Goal: Task Accomplishment & Management: Manage account settings

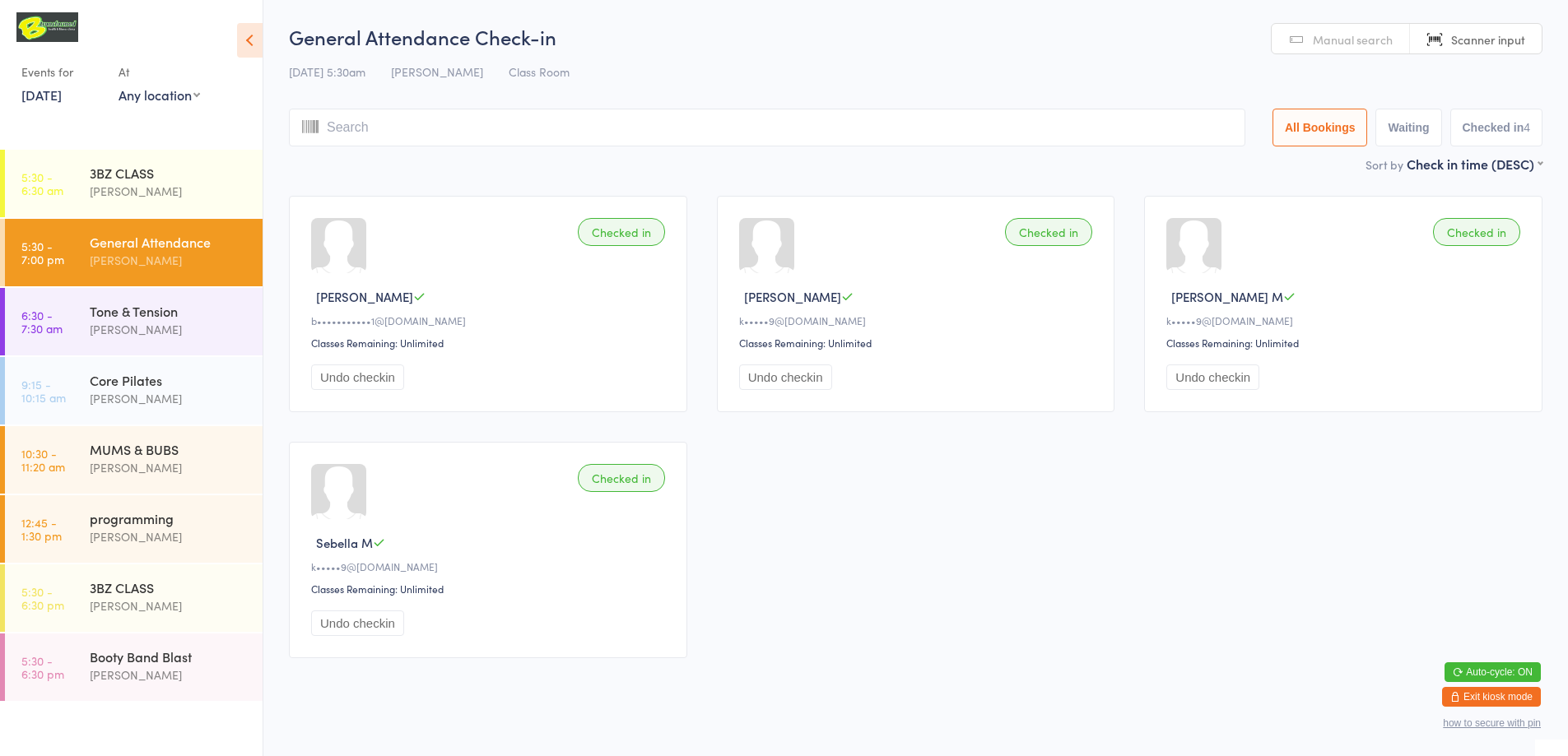
click at [1506, 698] on button "Exit kiosk mode" at bounding box center [1491, 697] width 98 height 20
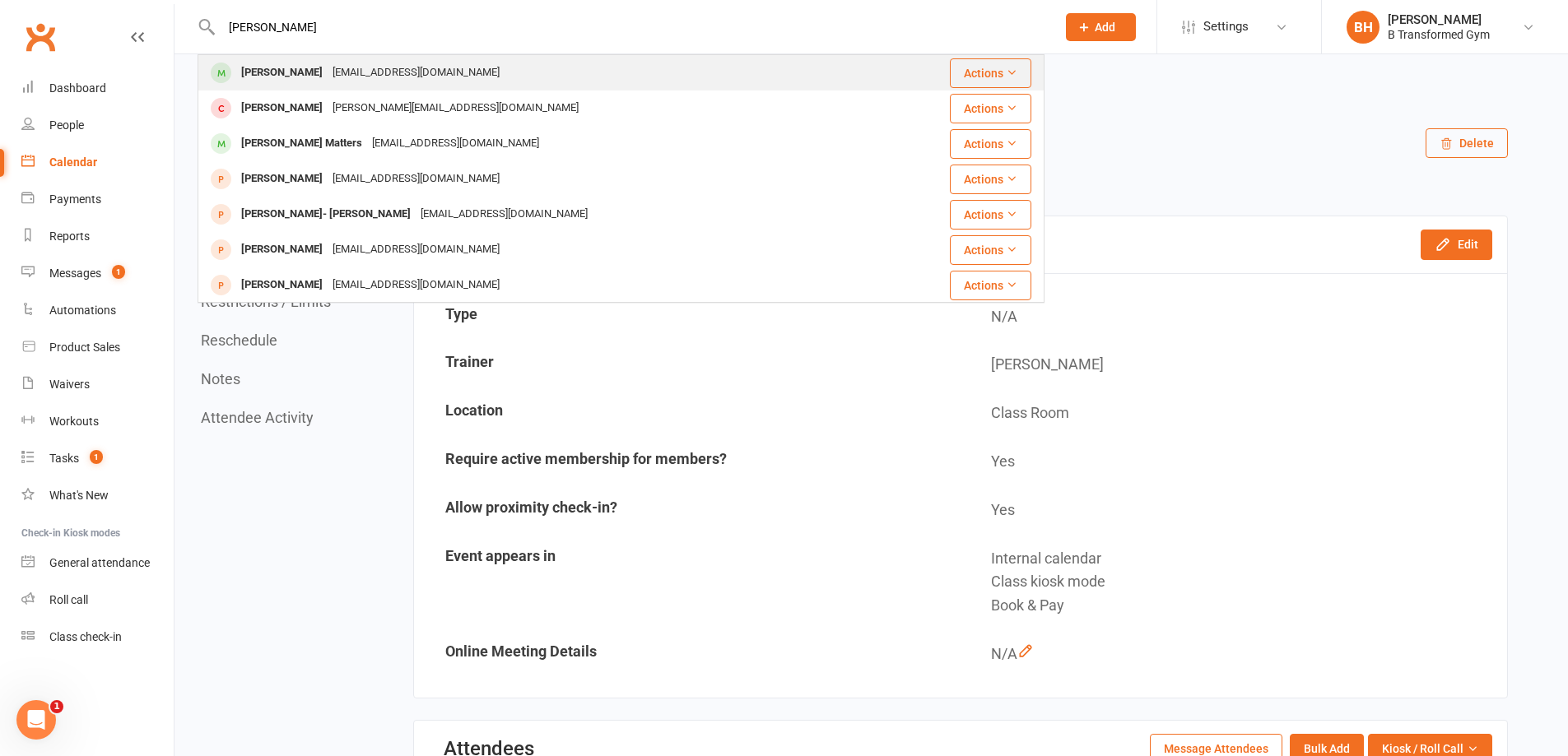
type input "[PERSON_NAME]"
click at [489, 71] on div "[PERSON_NAME] [EMAIL_ADDRESS][DOMAIN_NAME]" at bounding box center [542, 73] width 688 height 34
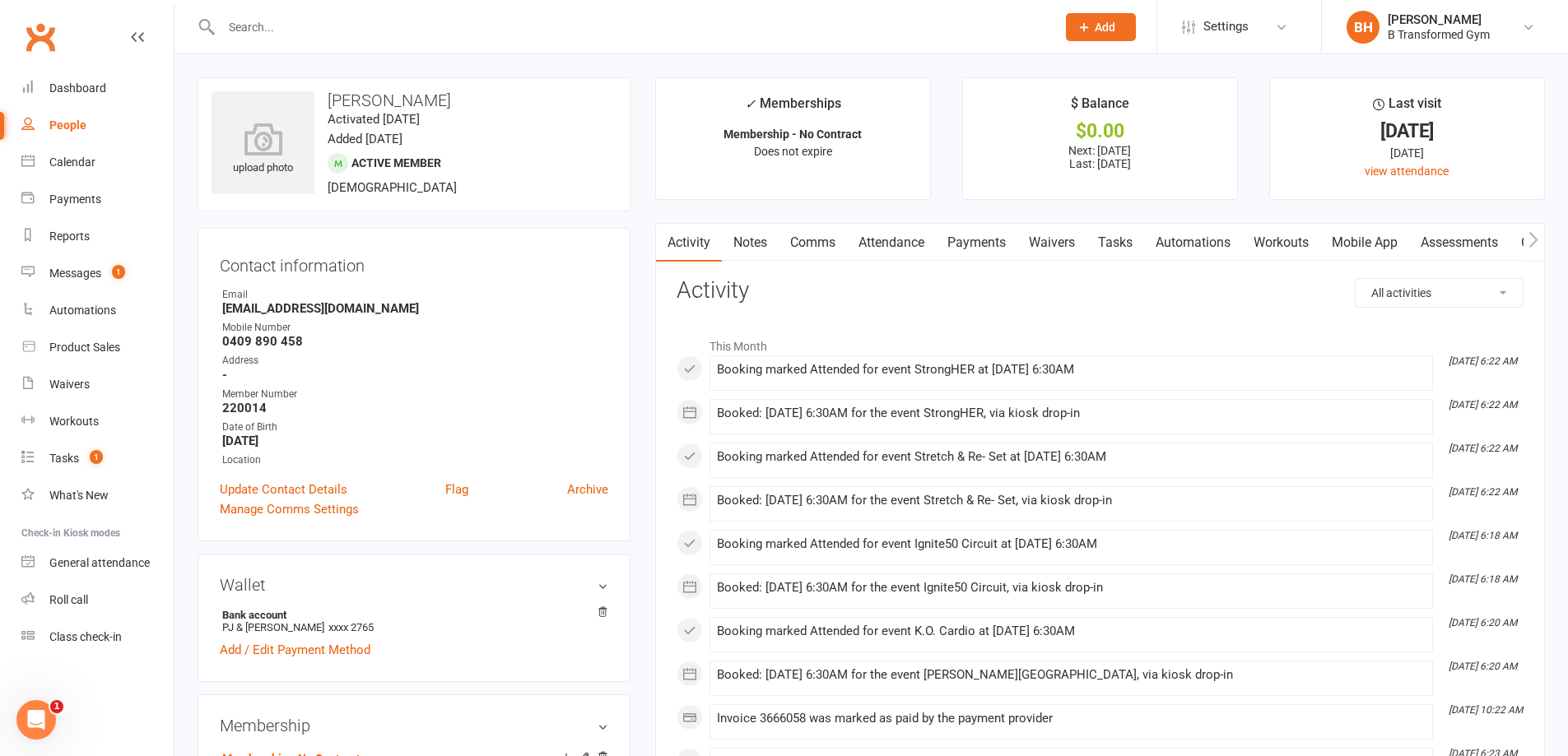
drag, startPoint x: 446, startPoint y: 98, endPoint x: 333, endPoint y: 106, distance: 113.3
click at [333, 106] on h3 "[PERSON_NAME]" at bounding box center [414, 100] width 405 height 18
copy h3 "[PERSON_NAME]"
click at [292, 492] on link "Update Contact Details" at bounding box center [284, 490] width 128 height 20
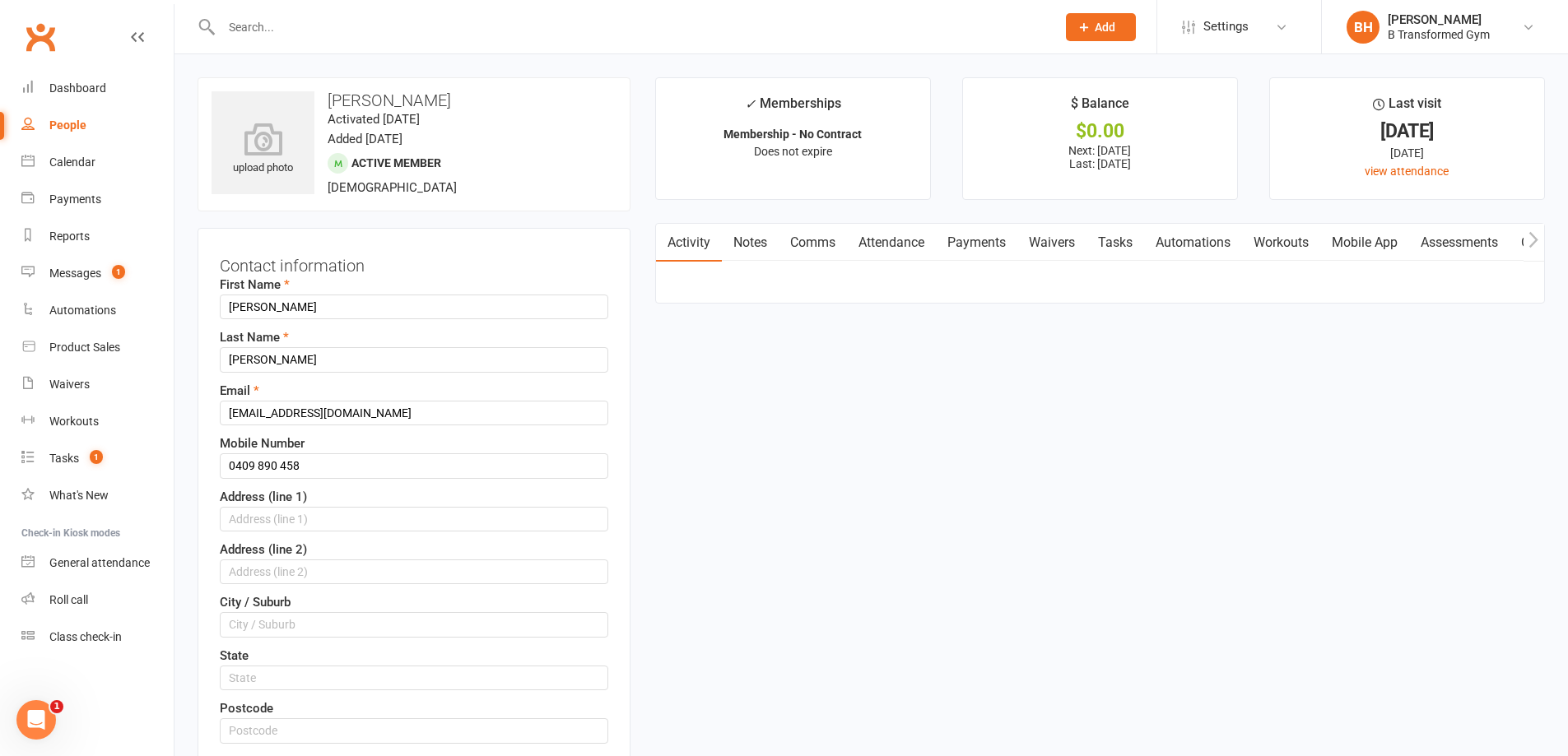
scroll to position [77, 0]
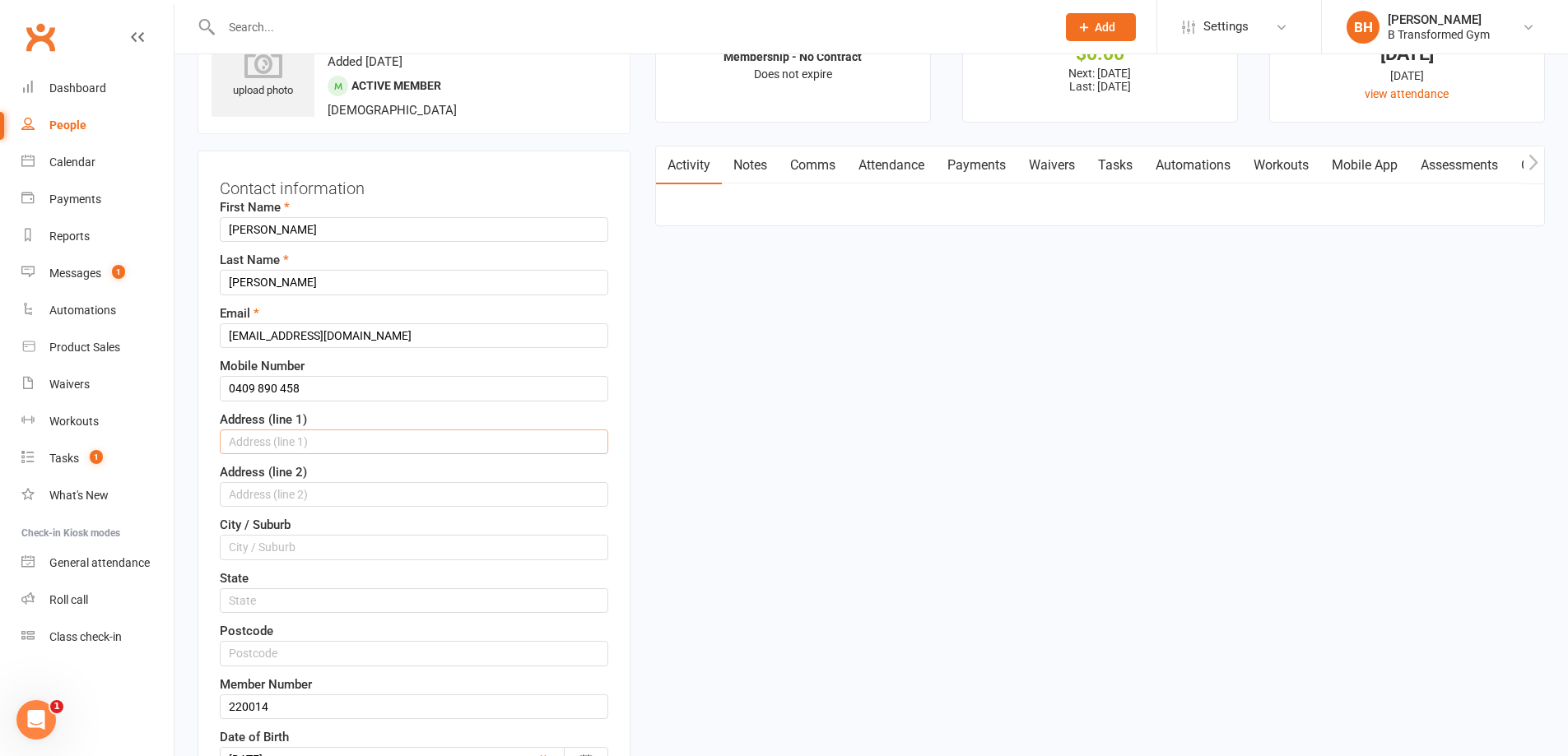
click at [294, 437] on input "text" at bounding box center [414, 442] width 389 height 25
type input "1 Clay Ct"
type input "Kepnock"
drag, startPoint x: 301, startPoint y: 448, endPoint x: 216, endPoint y: 453, distance: 85.1
click at [216, 453] on div "Contact information First Name [PERSON_NAME] Last Name [PERSON_NAME] Email [EMA…" at bounding box center [414, 524] width 433 height 748
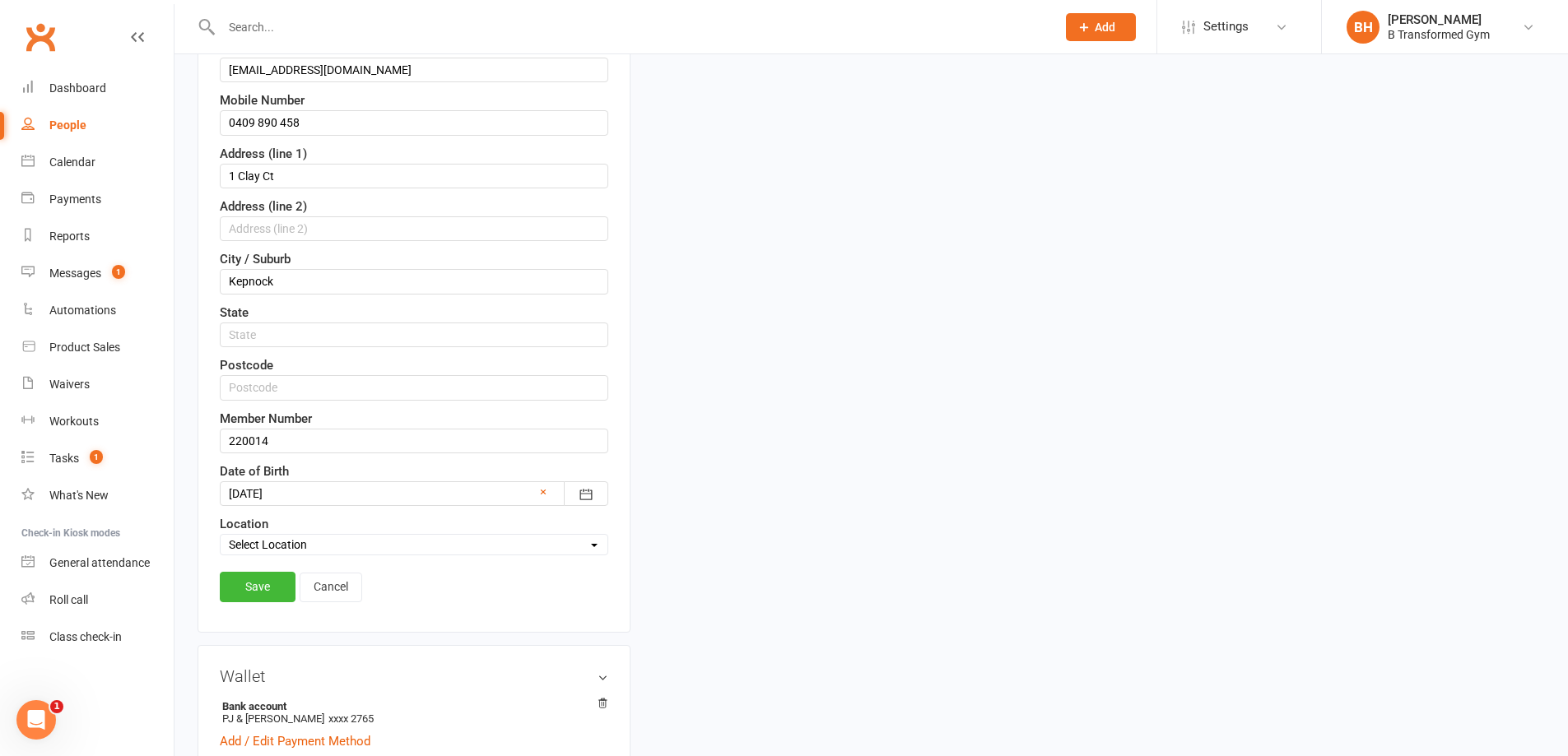
scroll to position [571, 0]
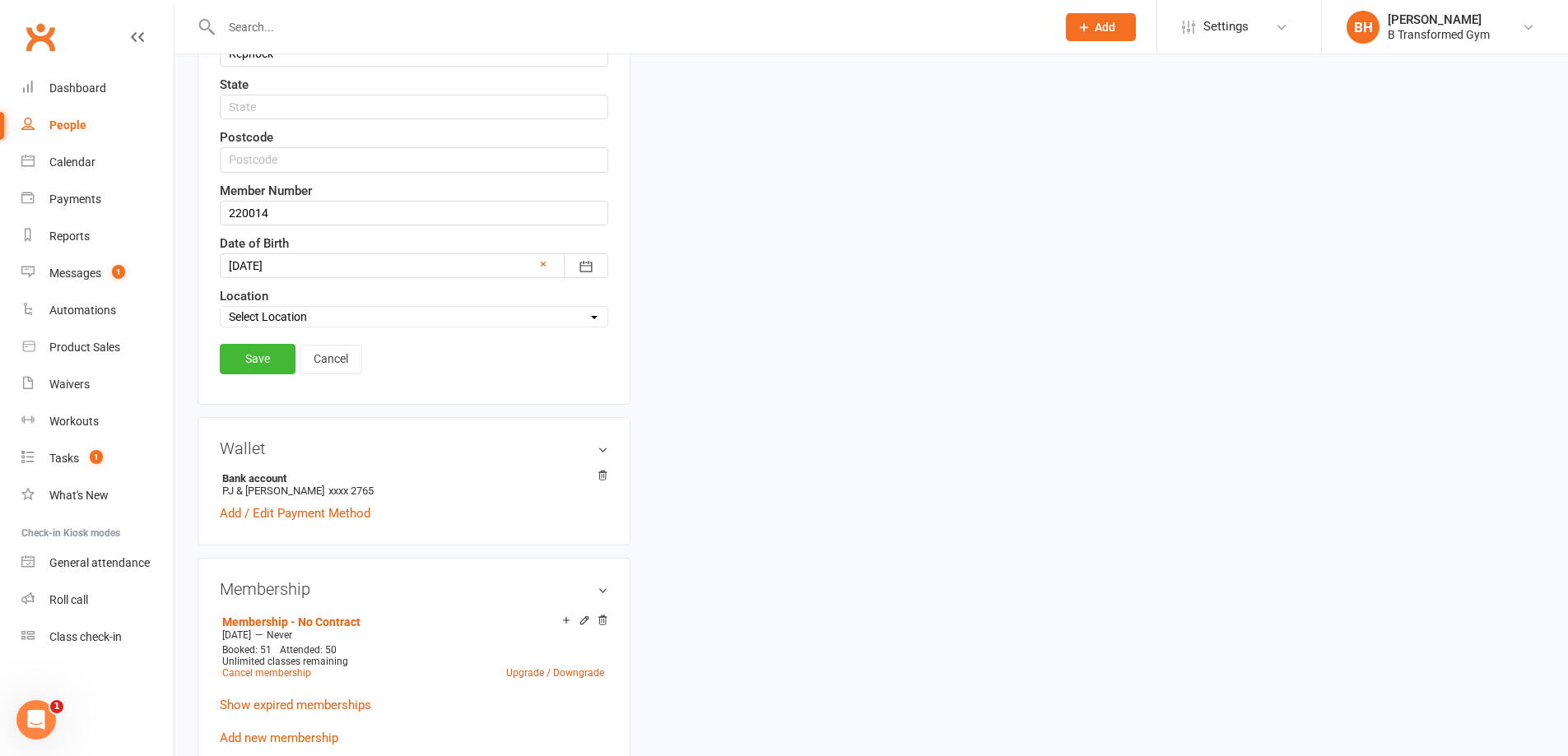
click at [243, 358] on link "Save" at bounding box center [257, 358] width 75 height 29
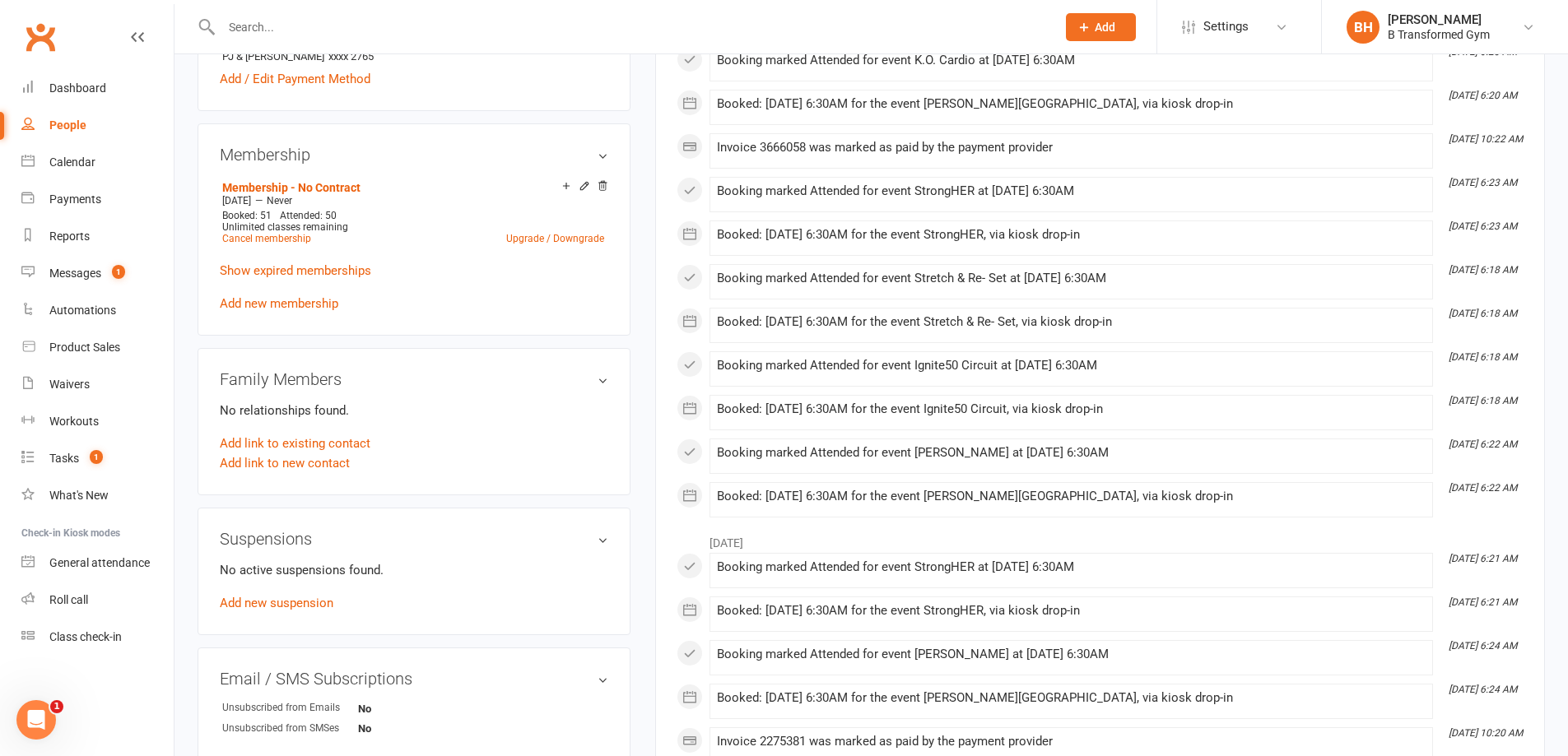
click at [313, 20] on input "text" at bounding box center [630, 28] width 828 height 23
type input "n"
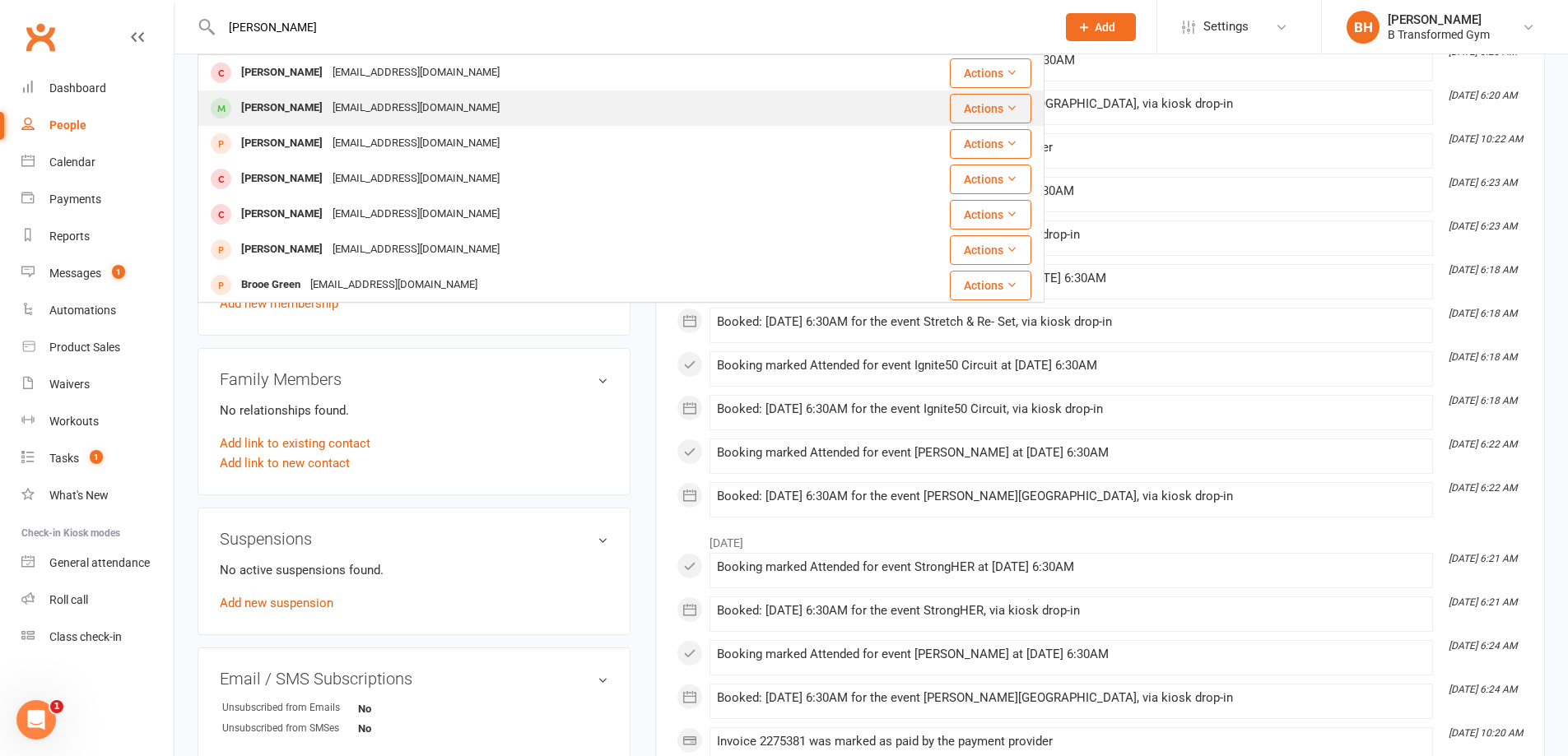
type input "[PERSON_NAME]"
click at [343, 95] on div "[PERSON_NAME] [EMAIL_ADDRESS][DOMAIN_NAME]" at bounding box center [538, 108] width 679 height 34
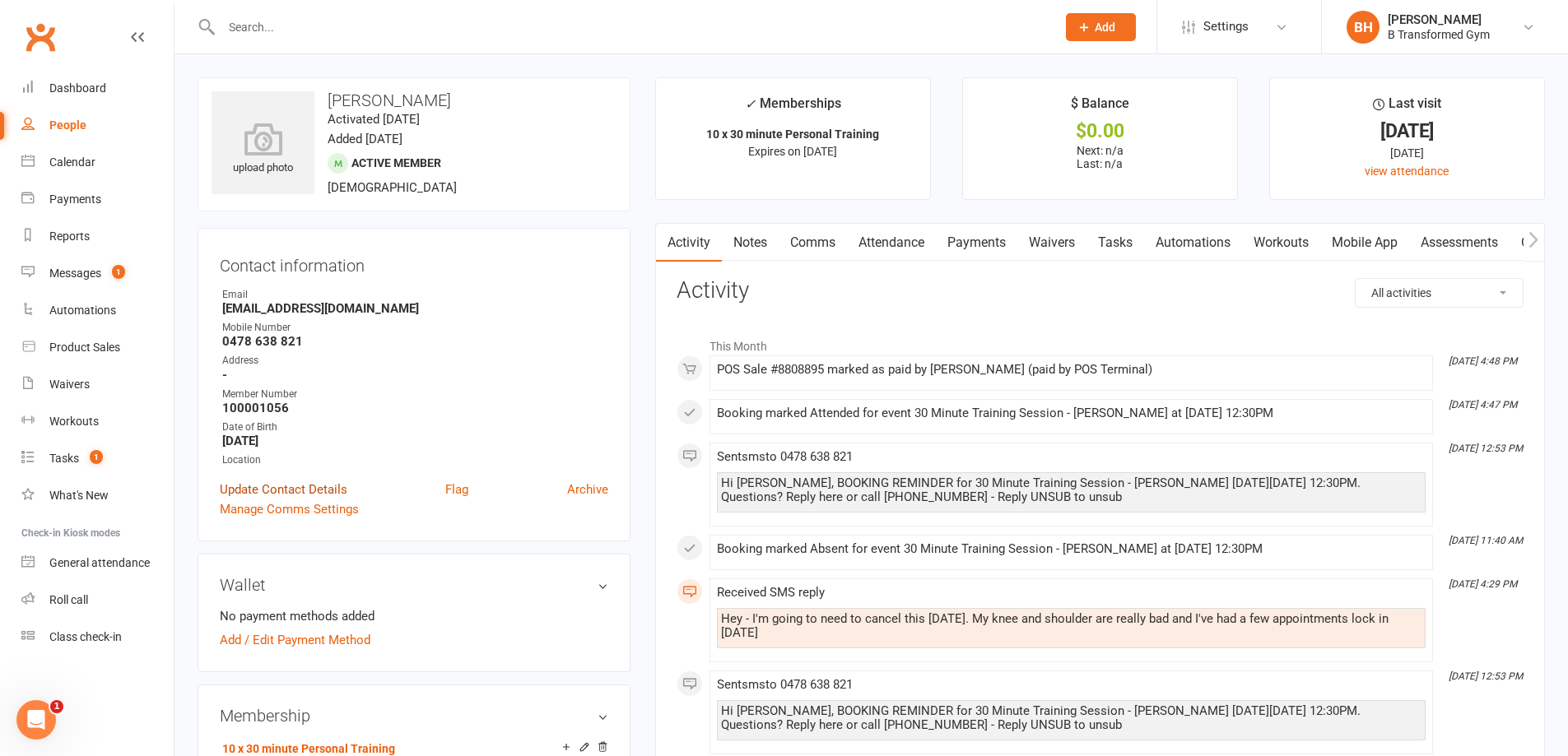
click at [333, 490] on link "Update Contact Details" at bounding box center [284, 490] width 128 height 20
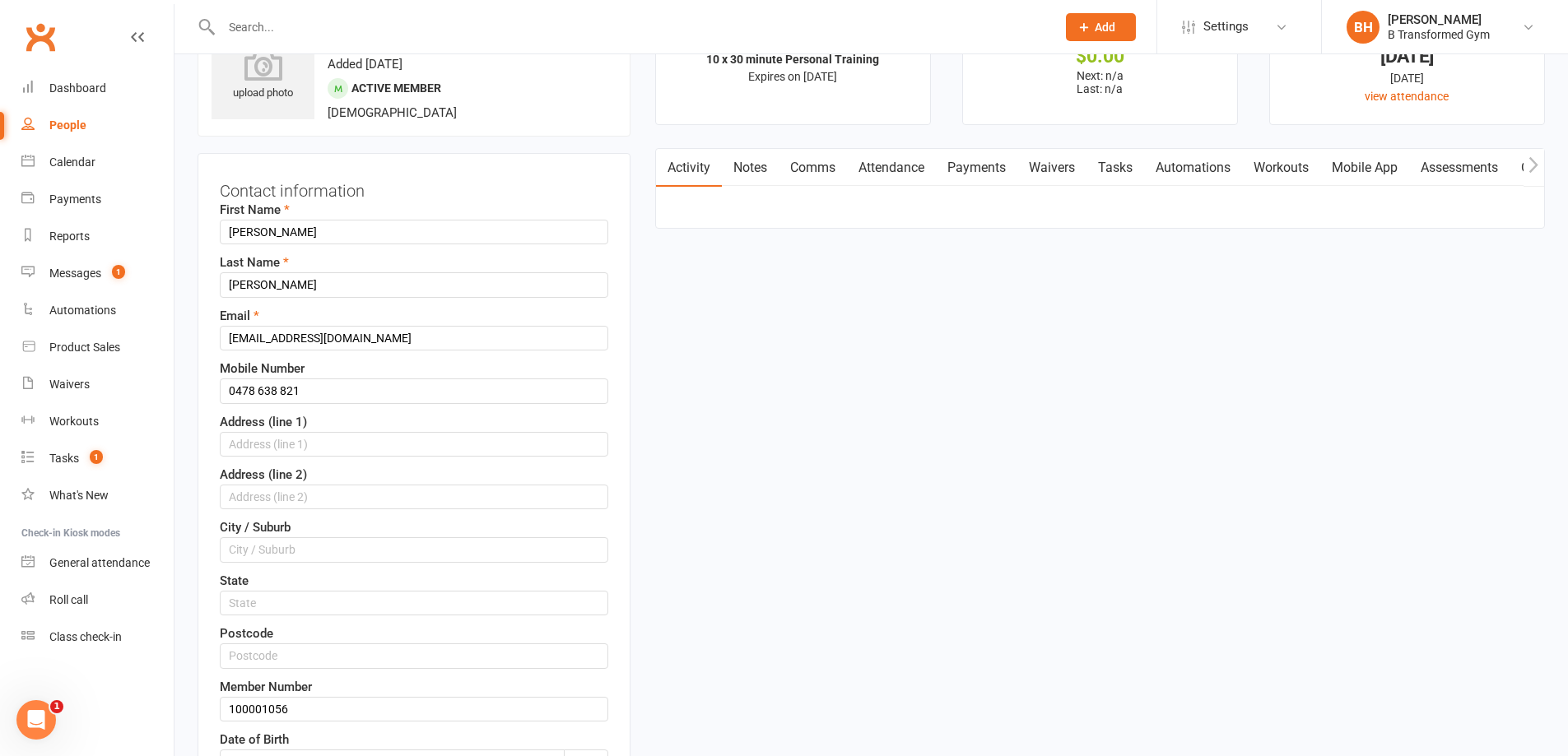
scroll to position [77, 0]
click at [333, 441] on input "text" at bounding box center [414, 442] width 389 height 25
type input "28 Glenview Cres"
click at [277, 555] on input "text" at bounding box center [414, 547] width 389 height 25
type input "Avoca"
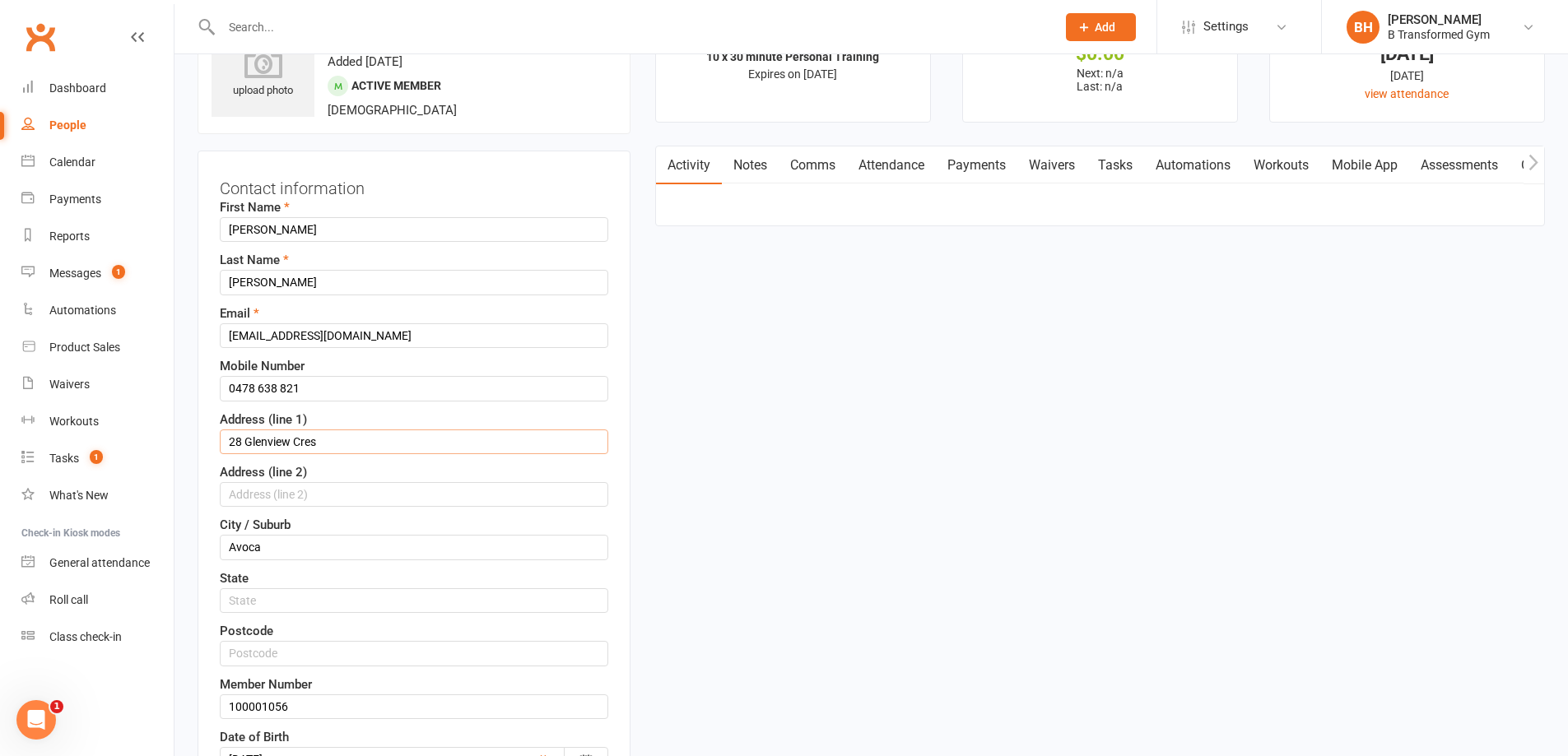
drag, startPoint x: 321, startPoint y: 445, endPoint x: 217, endPoint y: 448, distance: 104.0
click at [217, 448] on div "Contact information First Name [PERSON_NAME] Last Name [PERSON_NAME] Email [EMA…" at bounding box center [414, 524] width 433 height 748
click at [291, 28] on input "text" at bounding box center [630, 28] width 828 height 23
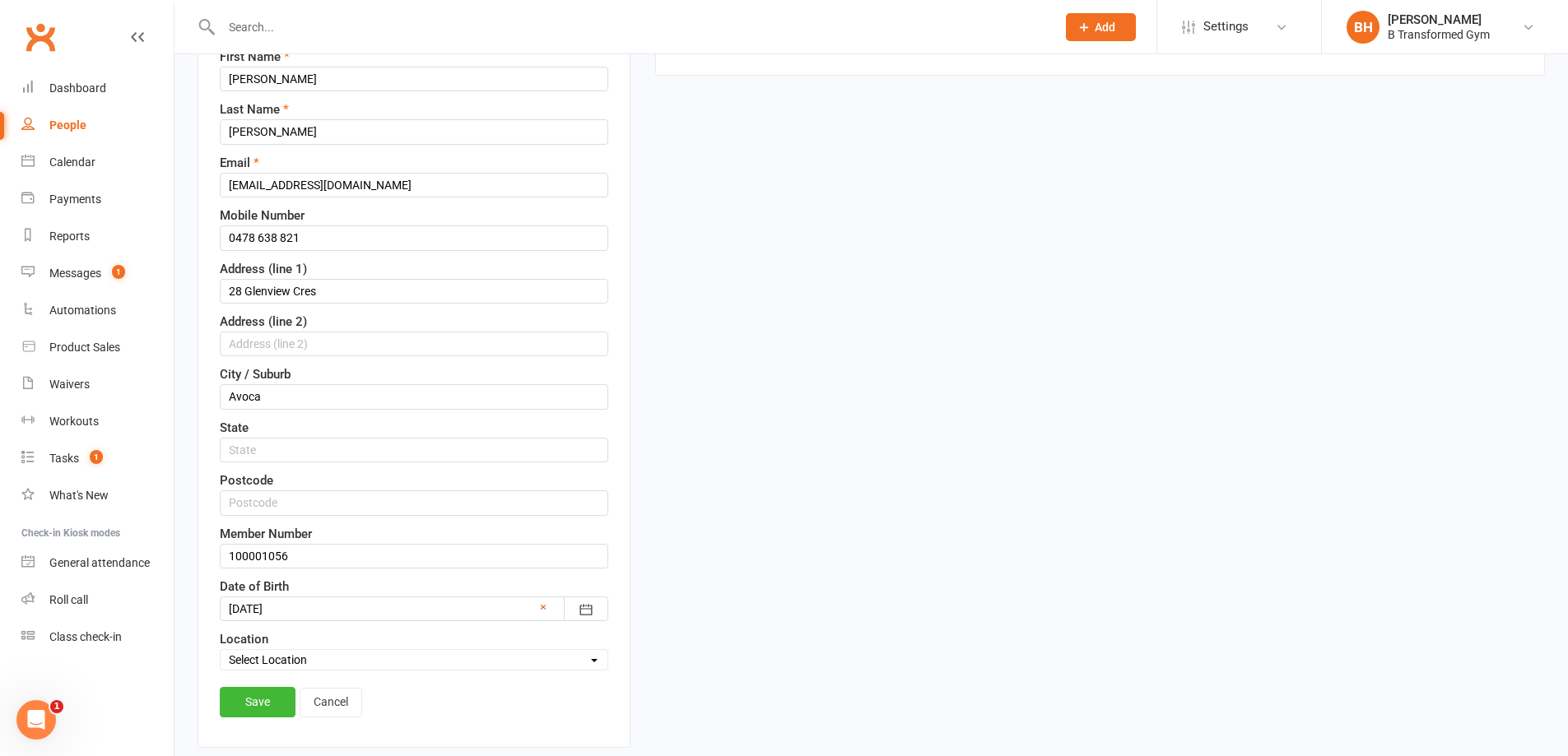
scroll to position [406, 0]
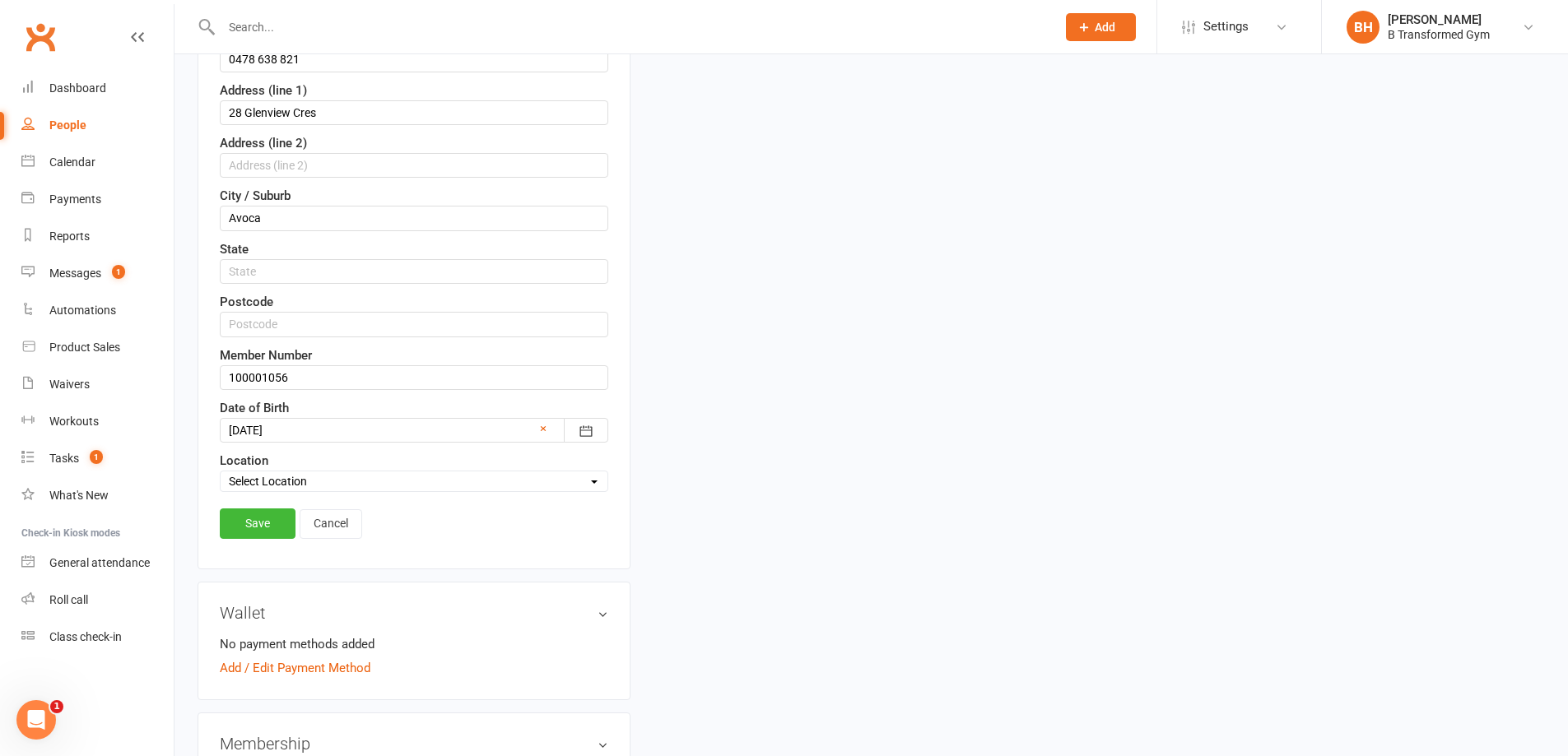
drag, startPoint x: 232, startPoint y: 520, endPoint x: 229, endPoint y: 513, distance: 7.6
click at [233, 520] on link "Save" at bounding box center [257, 523] width 75 height 29
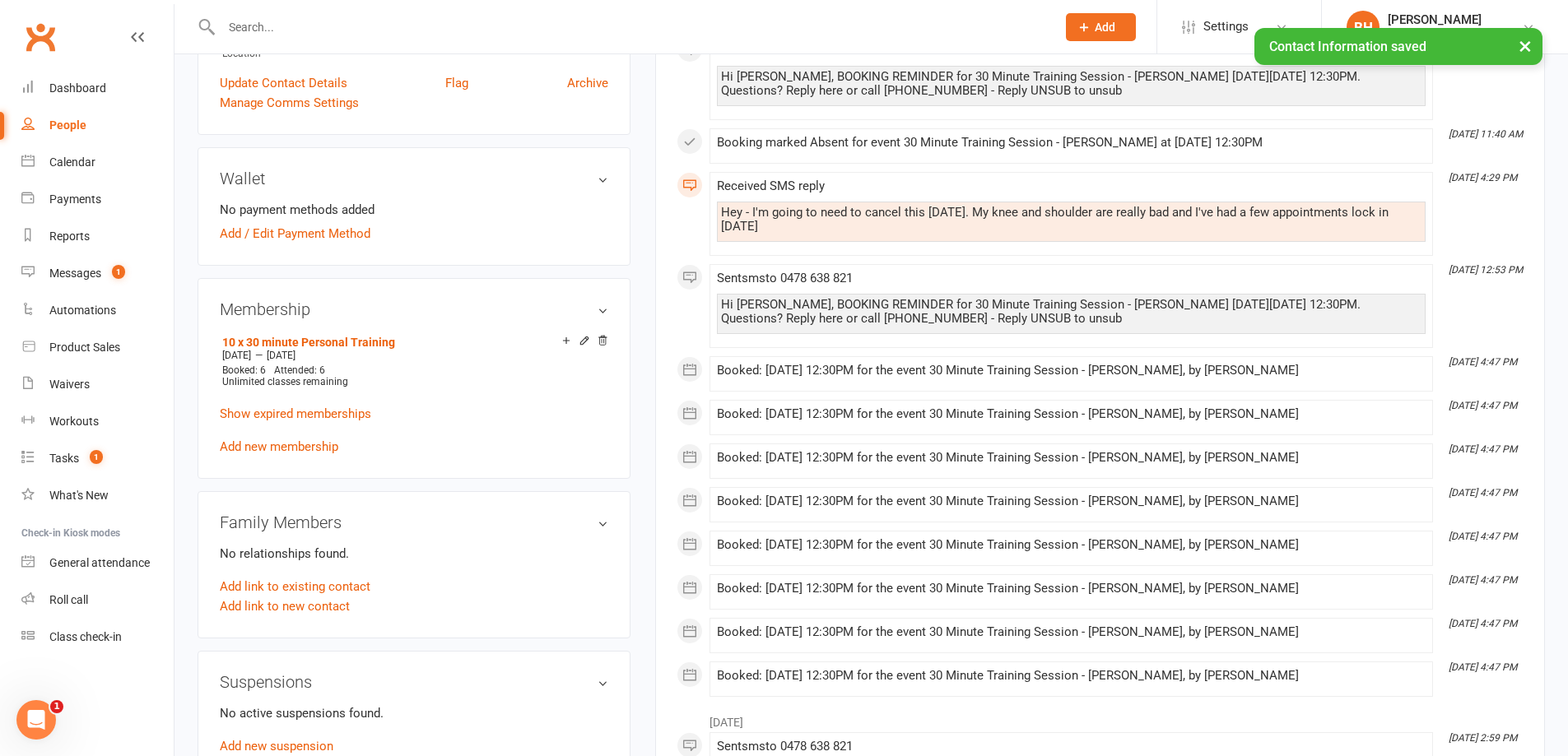
click at [249, 27] on input "text" at bounding box center [630, 28] width 828 height 23
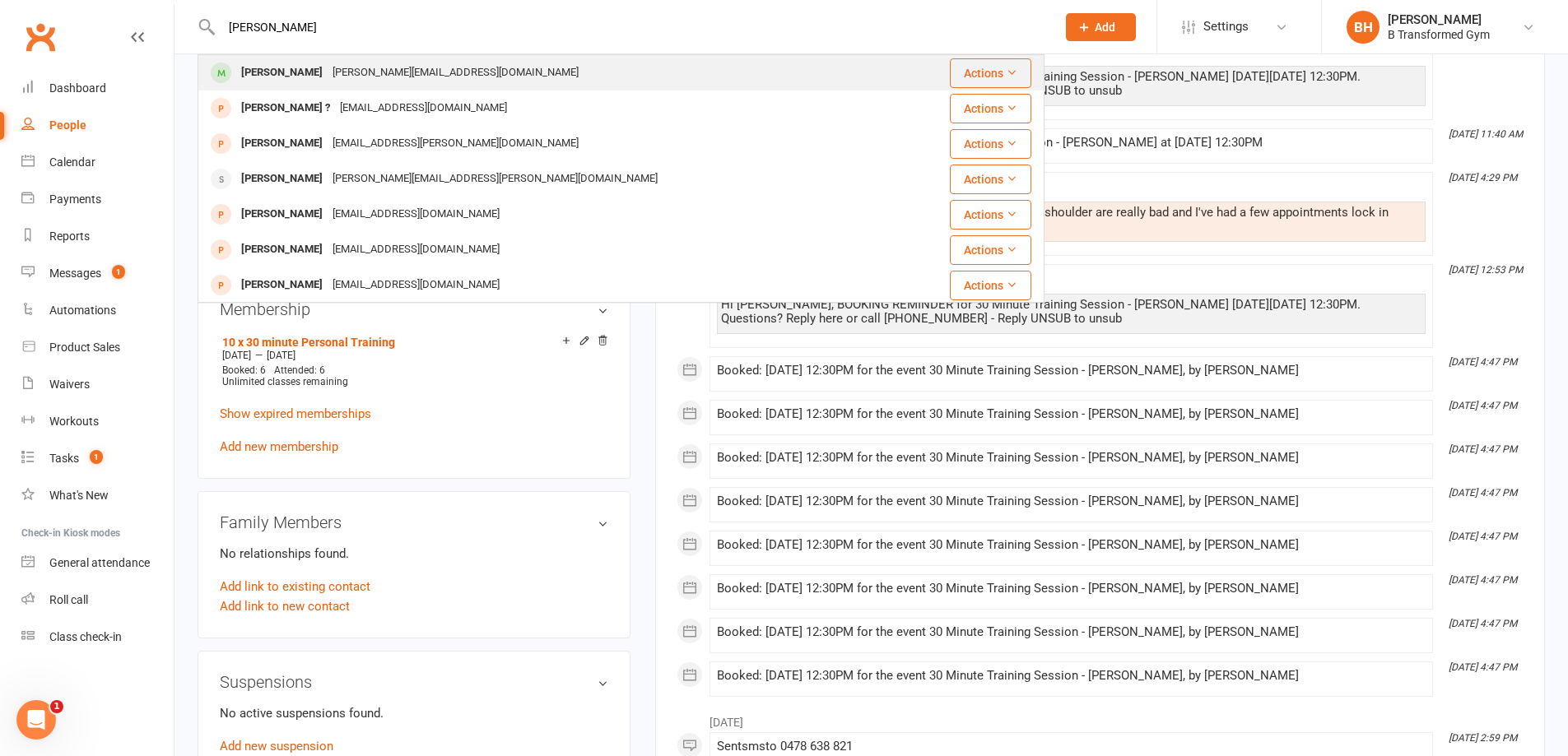
type input "[PERSON_NAME]"
click at [449, 59] on div "[PERSON_NAME] [PERSON_NAME][EMAIL_ADDRESS][DOMAIN_NAME]" at bounding box center [549, 73] width 702 height 34
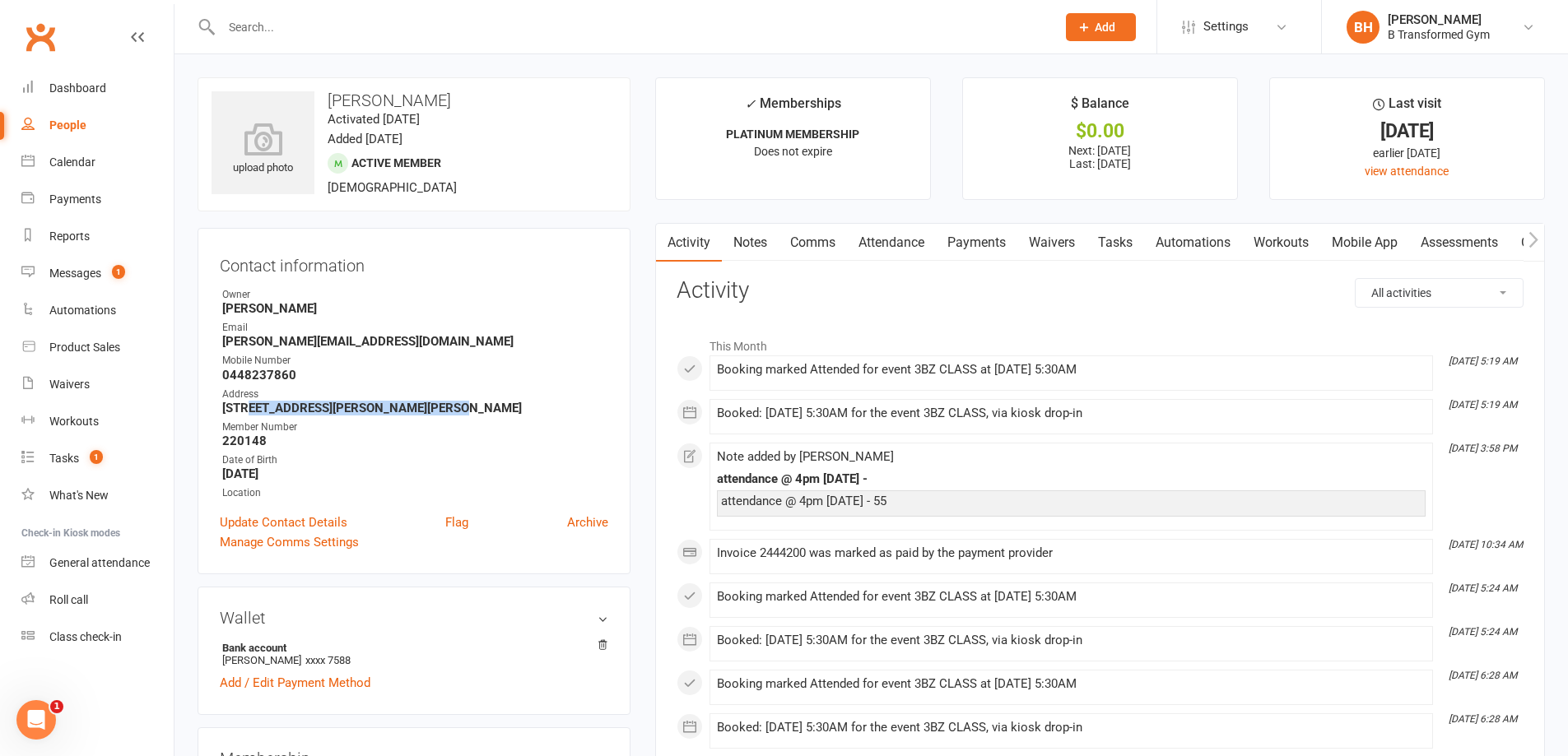
drag, startPoint x: 422, startPoint y: 412, endPoint x: 247, endPoint y: 412, distance: 175.0
click at [247, 412] on strong "[STREET_ADDRESS][PERSON_NAME][PERSON_NAME]" at bounding box center [414, 408] width 386 height 15
click at [346, 401] on strong "[STREET_ADDRESS][PERSON_NAME][PERSON_NAME]" at bounding box center [414, 408] width 386 height 15
drag, startPoint x: 366, startPoint y: 406, endPoint x: 369, endPoint y: 416, distance: 10.4
click at [366, 406] on strong "[STREET_ADDRESS][PERSON_NAME][PERSON_NAME]" at bounding box center [414, 408] width 386 height 15
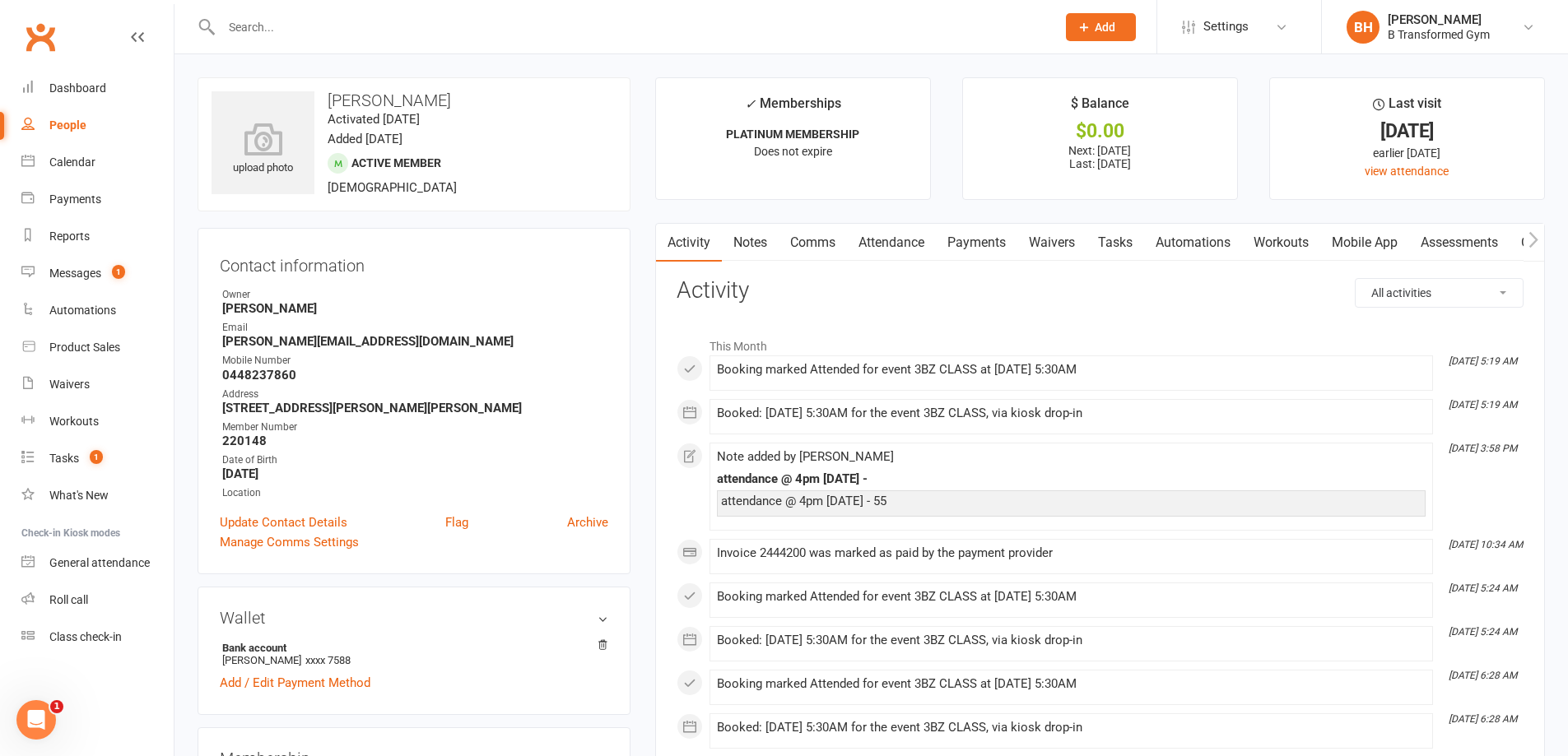
click at [370, 426] on div "Member Number" at bounding box center [414, 428] width 386 height 16
drag, startPoint x: 317, startPoint y: 409, endPoint x: 217, endPoint y: 409, distance: 100.0
click at [217, 409] on div "Contact information Owner [PERSON_NAME] Email [PERSON_NAME][EMAIL_ADDRESS][DOMA…" at bounding box center [414, 401] width 433 height 346
copy strong "[STREET_ADDRESS][PERSON_NAME][PERSON_NAME]"
click at [322, 22] on input "text" at bounding box center [630, 28] width 828 height 23
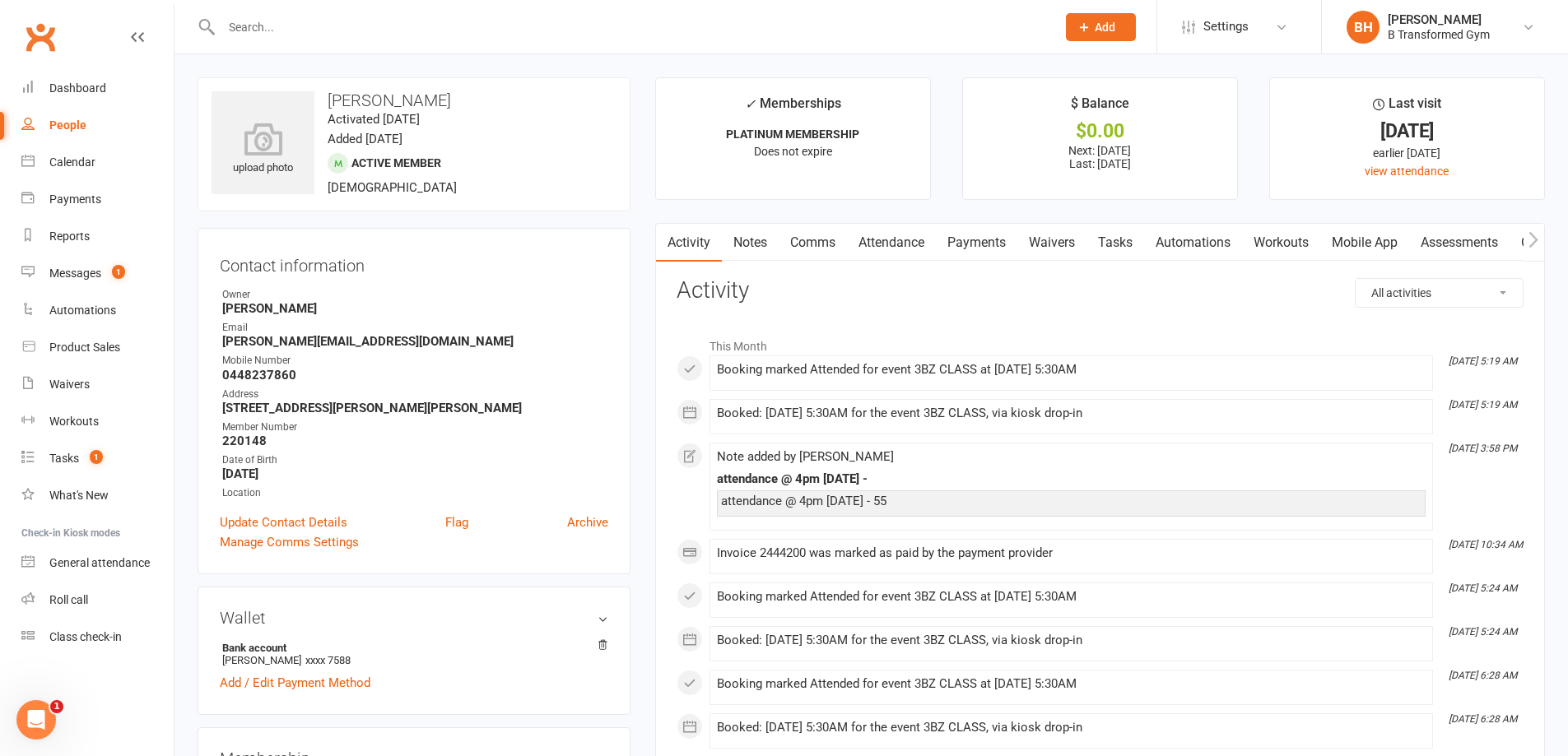
paste input "[PERSON_NAME]"
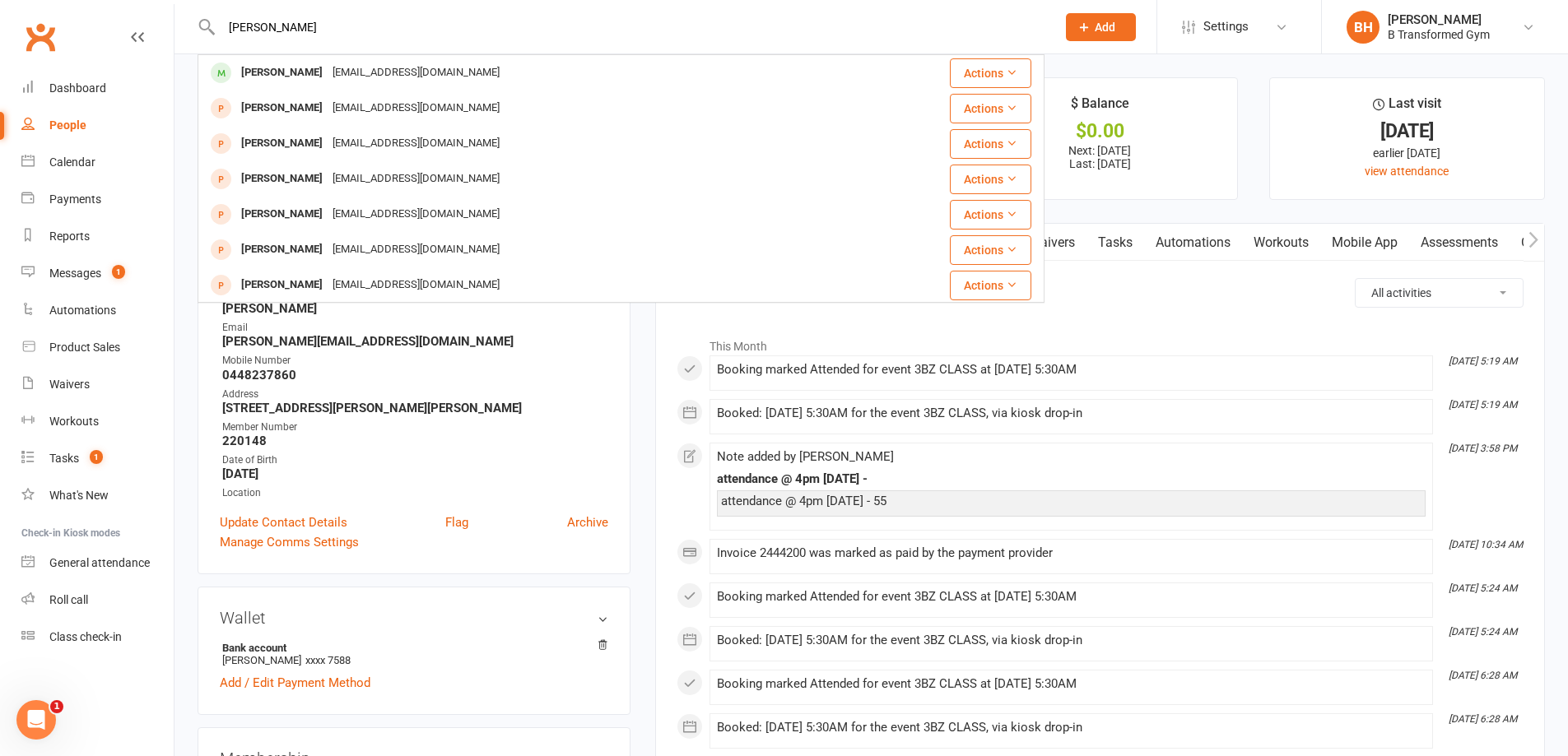
type input "[PERSON_NAME]"
click at [341, 70] on div "[EMAIL_ADDRESS][DOMAIN_NAME]" at bounding box center [415, 73] width 177 height 24
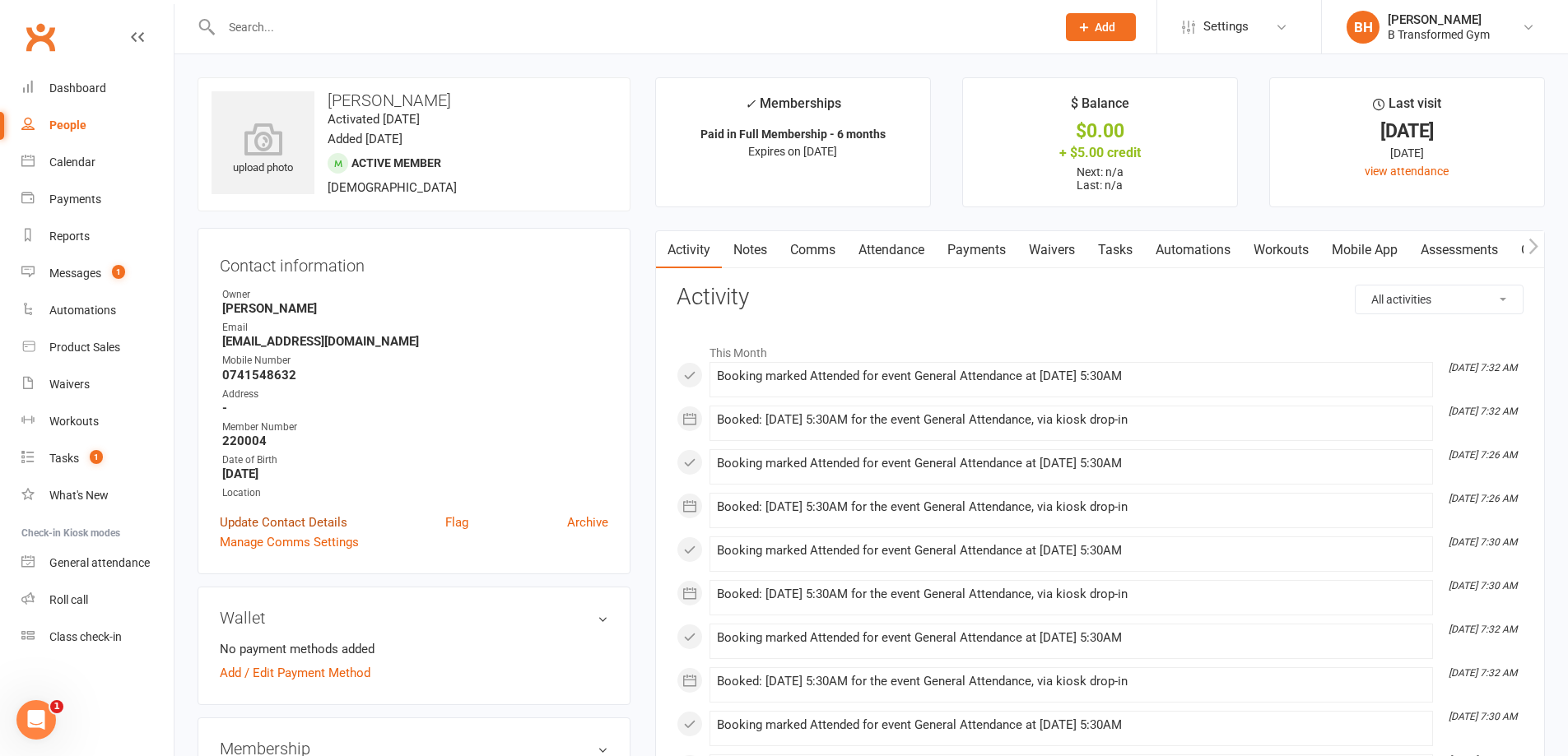
click at [236, 518] on link "Update Contact Details" at bounding box center [284, 523] width 128 height 20
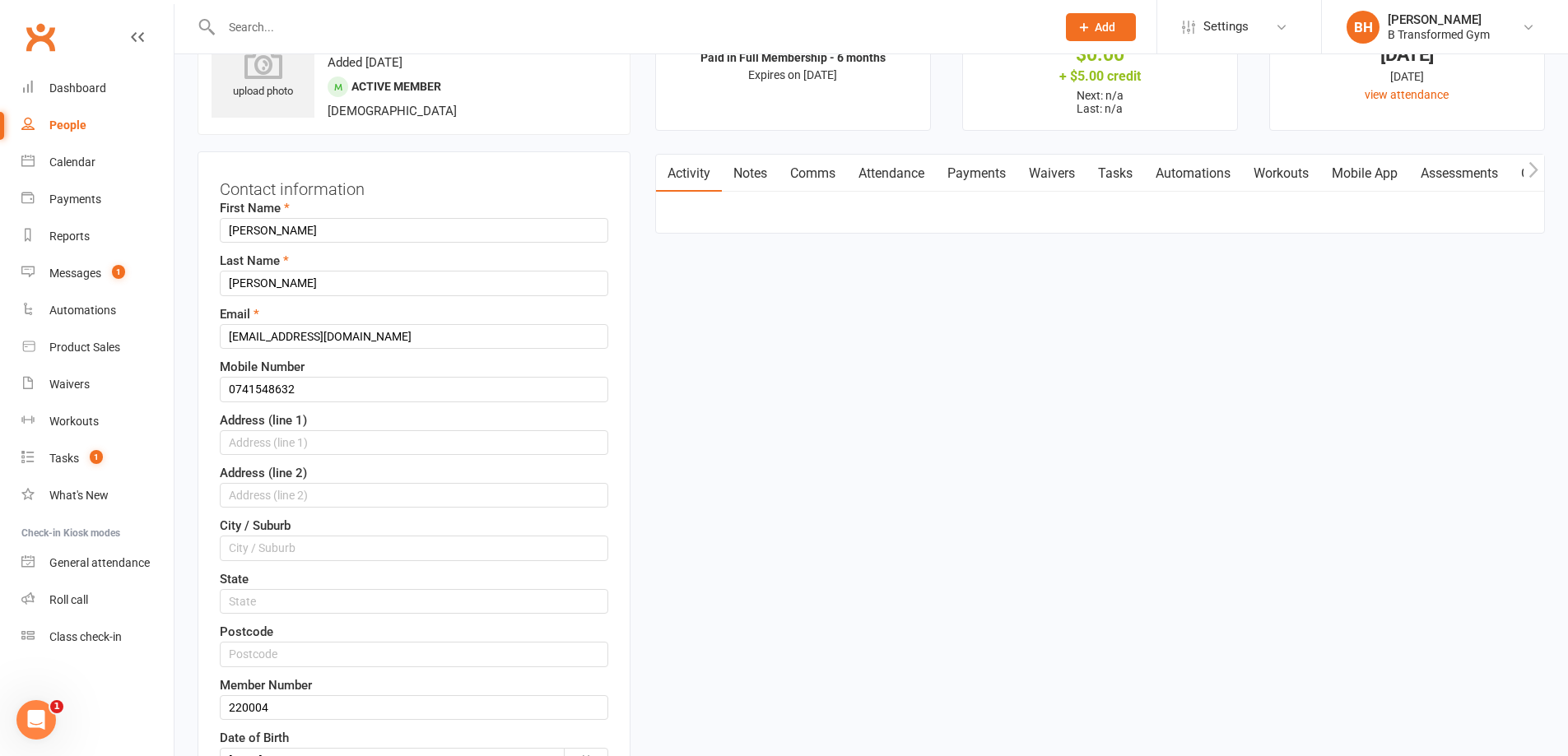
scroll to position [77, 0]
click at [232, 445] on input "text" at bounding box center [414, 442] width 389 height 25
type input "7"
type input "[STREET_ADDRESS]"
type input "Gooburrum"
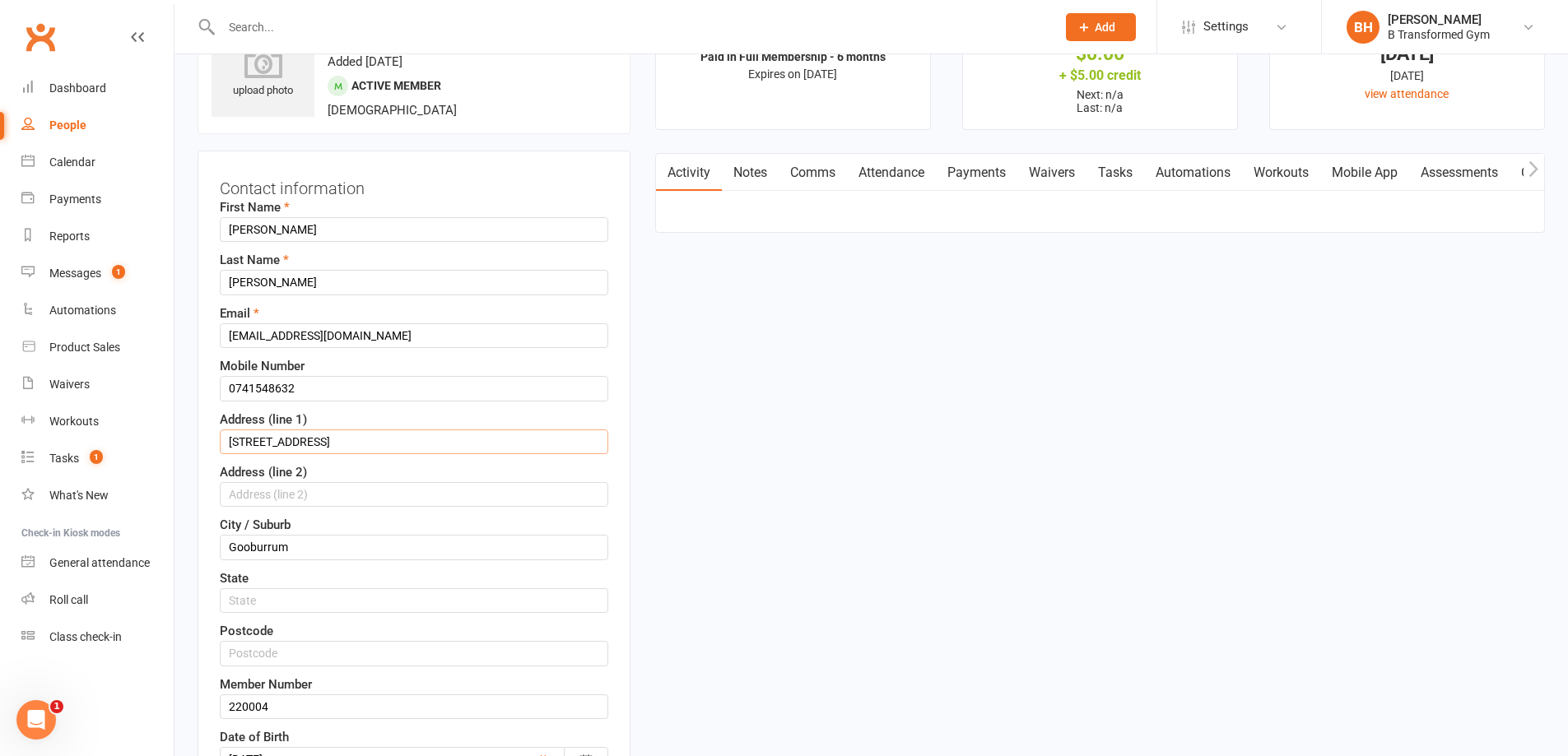
drag, startPoint x: 319, startPoint y: 437, endPoint x: 199, endPoint y: 440, distance: 120.0
click at [199, 439] on div "Contact information First Name [PERSON_NAME] Last Name [PERSON_NAME] Email [EMA…" at bounding box center [414, 524] width 433 height 748
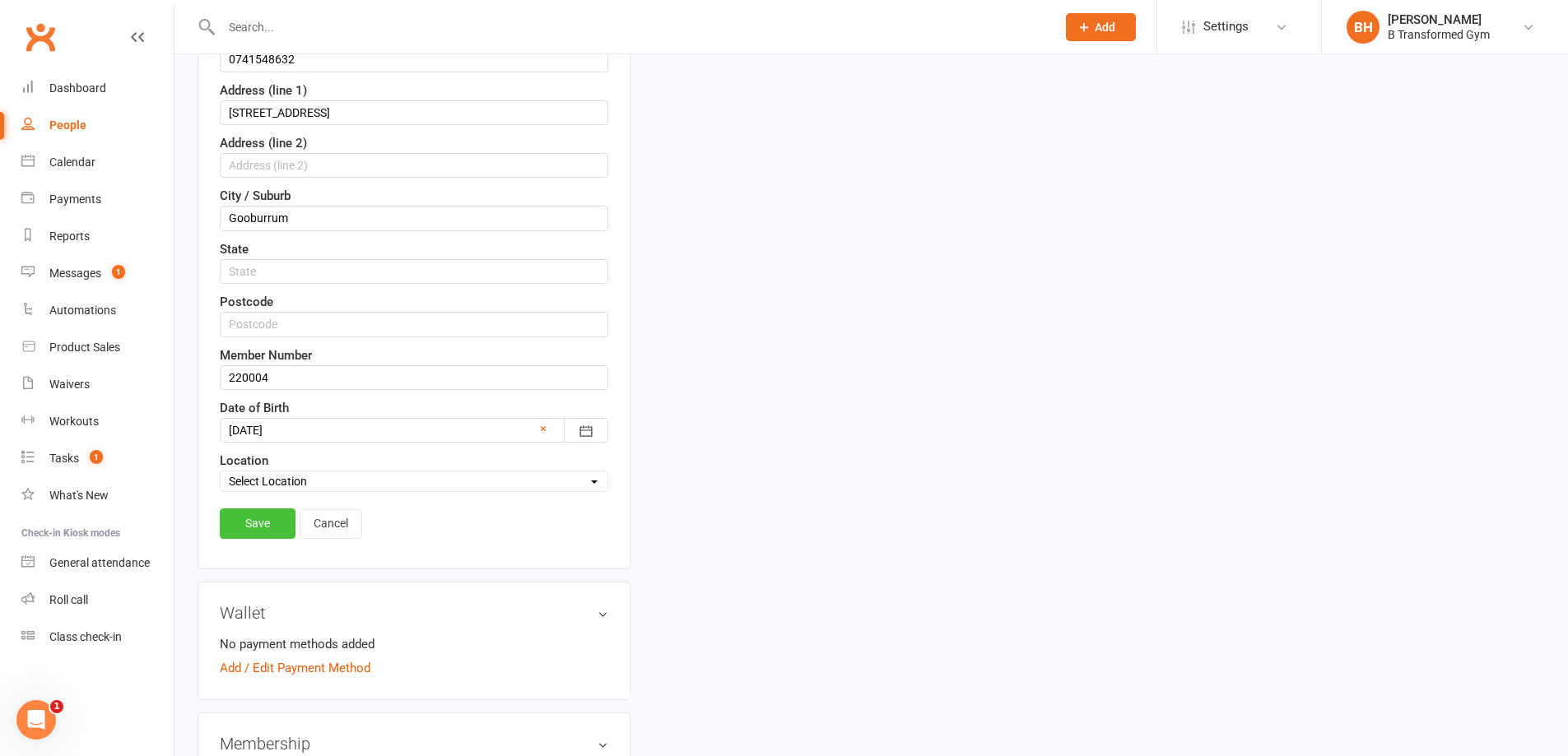
click at [269, 531] on link "Save" at bounding box center [257, 523] width 75 height 29
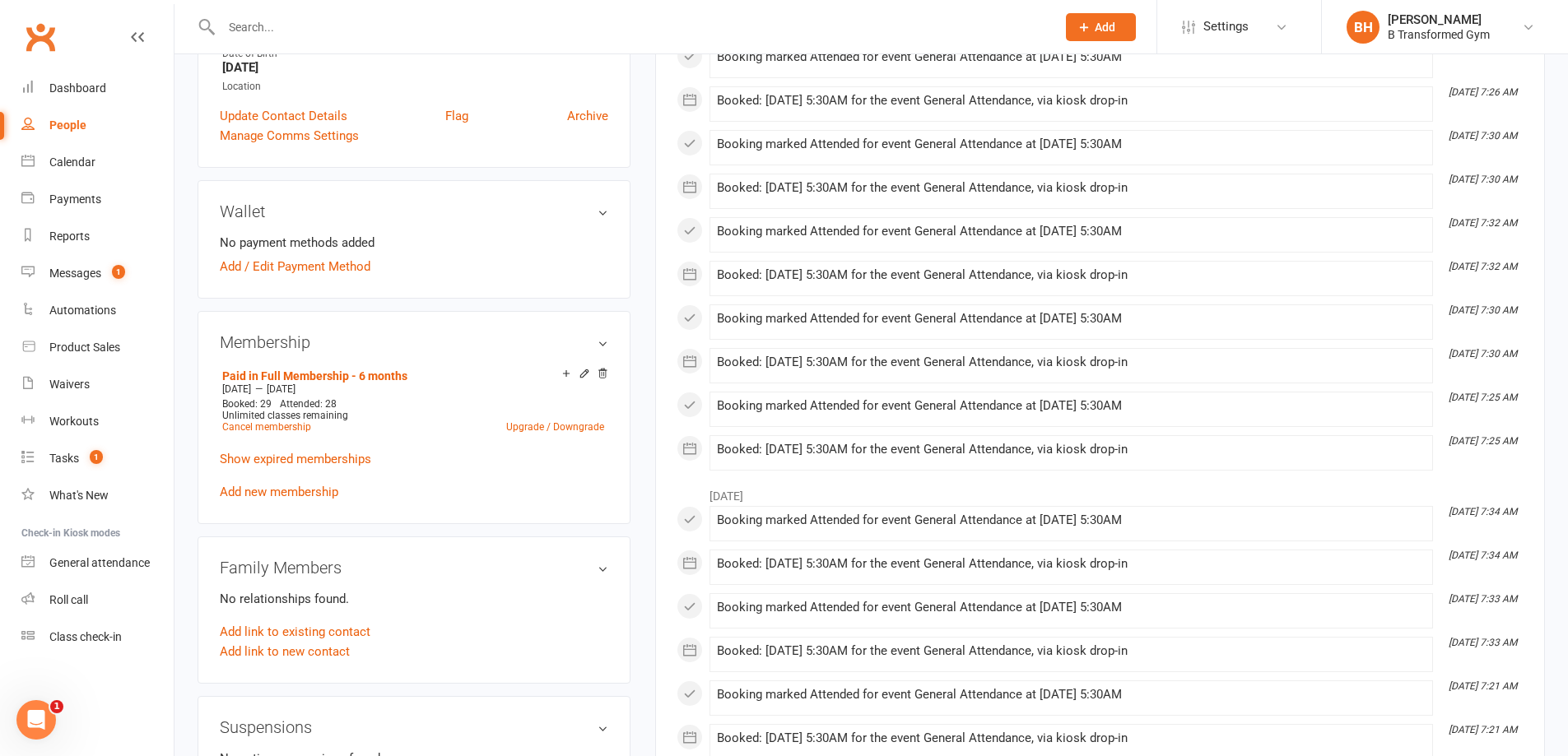
click at [489, 28] on input "text" at bounding box center [630, 28] width 828 height 23
paste input "[PERSON_NAME]"
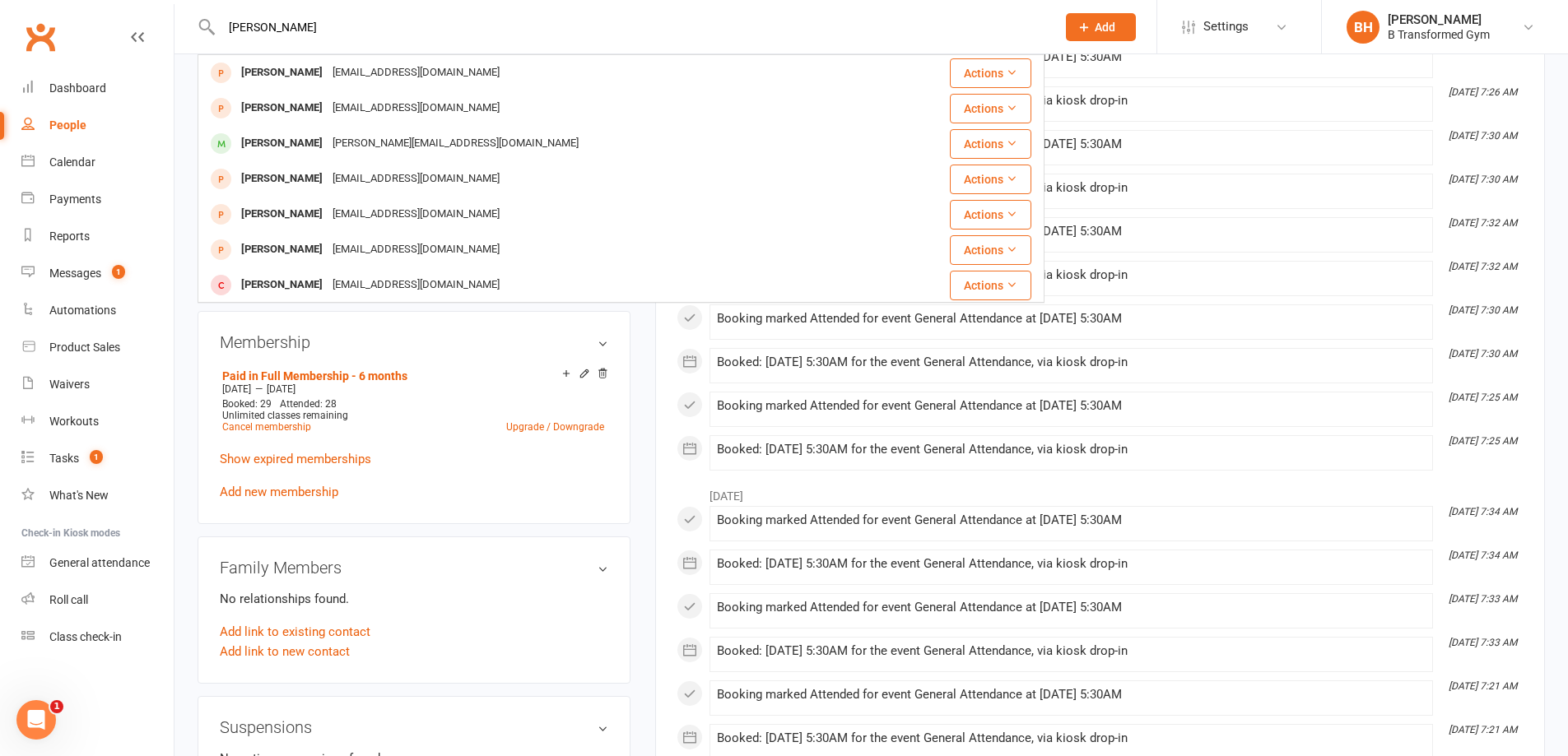
click at [469, 26] on input "[PERSON_NAME]" at bounding box center [630, 28] width 828 height 23
click at [587, 37] on input "[PERSON_NAME]" at bounding box center [630, 28] width 828 height 23
type input "C"
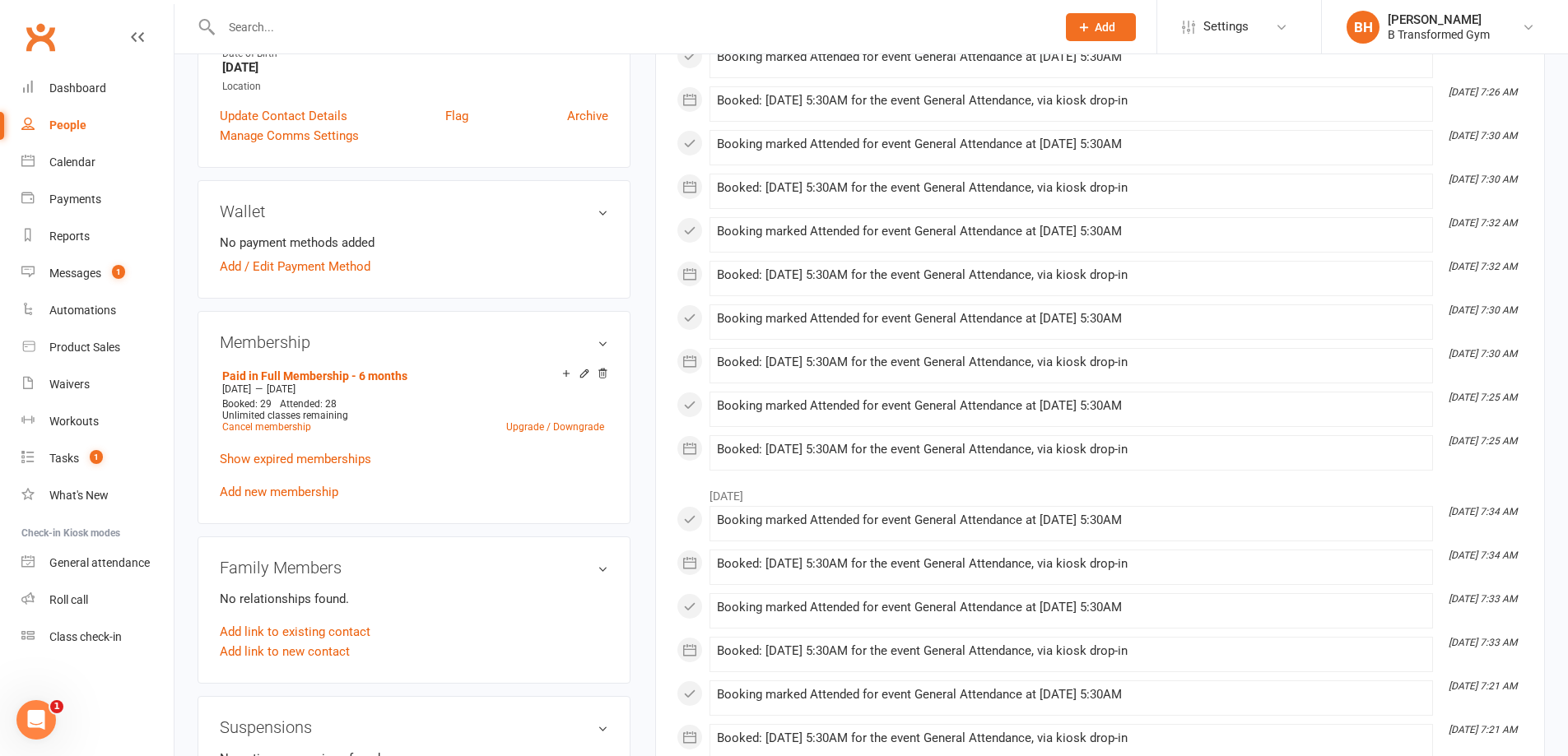
paste input "[PERSON_NAME]"
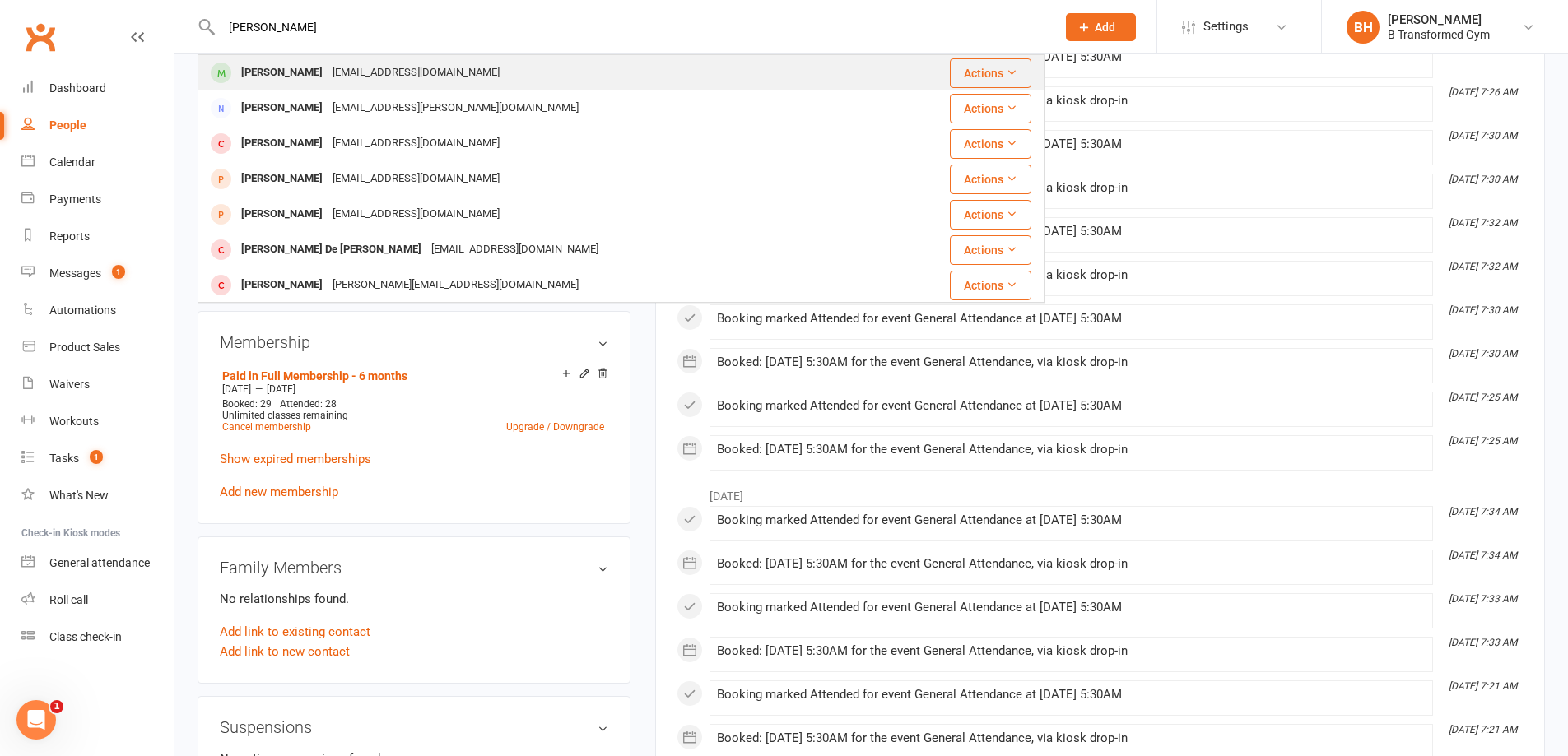
type input "[PERSON_NAME]"
click at [380, 69] on div "[EMAIL_ADDRESS][DOMAIN_NAME]" at bounding box center [415, 73] width 177 height 24
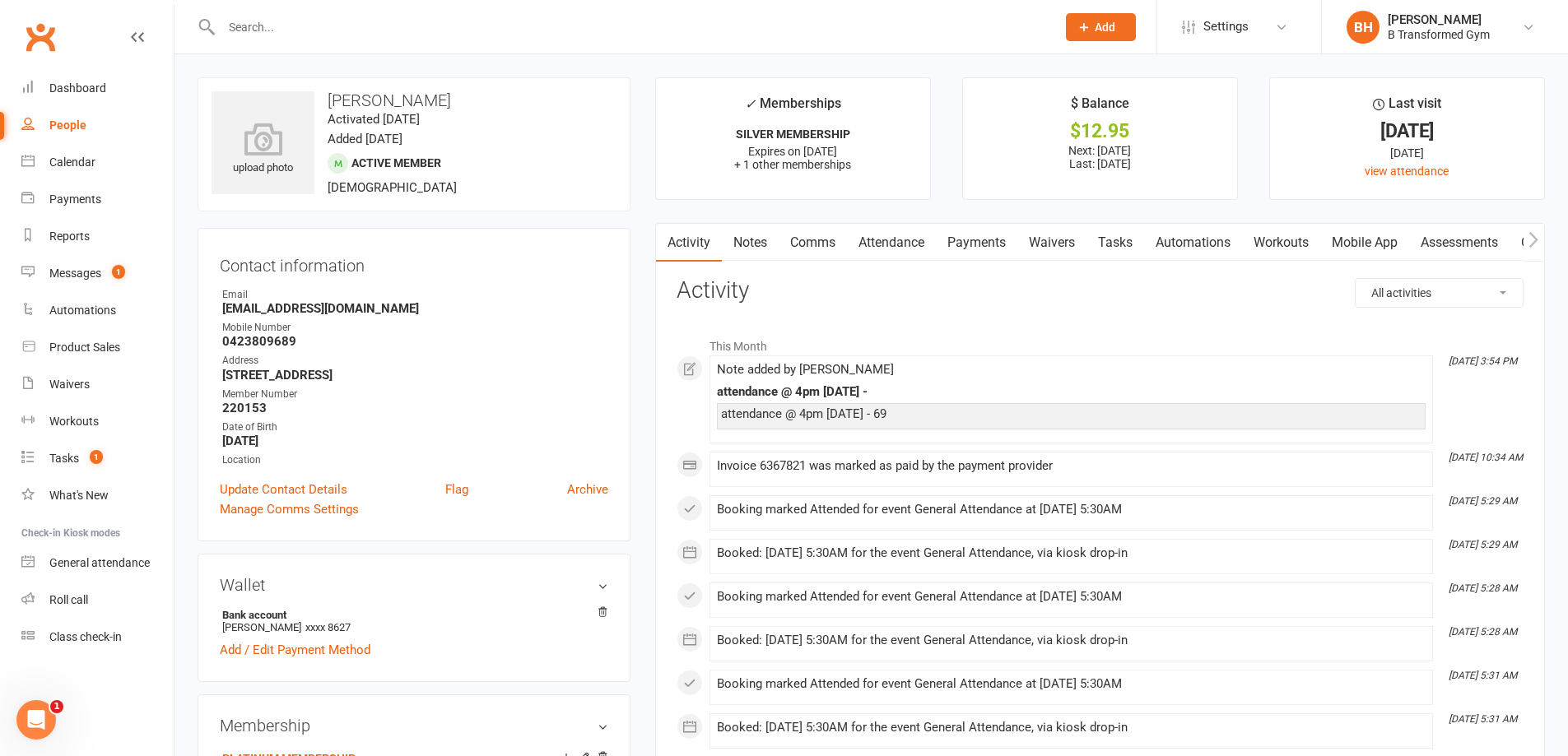
drag, startPoint x: 363, startPoint y: 374, endPoint x: 225, endPoint y: 381, distance: 138.2
click at [225, 381] on strong "[STREET_ADDRESS]" at bounding box center [414, 375] width 386 height 15
click at [293, 32] on input "text" at bounding box center [630, 28] width 828 height 23
paste input "[PERSON_NAME]"
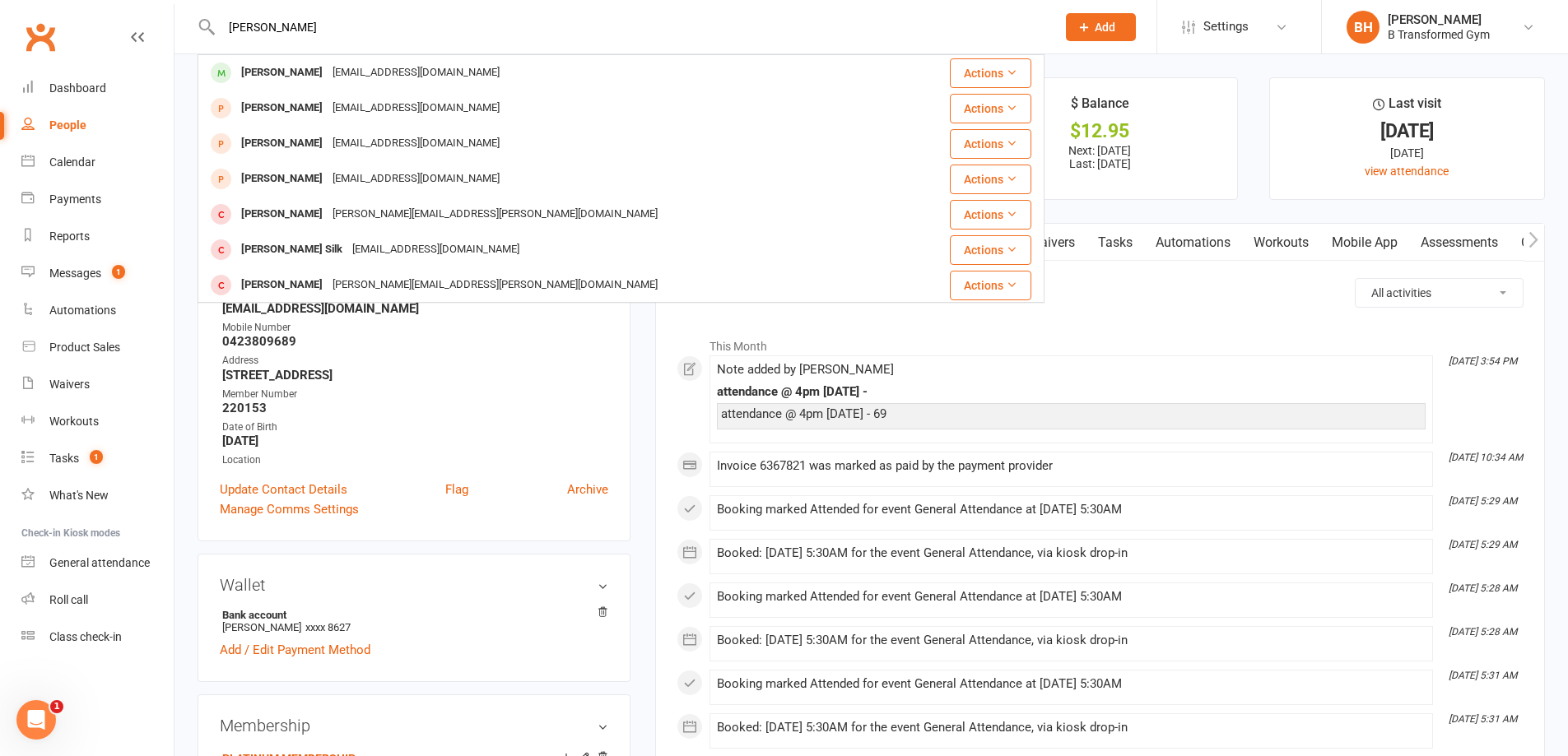
type input "[PERSON_NAME]"
click at [327, 64] on div "[EMAIL_ADDRESS][DOMAIN_NAME]" at bounding box center [415, 73] width 177 height 24
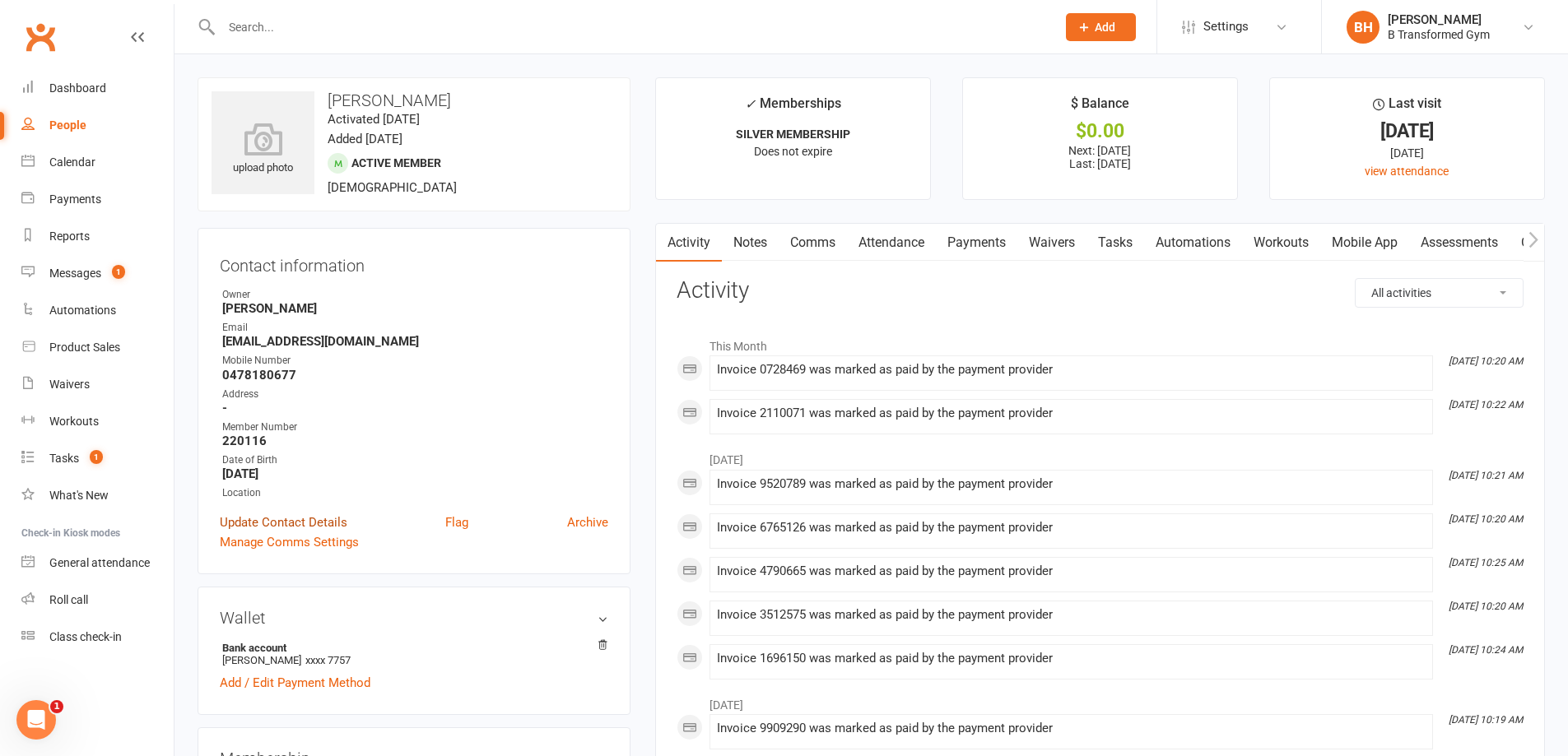
click at [335, 523] on link "Update Contact Details" at bounding box center [284, 523] width 128 height 20
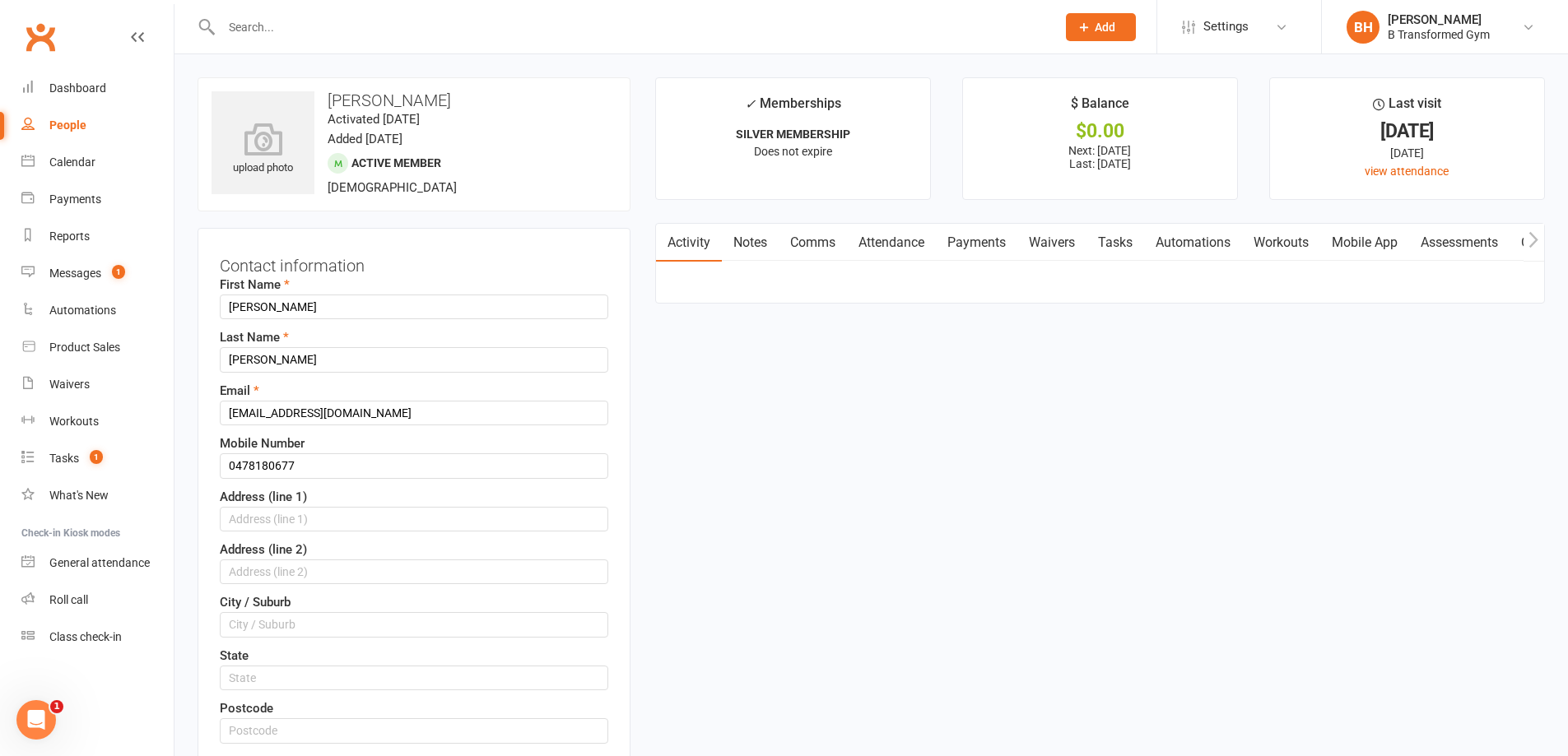
scroll to position [77, 0]
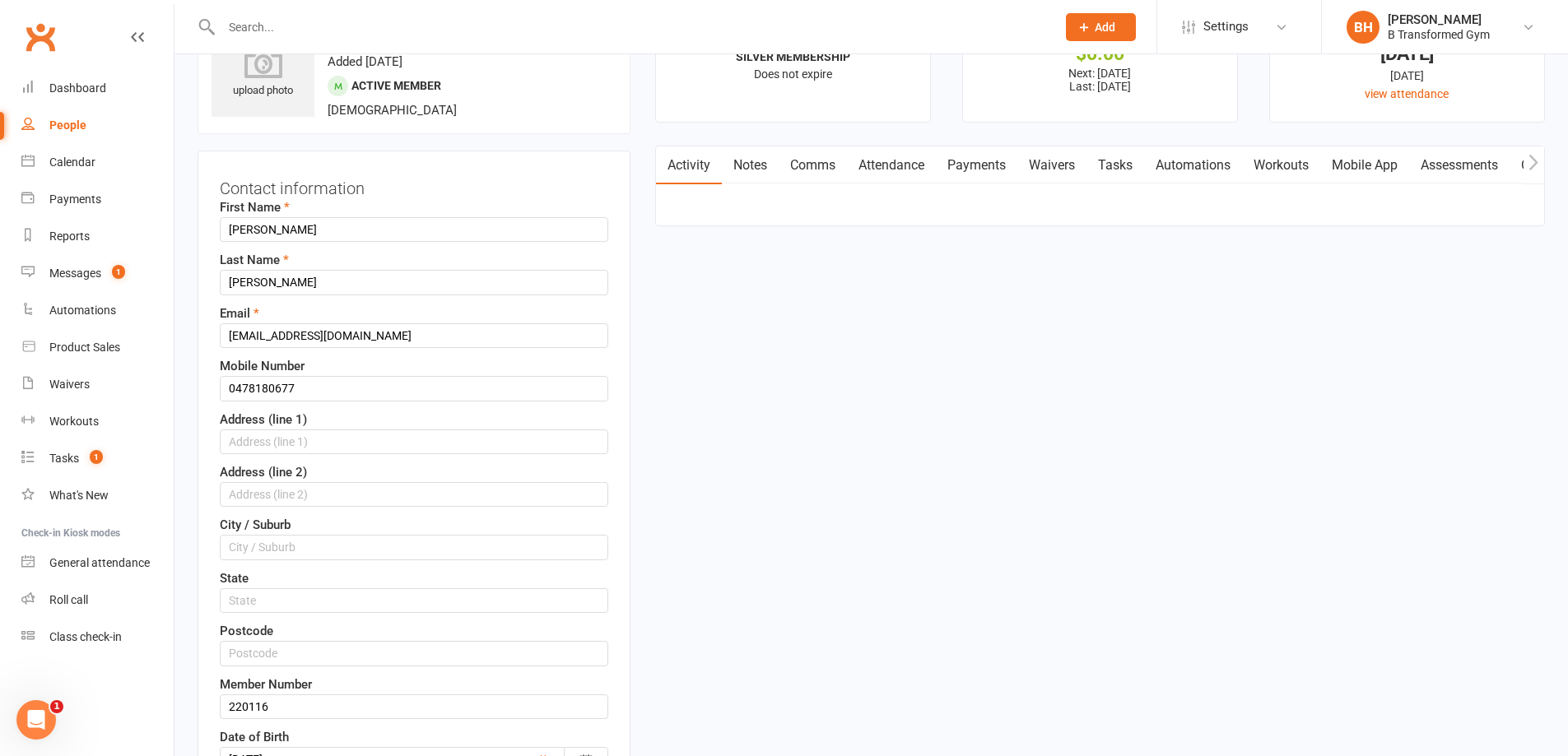
click at [267, 427] on label "Address (line 1)" at bounding box center [264, 420] width 87 height 20
click at [270, 437] on input "text" at bounding box center [414, 442] width 389 height 25
type input "[STREET_ADDRESS]"
type input "Calavos"
drag, startPoint x: 322, startPoint y: 451, endPoint x: 202, endPoint y: 443, distance: 120.3
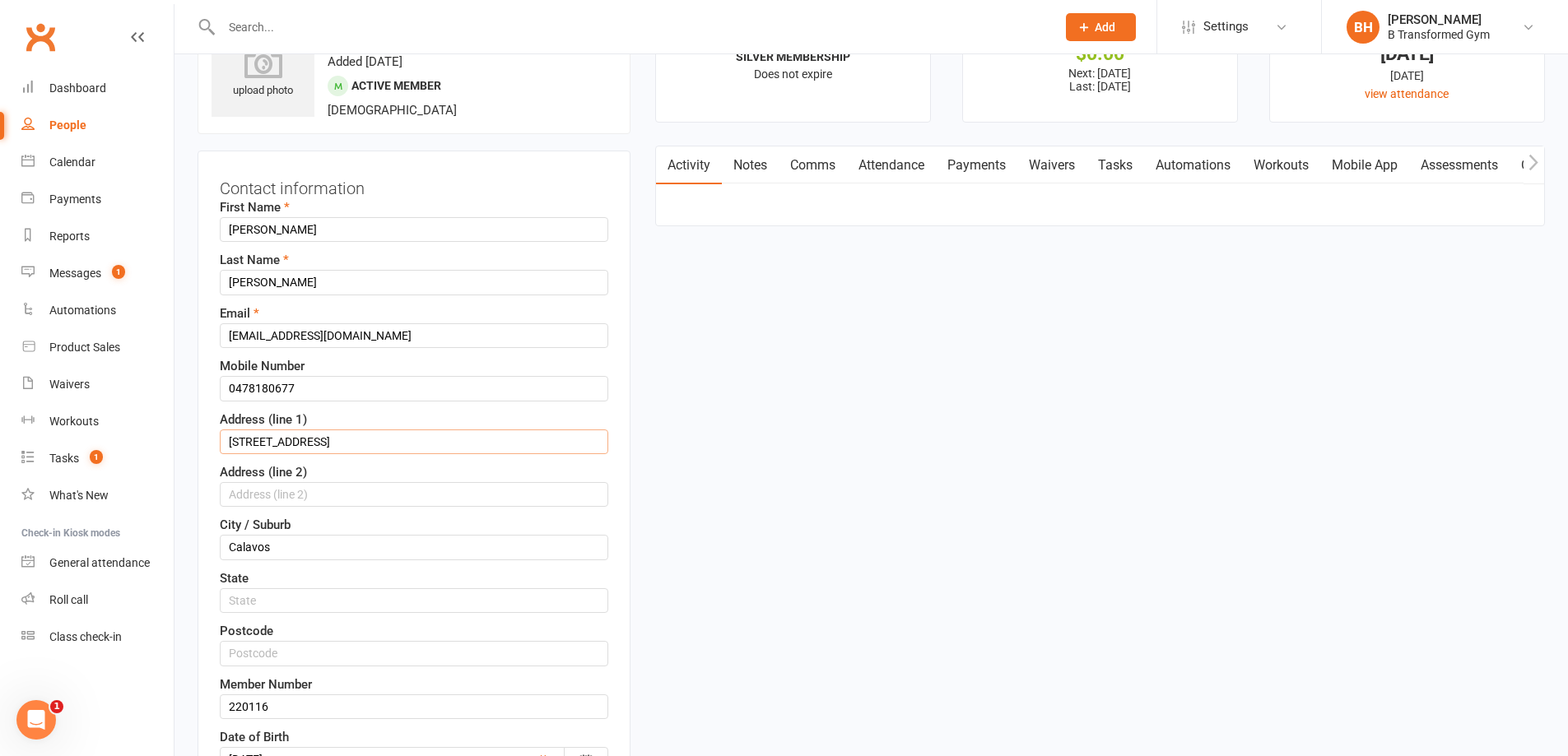
click at [202, 443] on div "Contact information First Name [PERSON_NAME] Last Name [PERSON_NAME] Email [EMA…" at bounding box center [414, 524] width 433 height 748
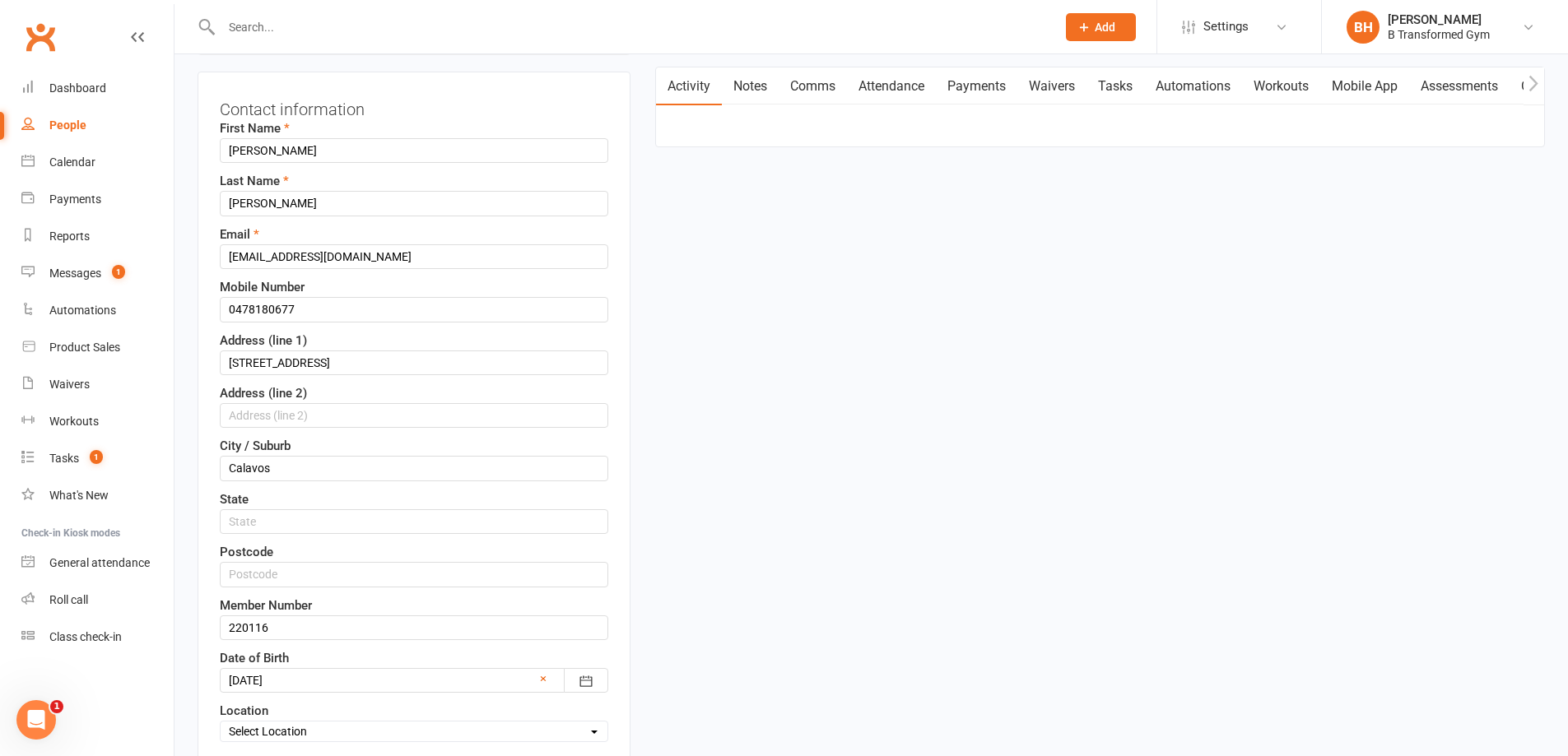
scroll to position [242, 0]
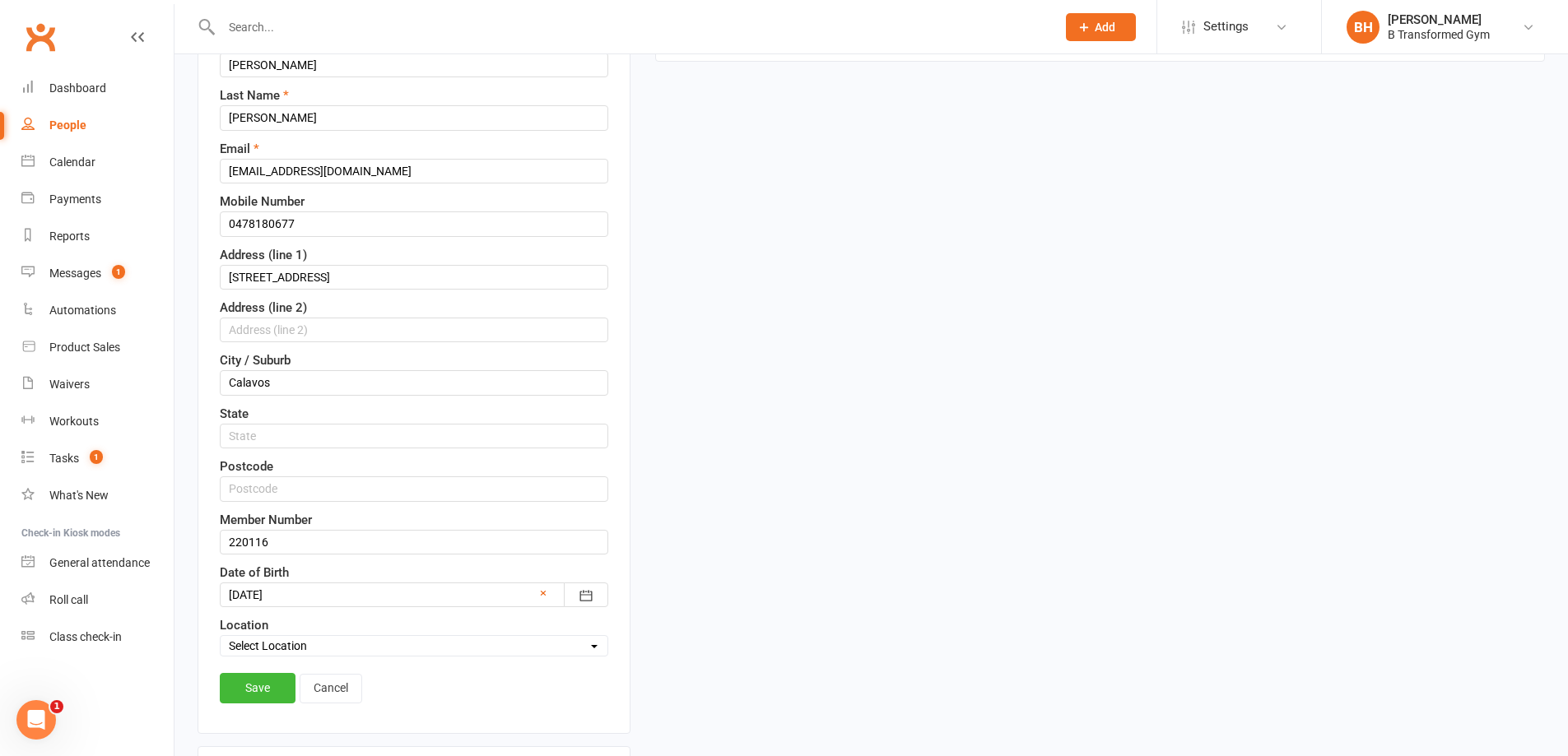
click at [256, 685] on link "Save" at bounding box center [257, 688] width 75 height 29
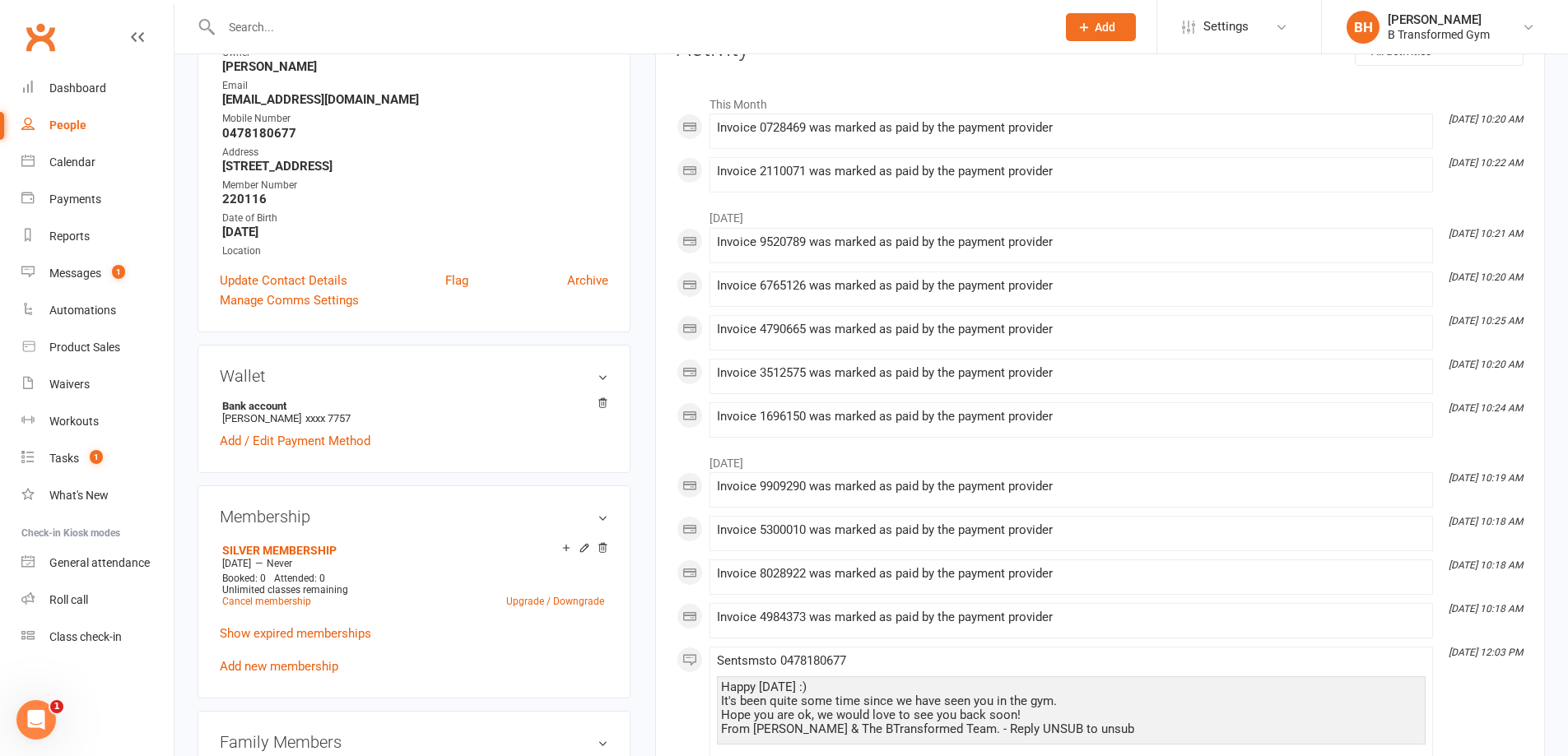
click at [271, 16] on input "text" at bounding box center [630, 28] width 828 height 23
paste input "[PERSON_NAME]"
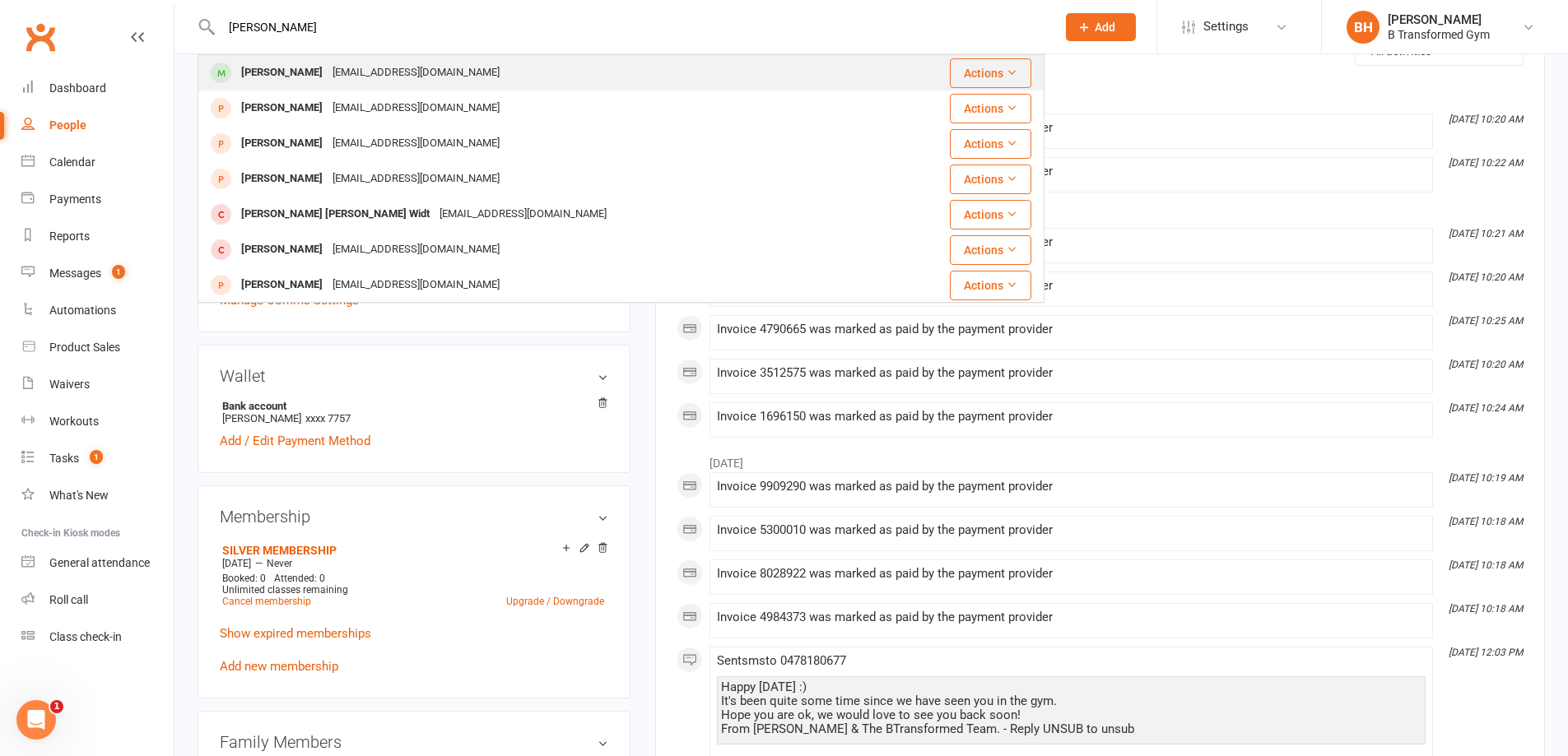
type input "[PERSON_NAME]"
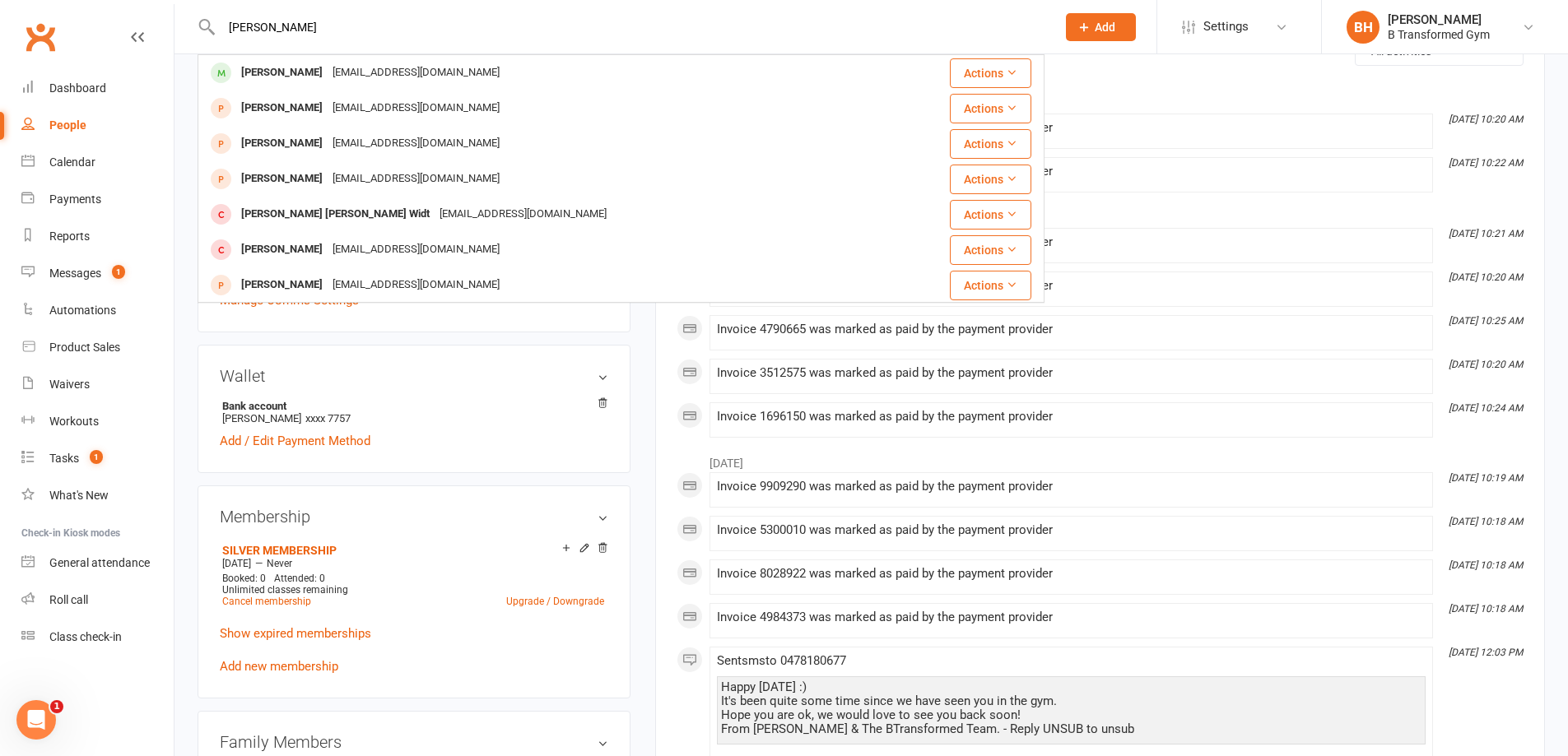
drag, startPoint x: 299, startPoint y: 74, endPoint x: 321, endPoint y: 76, distance: 22.1
click at [301, 74] on div "[PERSON_NAME]" at bounding box center [281, 73] width 91 height 24
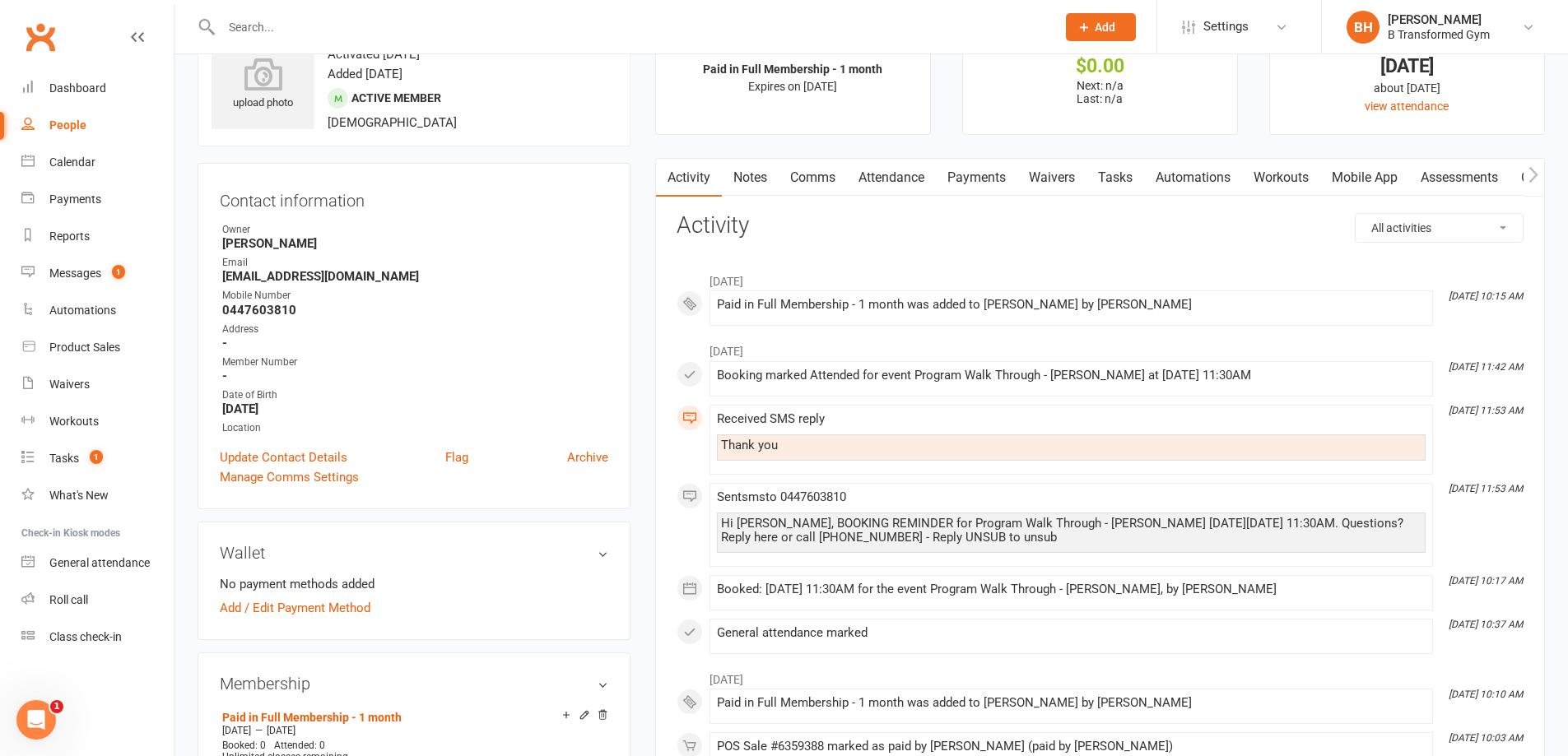
scroll to position [83, 0]
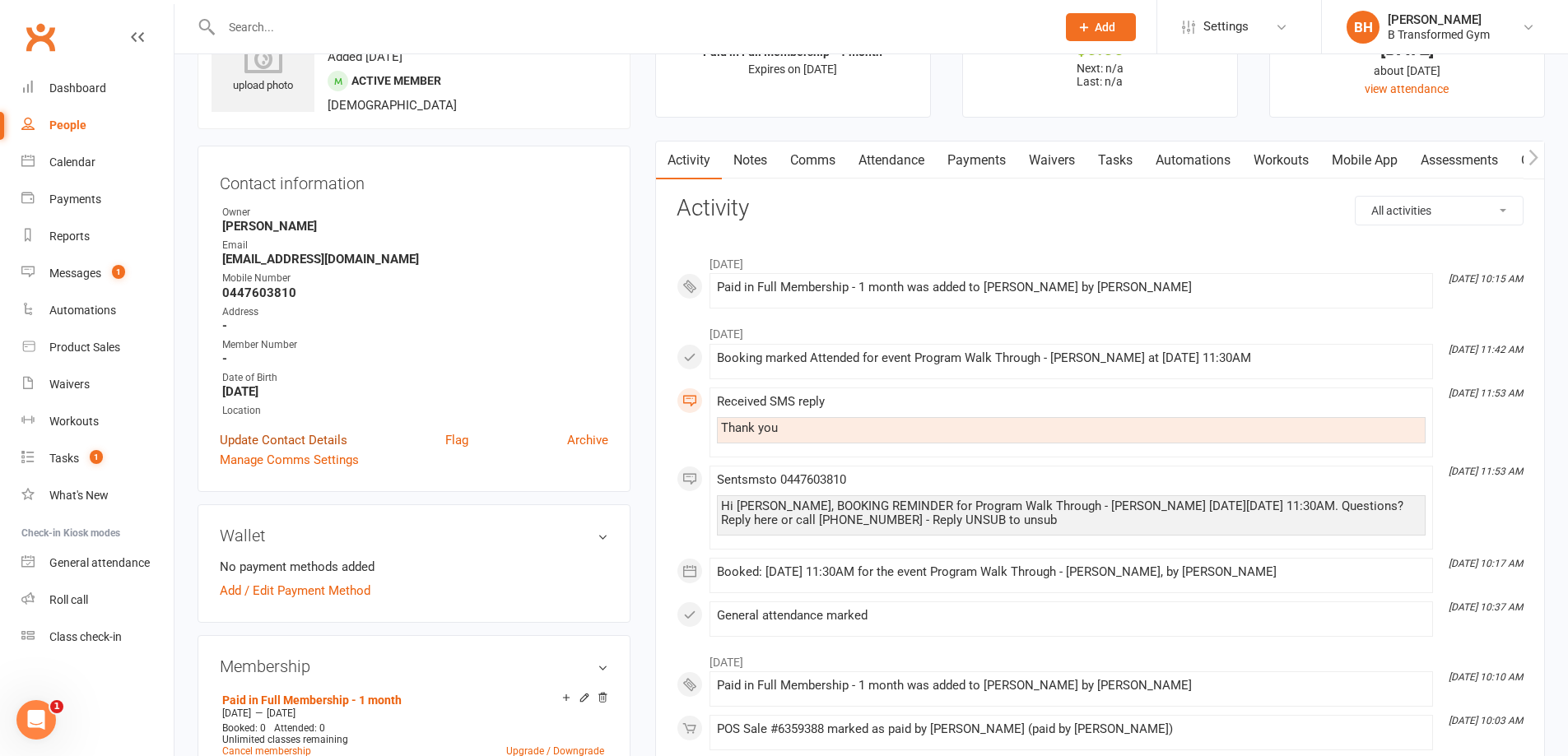
click at [305, 440] on link "Update Contact Details" at bounding box center [284, 440] width 128 height 20
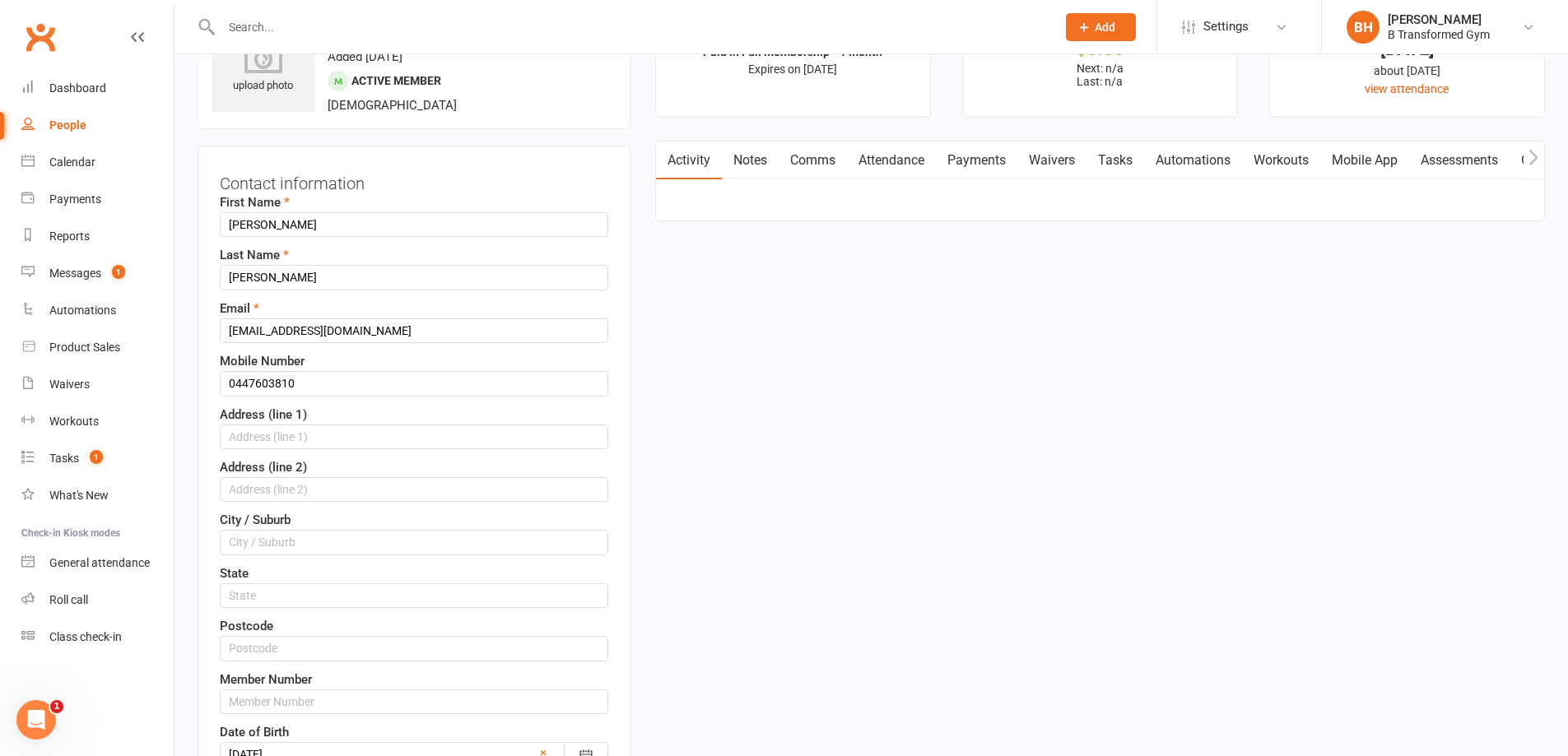
scroll to position [77, 0]
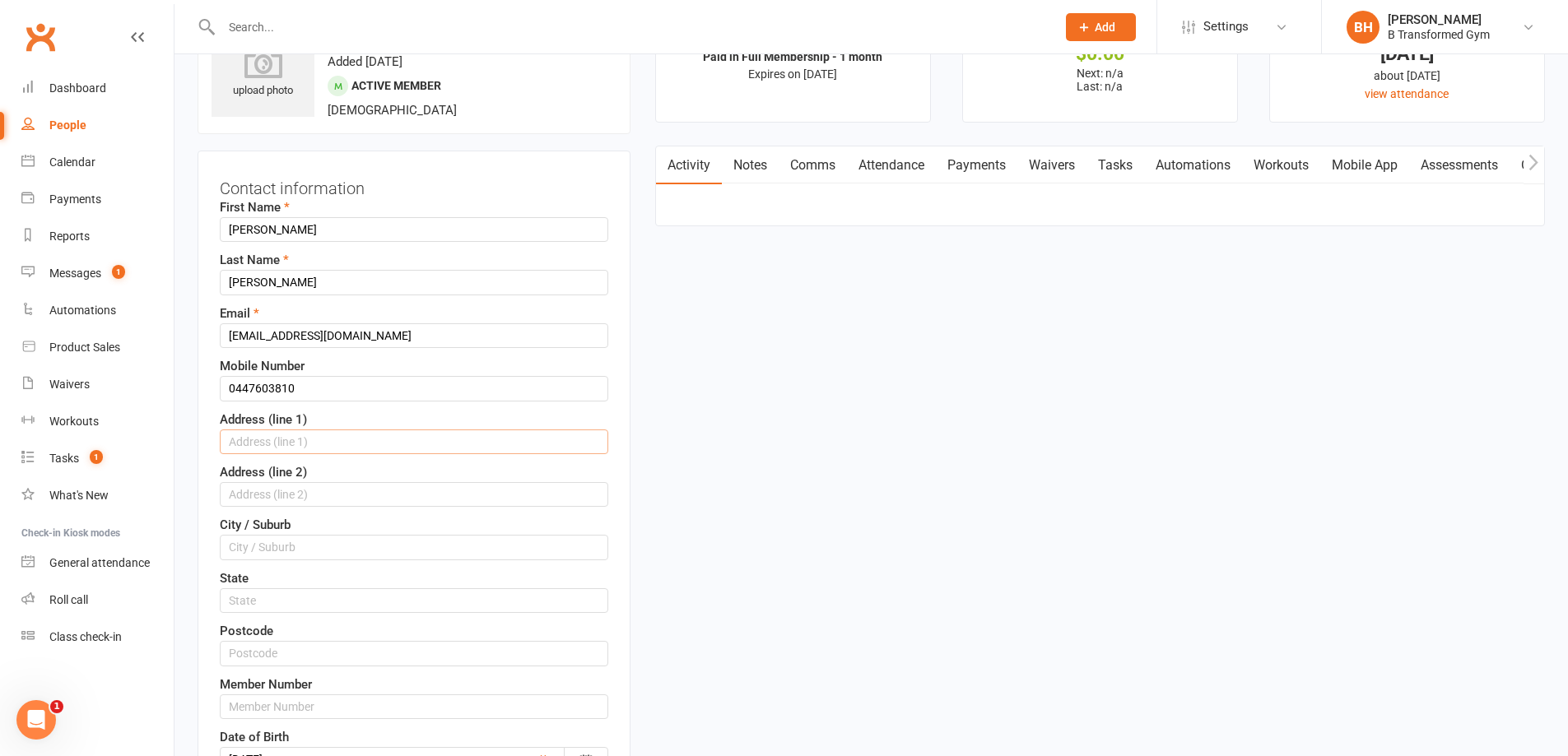
click at [303, 453] on input "text" at bounding box center [414, 442] width 389 height 25
type input "[STREET_ADDRESS]"
type input "[PERSON_NAME] Heads"
drag, startPoint x: 305, startPoint y: 438, endPoint x: 201, endPoint y: 448, distance: 104.5
click at [202, 448] on div "Contact information First Name [PERSON_NAME] Last Name [PERSON_NAME] Email [EMA…" at bounding box center [414, 524] width 433 height 748
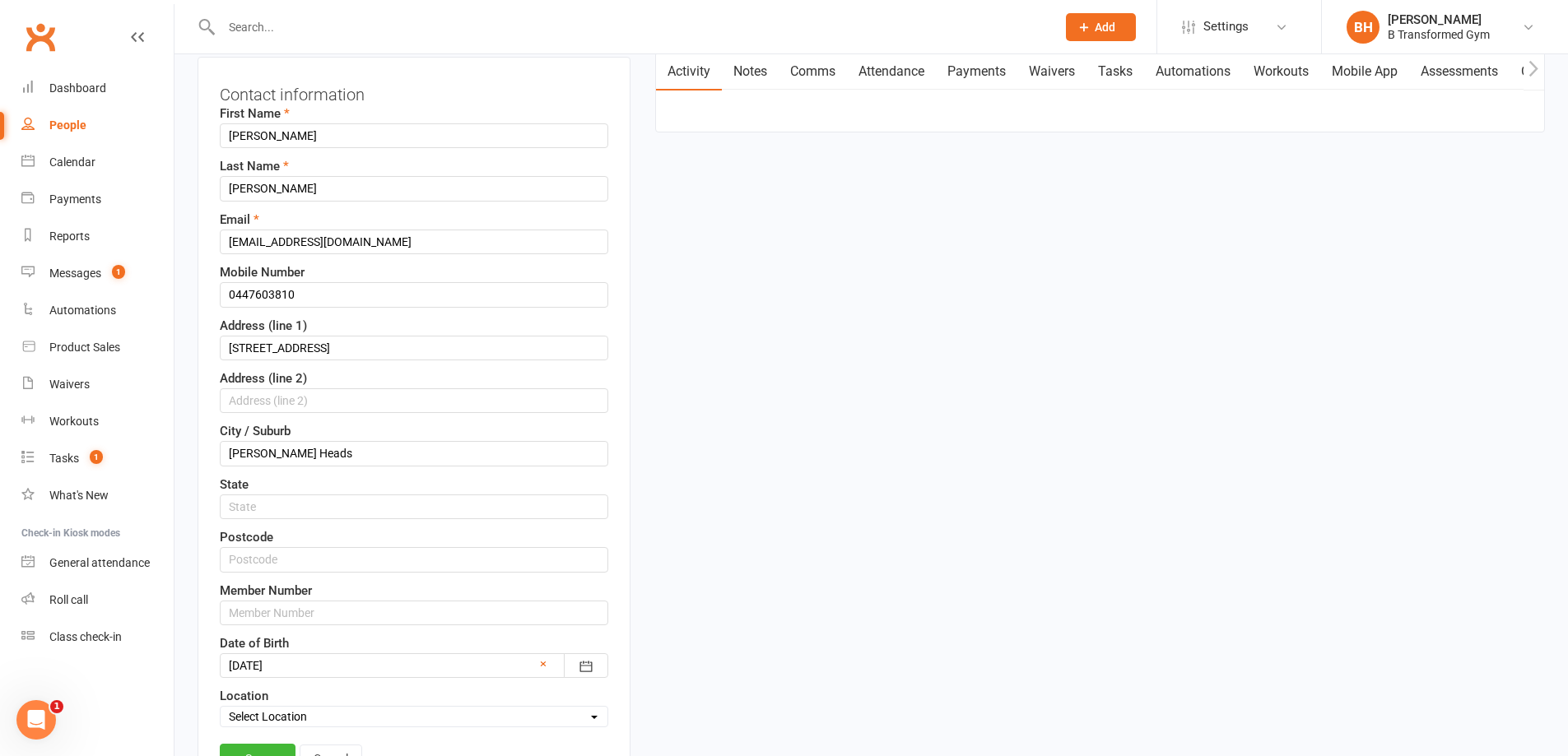
scroll to position [489, 0]
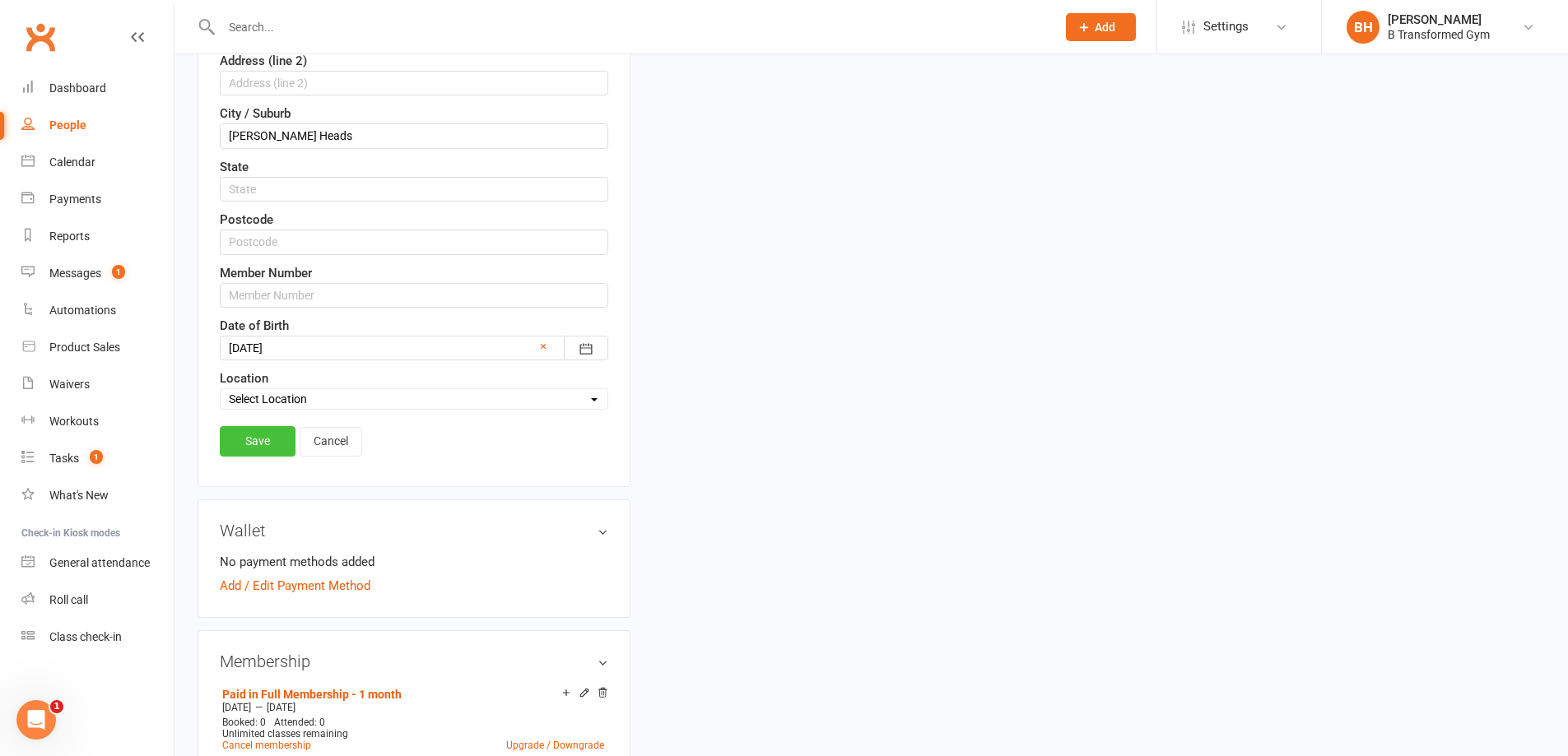
click at [268, 445] on link "Save" at bounding box center [257, 440] width 75 height 29
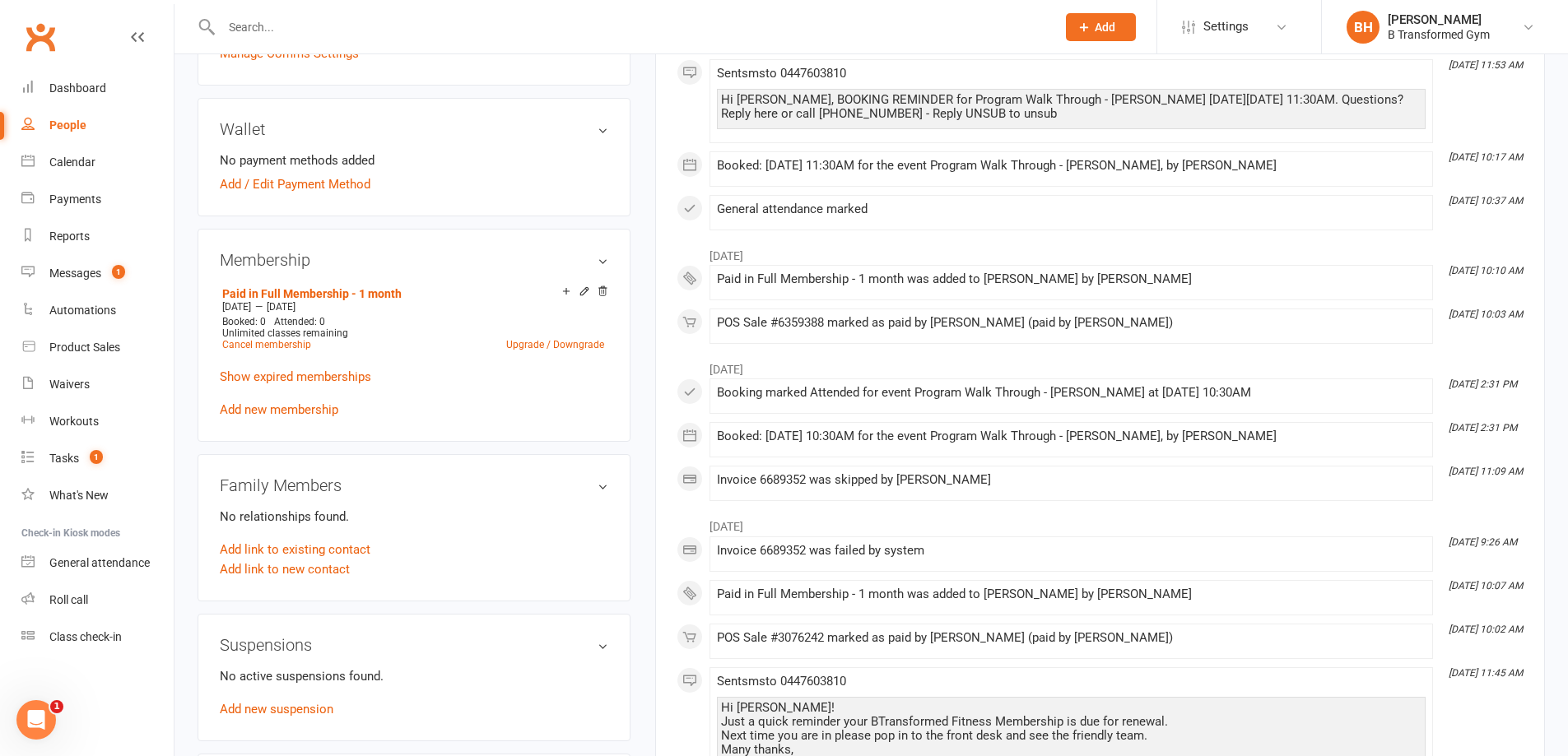
click at [267, 28] on input "text" at bounding box center [630, 28] width 828 height 23
paste input "[PERSON_NAME]"
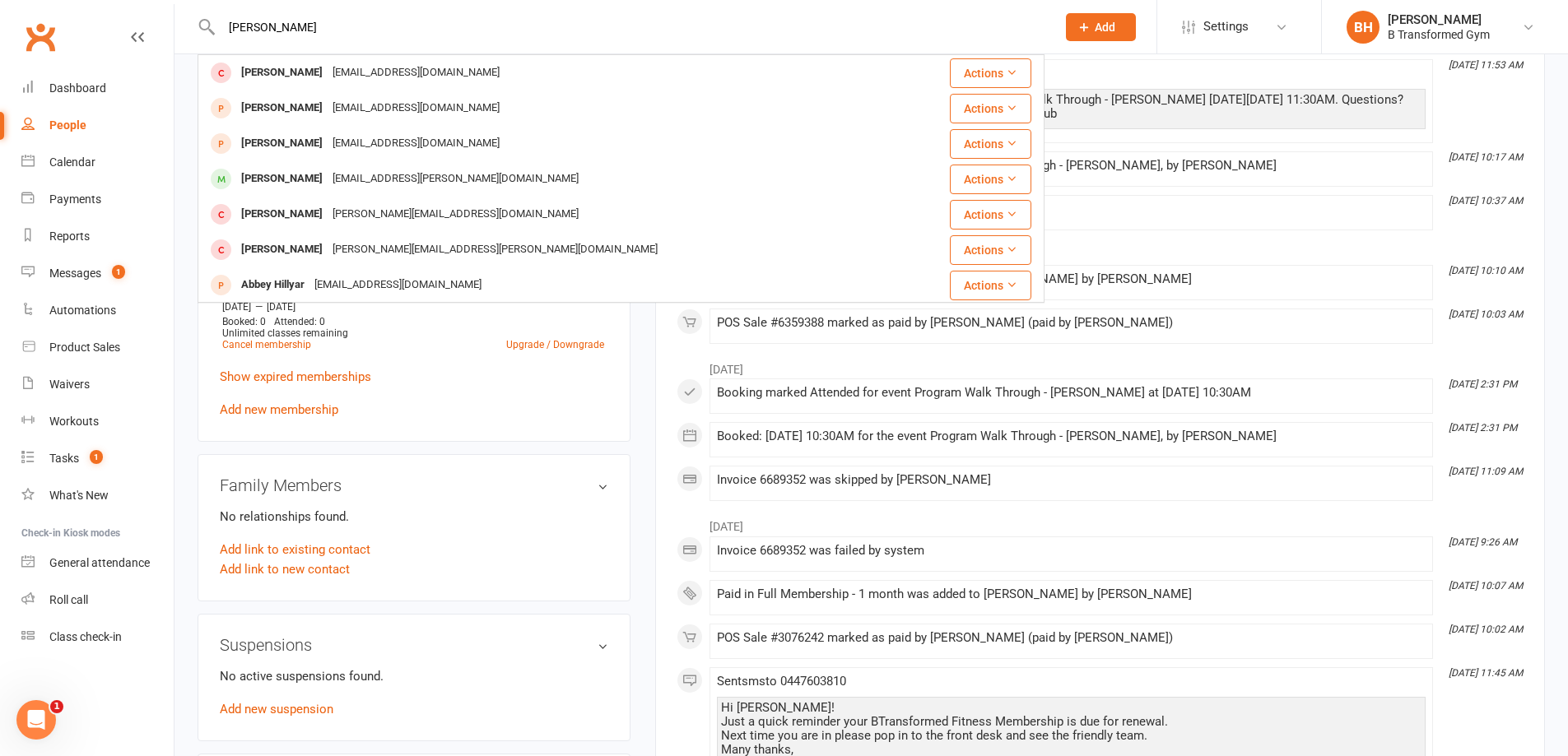
type input "[PERSON_NAME]"
drag, startPoint x: 510, startPoint y: 25, endPoint x: 0, endPoint y: 18, distance: 510.0
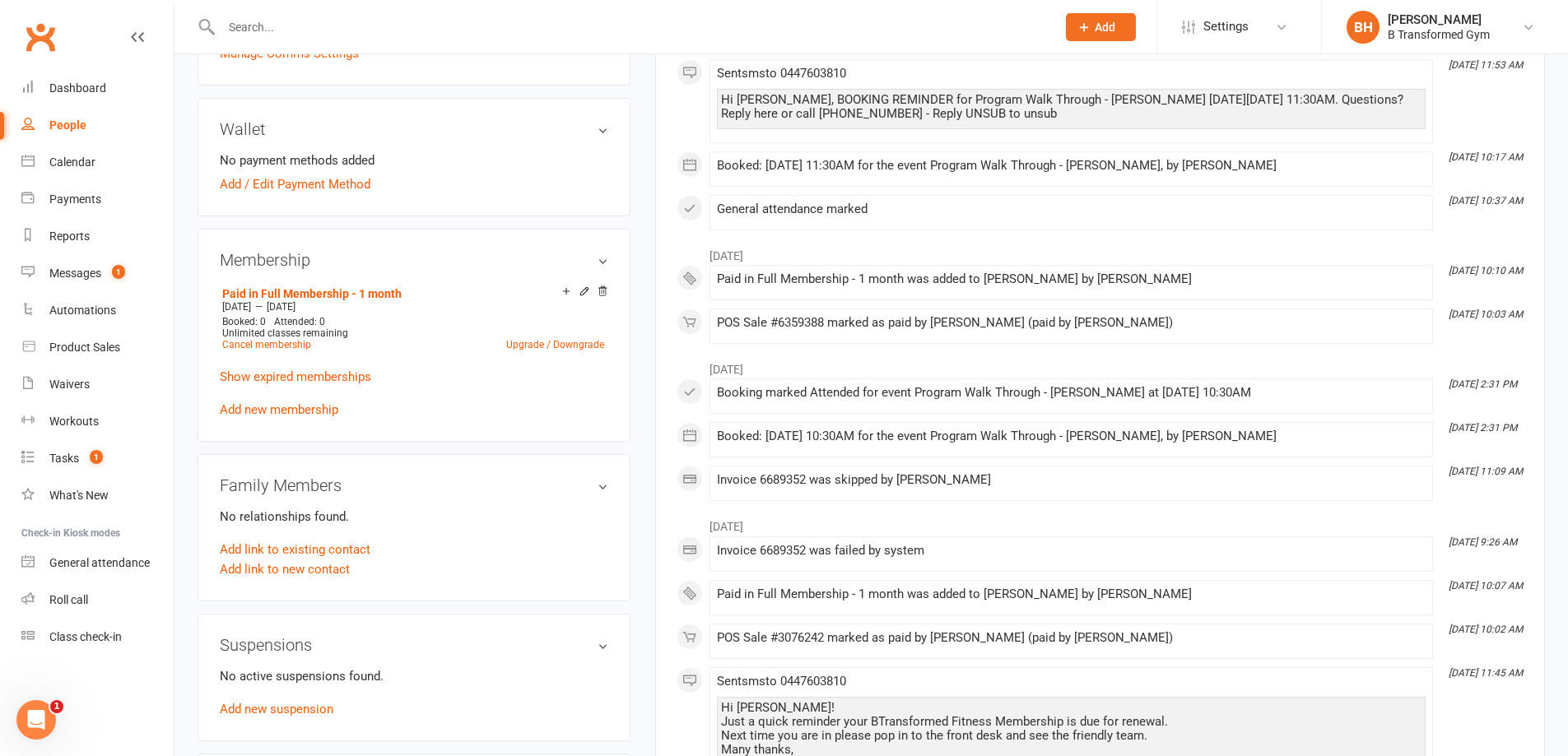
paste input "[PERSON_NAME]"
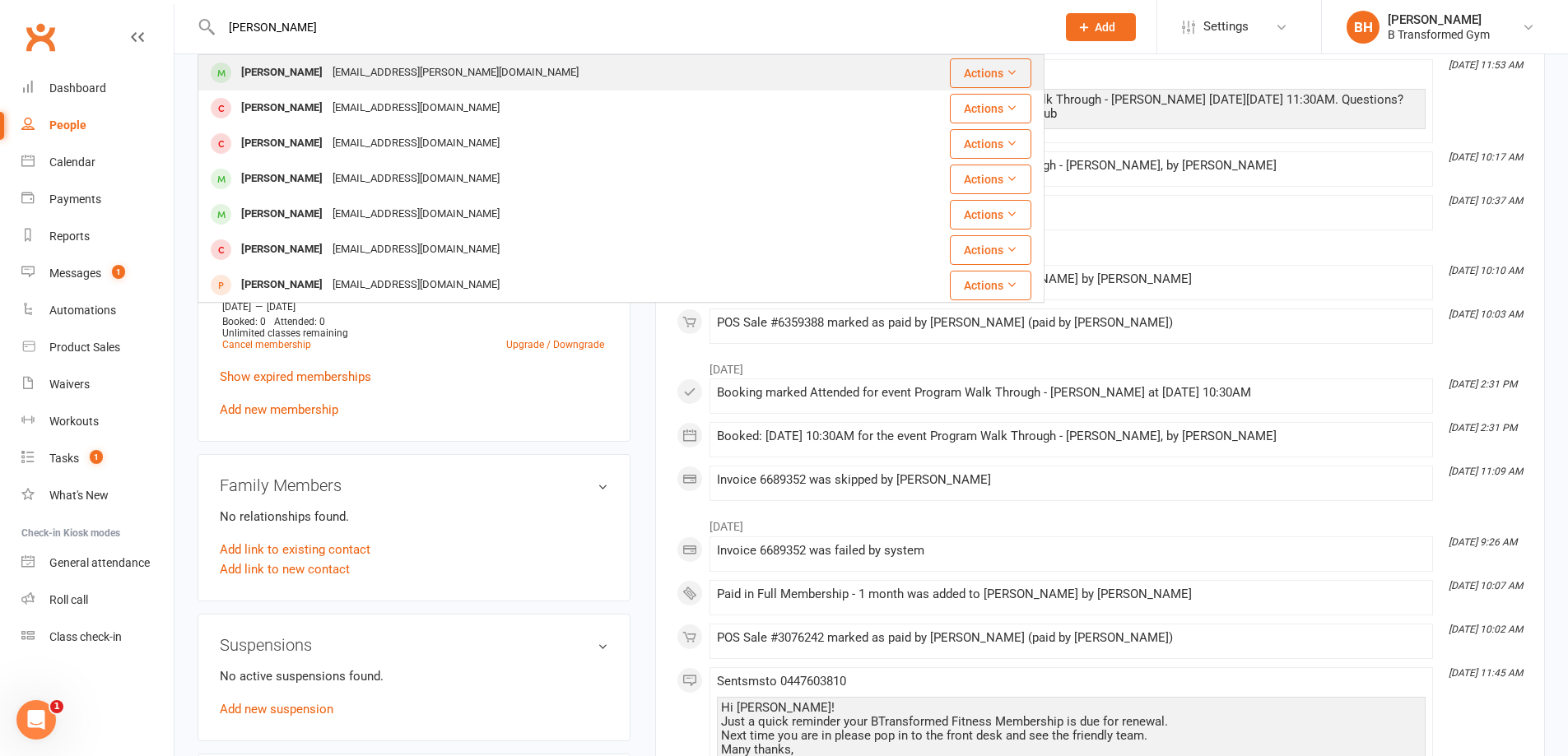
type input "[PERSON_NAME]"
click at [390, 70] on div "[EMAIL_ADDRESS][PERSON_NAME][DOMAIN_NAME]" at bounding box center [455, 73] width 256 height 24
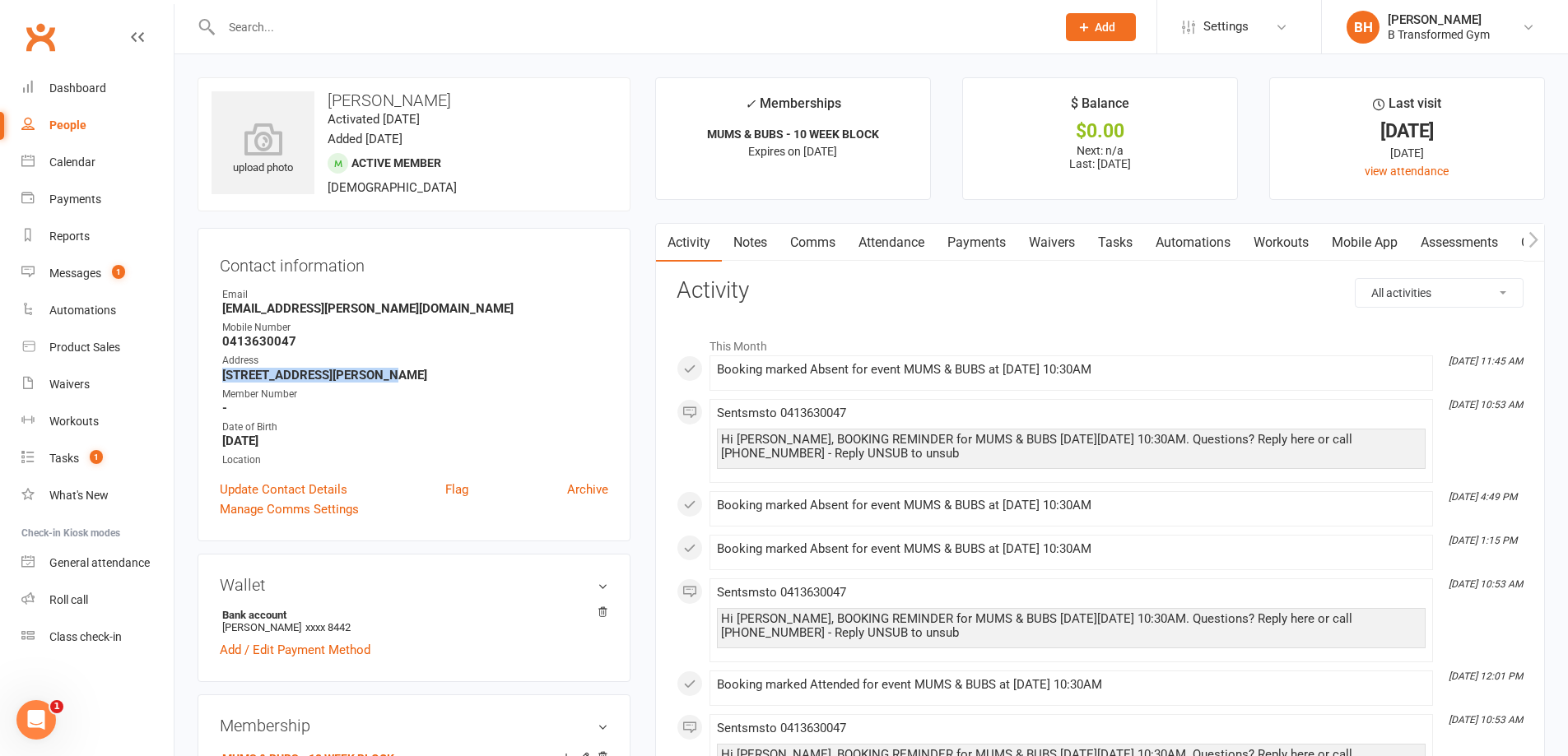
drag, startPoint x: 372, startPoint y: 376, endPoint x: 221, endPoint y: 374, distance: 151.0
click at [221, 374] on li "Address [STREET_ADDRESS][PERSON_NAME]" at bounding box center [414, 367] width 389 height 28
copy strong "[STREET_ADDRESS][PERSON_NAME]"
click at [505, 23] on input "text" at bounding box center [630, 28] width 828 height 23
paste input "[PERSON_NAME]"
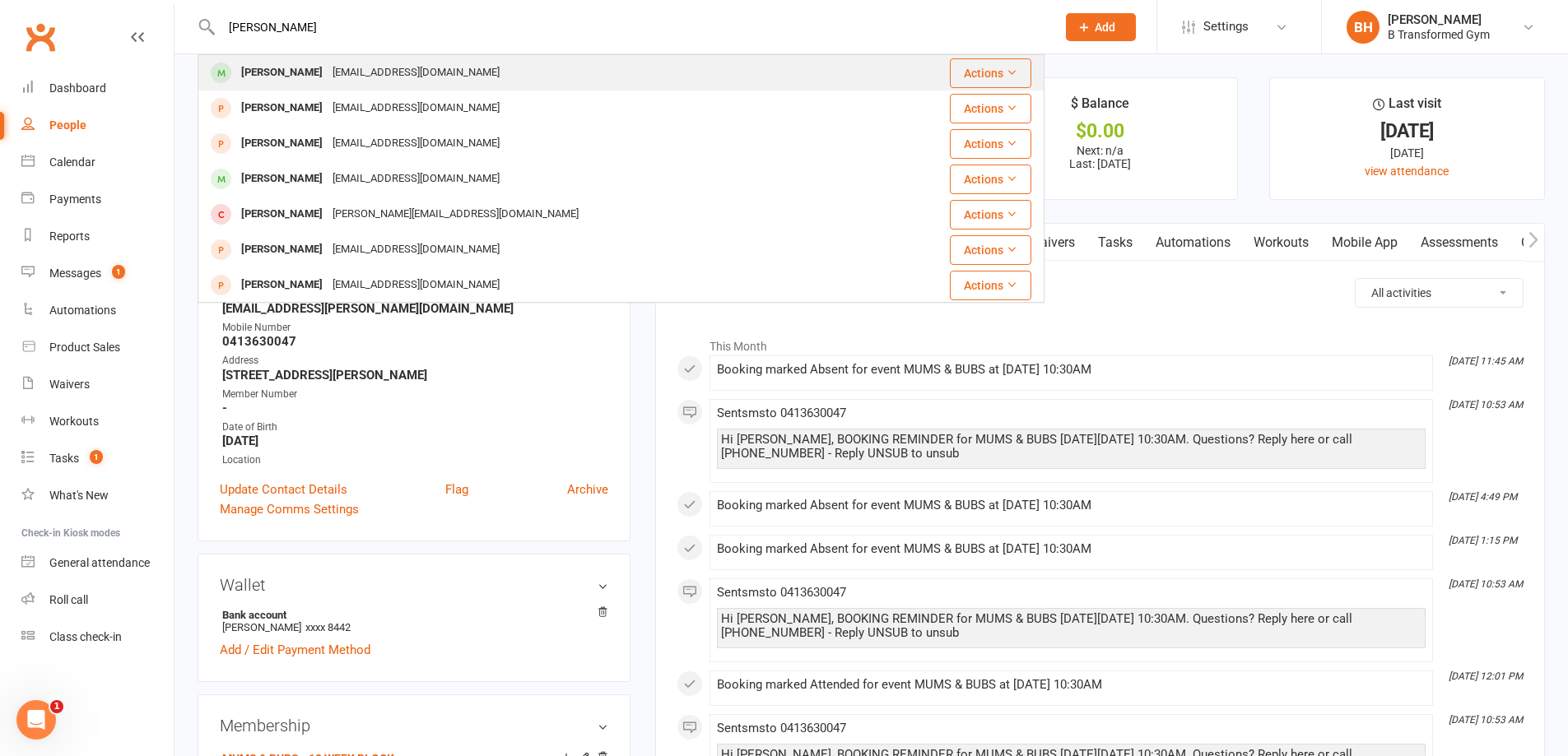
type input "[PERSON_NAME]"
click at [416, 68] on div "[EMAIL_ADDRESS][DOMAIN_NAME]" at bounding box center [415, 73] width 177 height 24
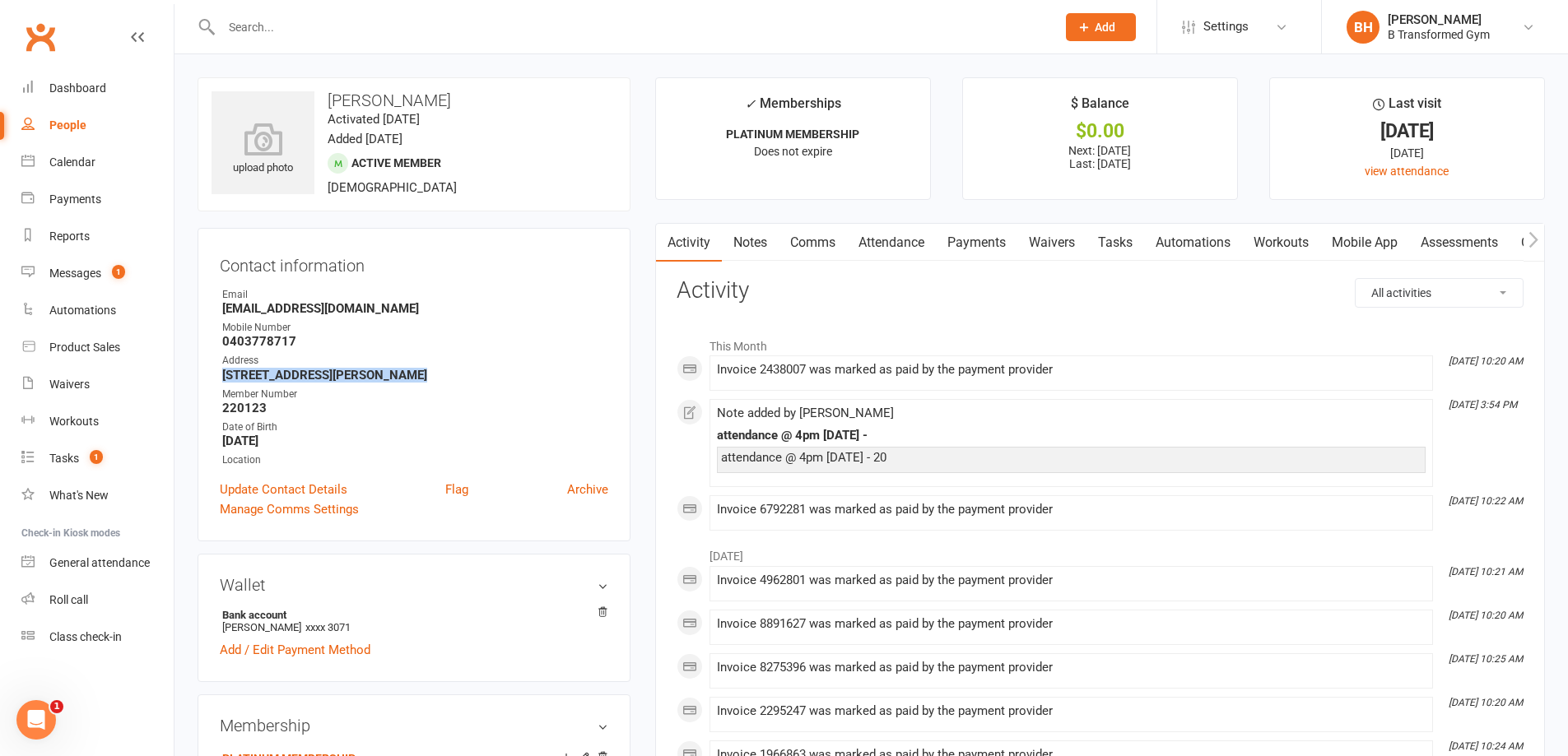
drag, startPoint x: 397, startPoint y: 377, endPoint x: 209, endPoint y: 380, distance: 188.0
click at [209, 380] on div "Contact information Owner Email [EMAIL_ADDRESS][DOMAIN_NAME] Mobile Number [PHO…" at bounding box center [414, 384] width 433 height 313
copy strong "[STREET_ADDRESS][PERSON_NAME]"
click at [524, 28] on input "text" at bounding box center [630, 28] width 828 height 23
paste input "[PERSON_NAME]"
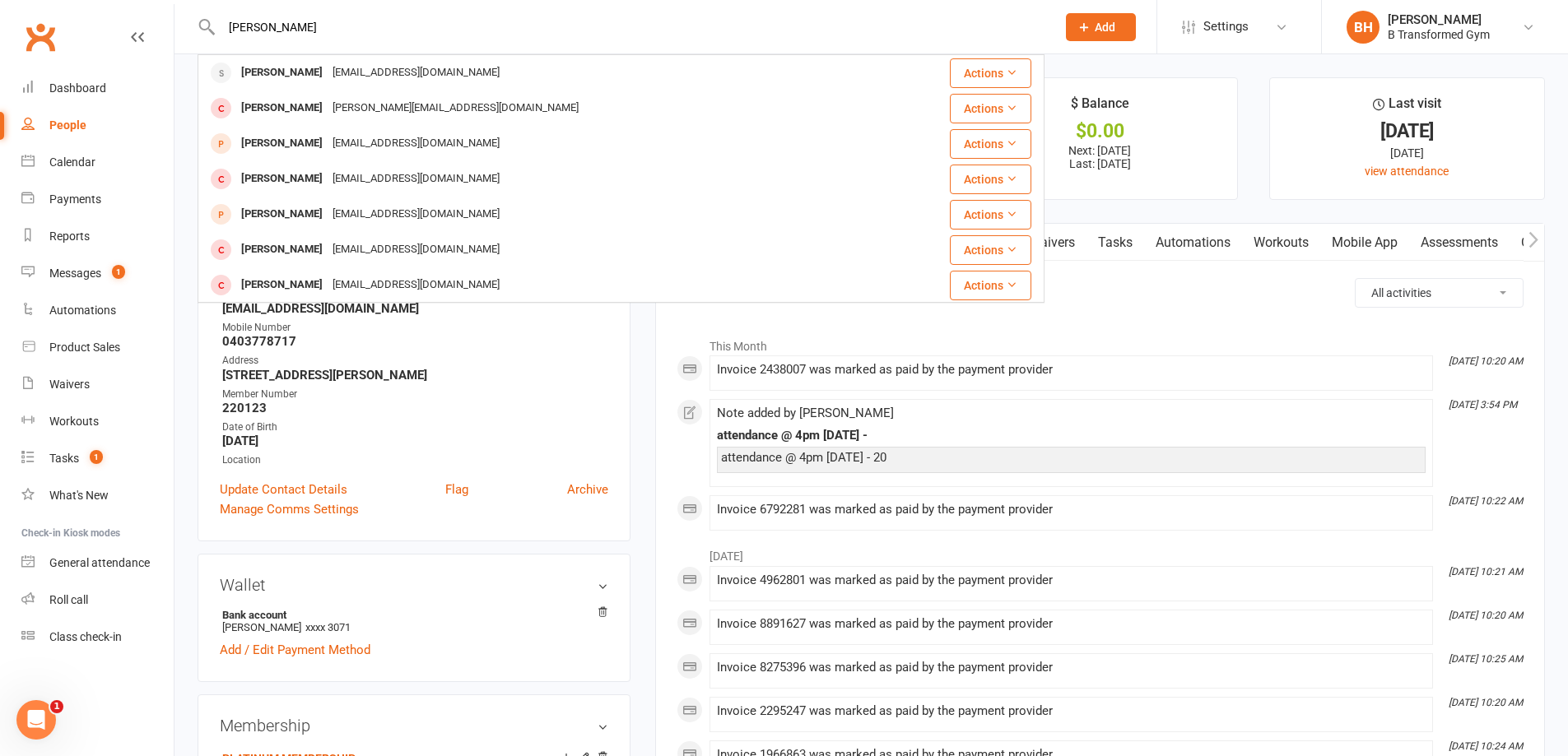
type input "[PERSON_NAME]"
click at [483, 71] on div "[PERSON_NAME] [EMAIL_ADDRESS][DOMAIN_NAME]" at bounding box center [549, 73] width 702 height 34
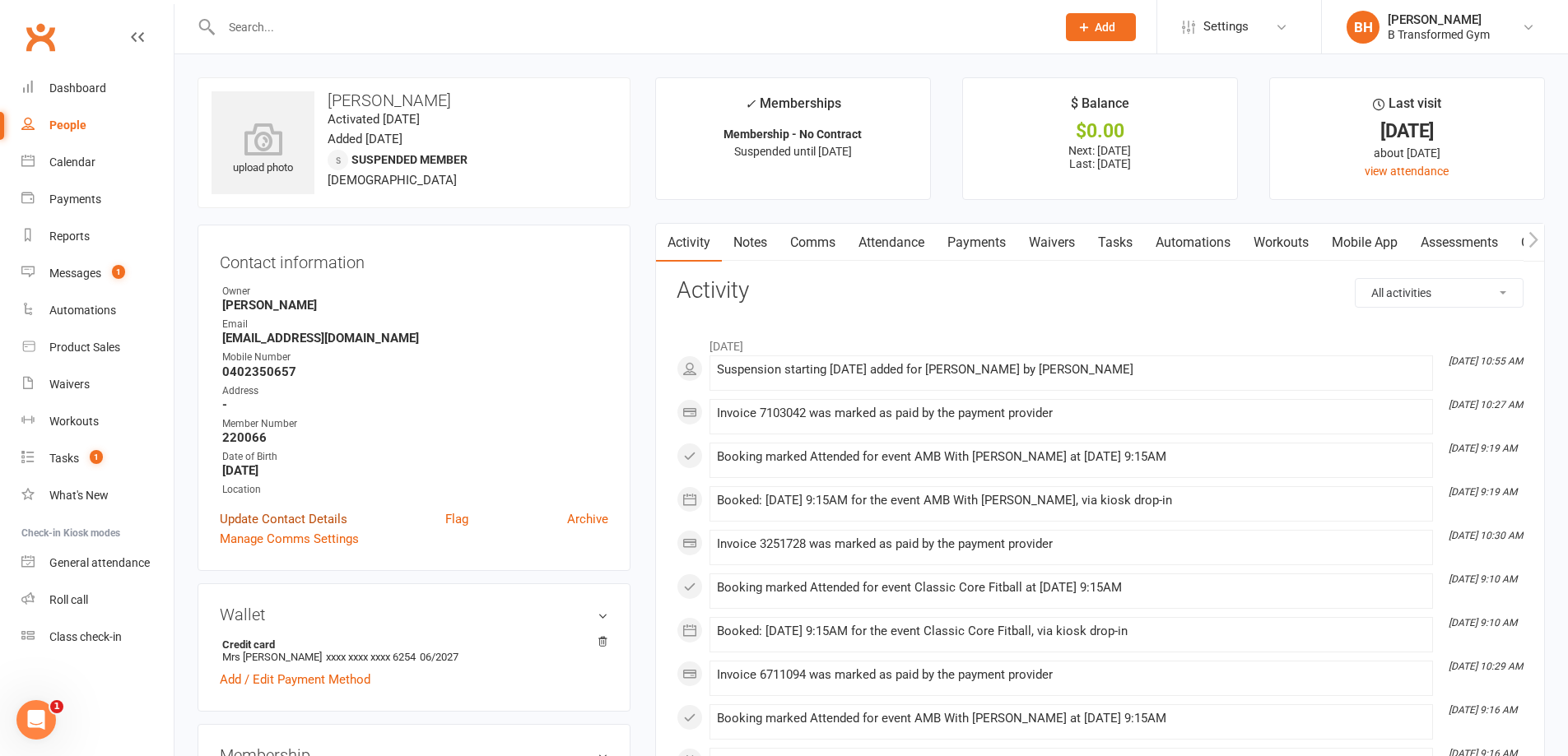
click at [256, 516] on link "Update Contact Details" at bounding box center [284, 519] width 128 height 20
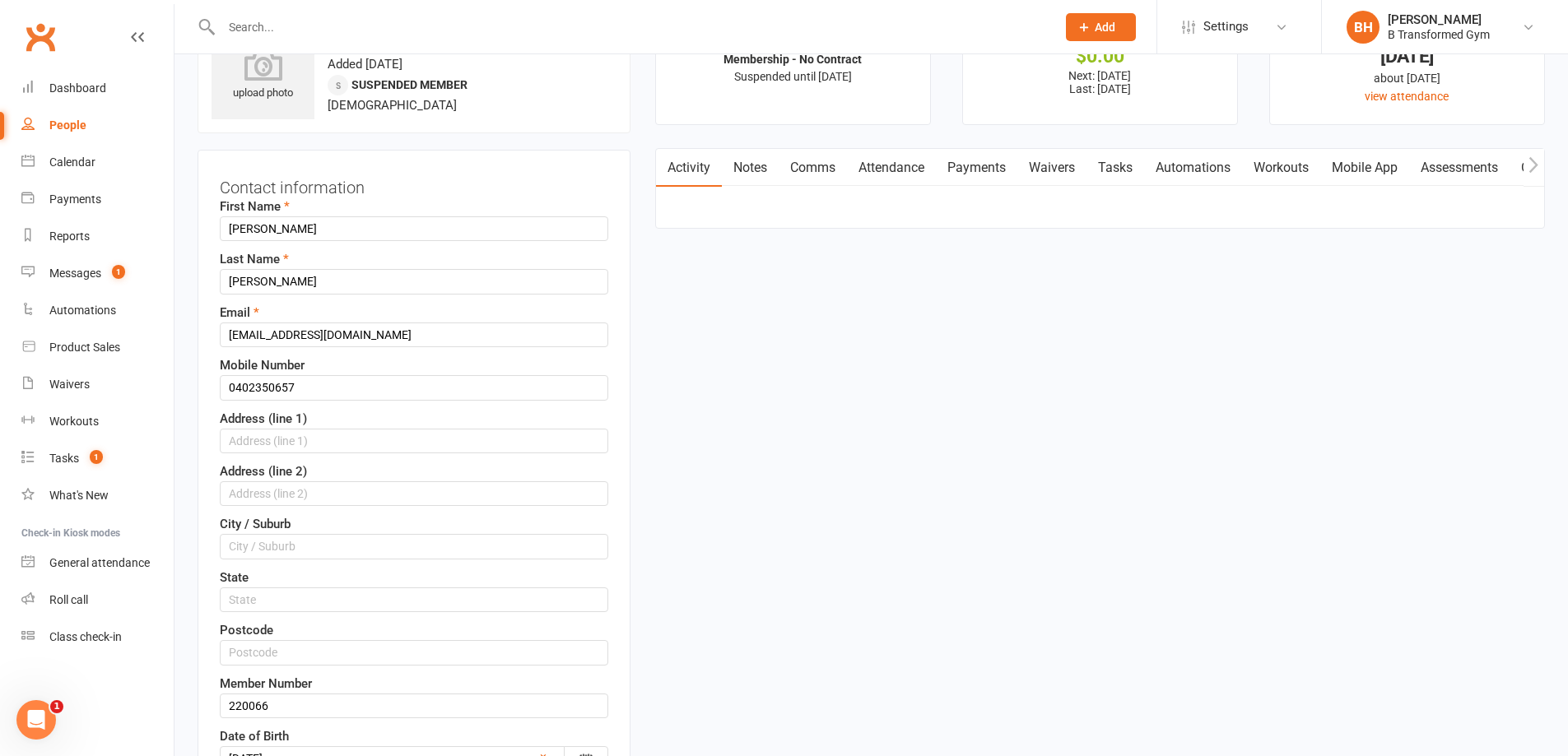
scroll to position [77, 0]
click at [280, 439] on input "text" at bounding box center [414, 438] width 389 height 25
type input "51 Hilltop Pde"
type input "Avoca"
drag, startPoint x: 304, startPoint y: 440, endPoint x: 155, endPoint y: 442, distance: 149.0
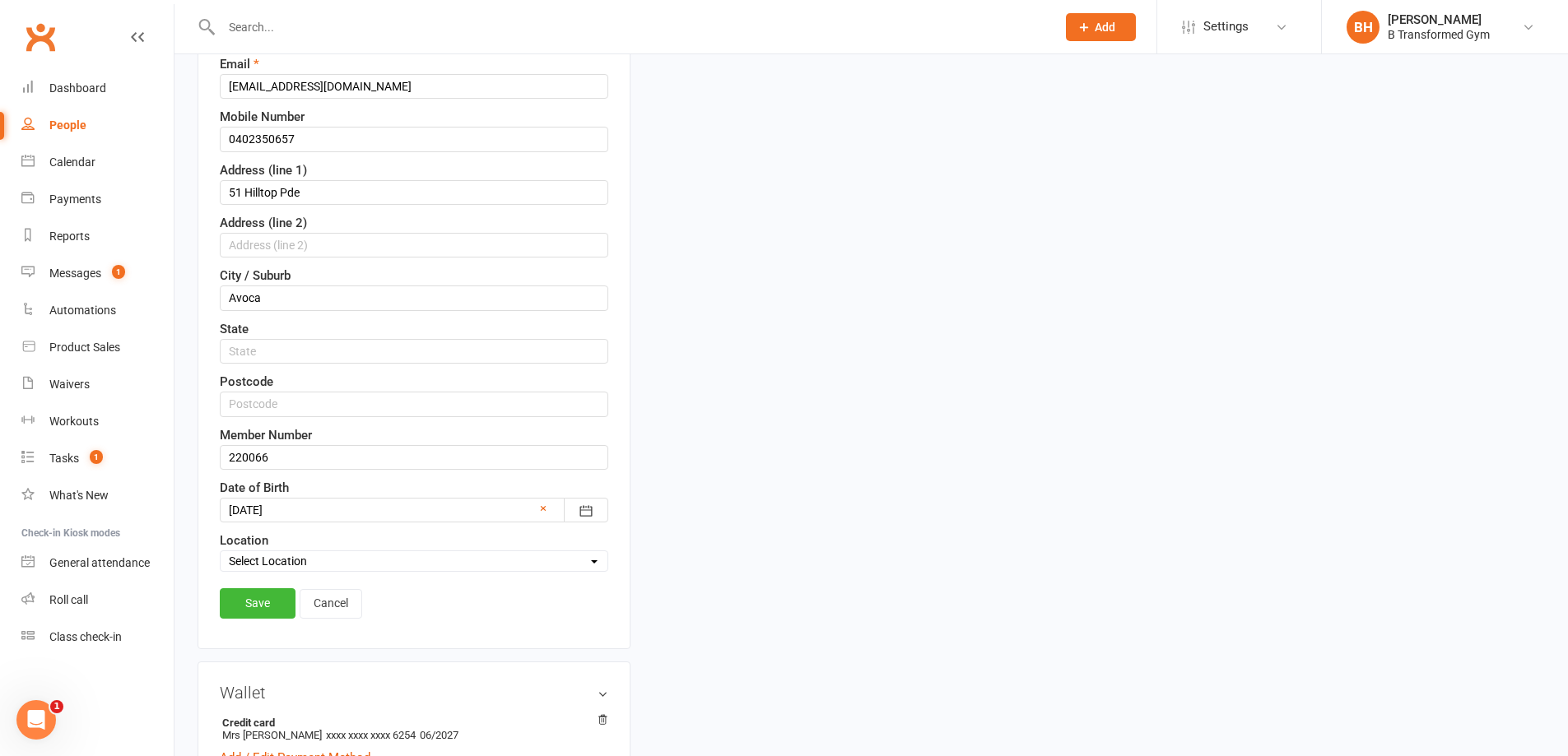
scroll to position [653, 0]
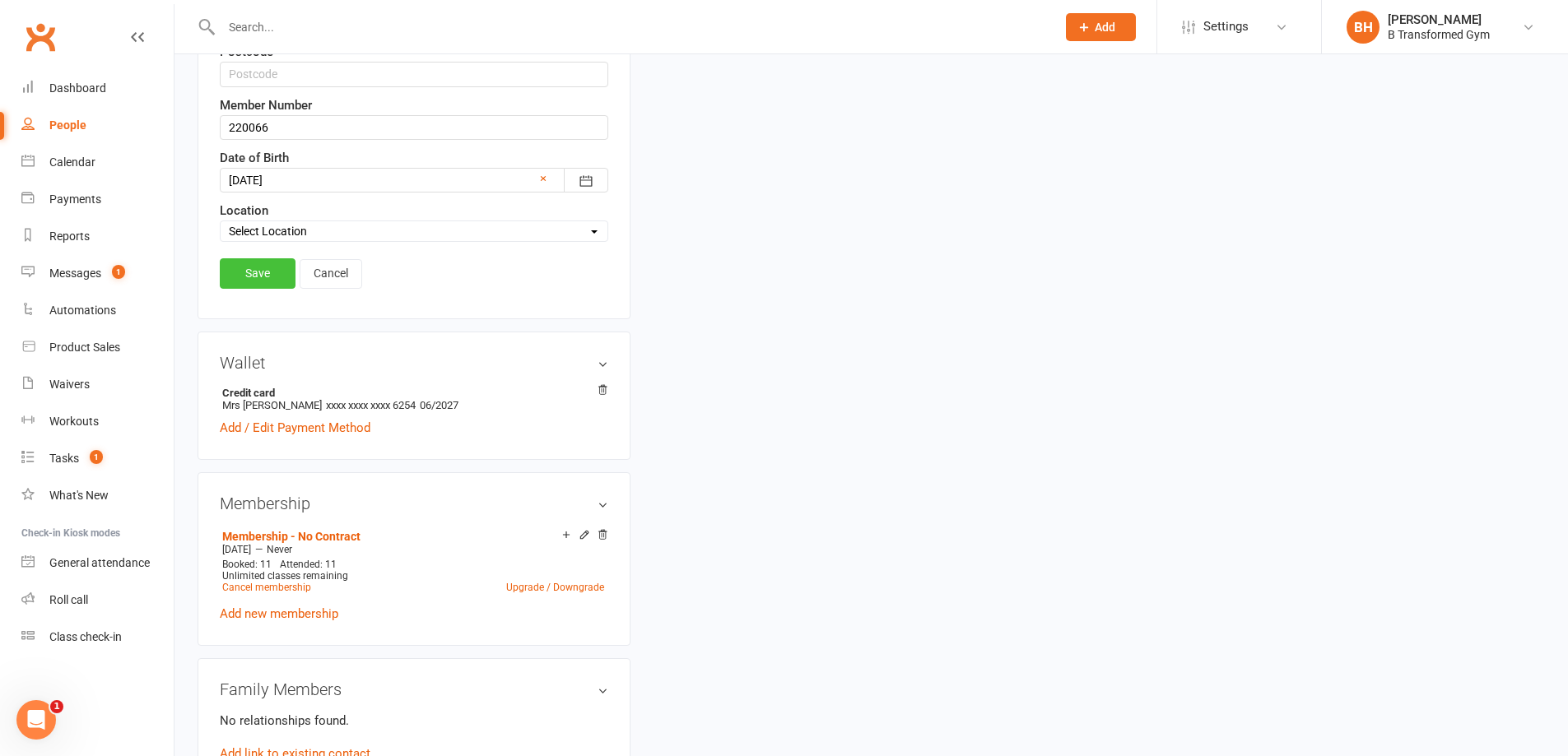
click at [240, 272] on link "Save" at bounding box center [257, 272] width 75 height 29
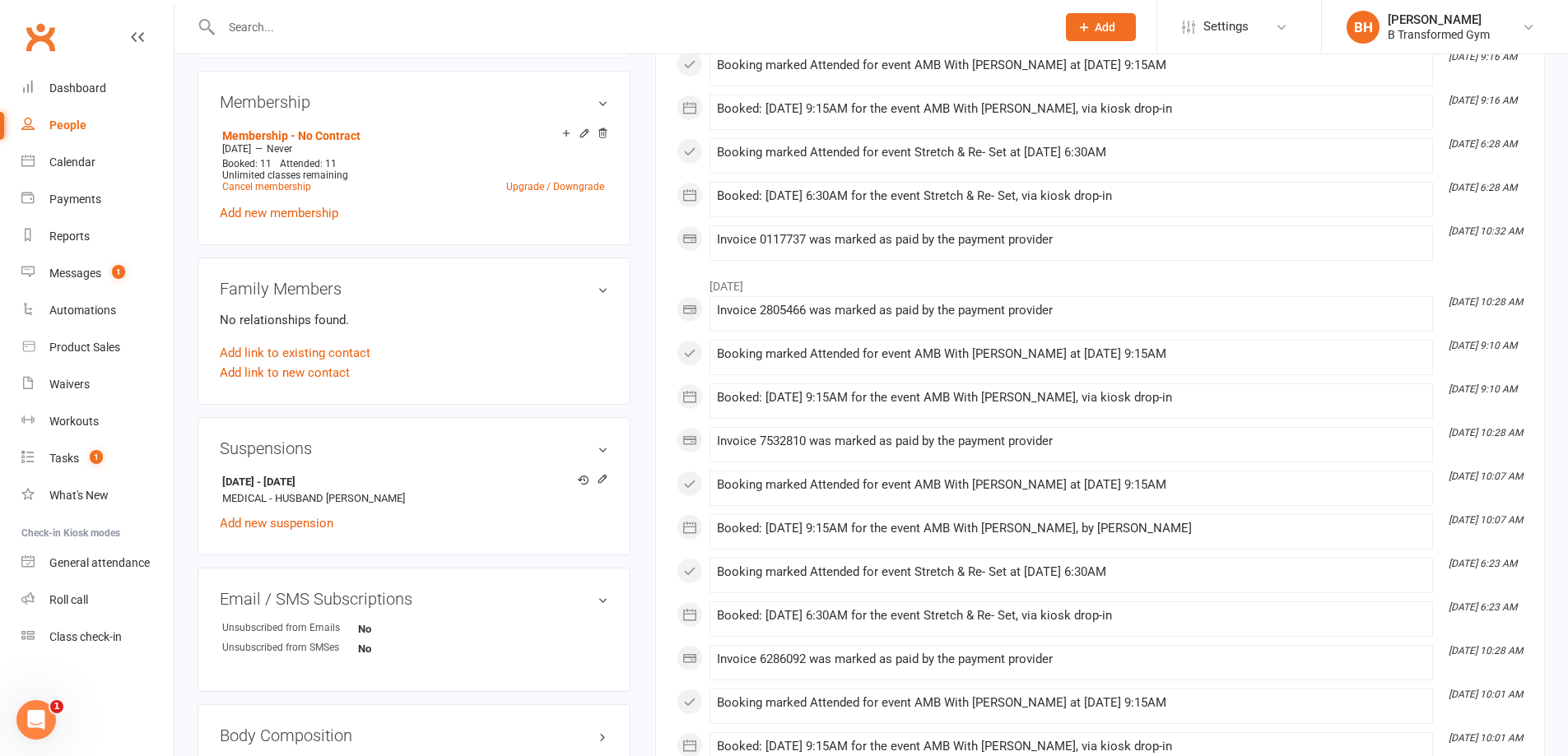
click at [492, 37] on input "text" at bounding box center [630, 28] width 828 height 23
paste input "[PERSON_NAME]"
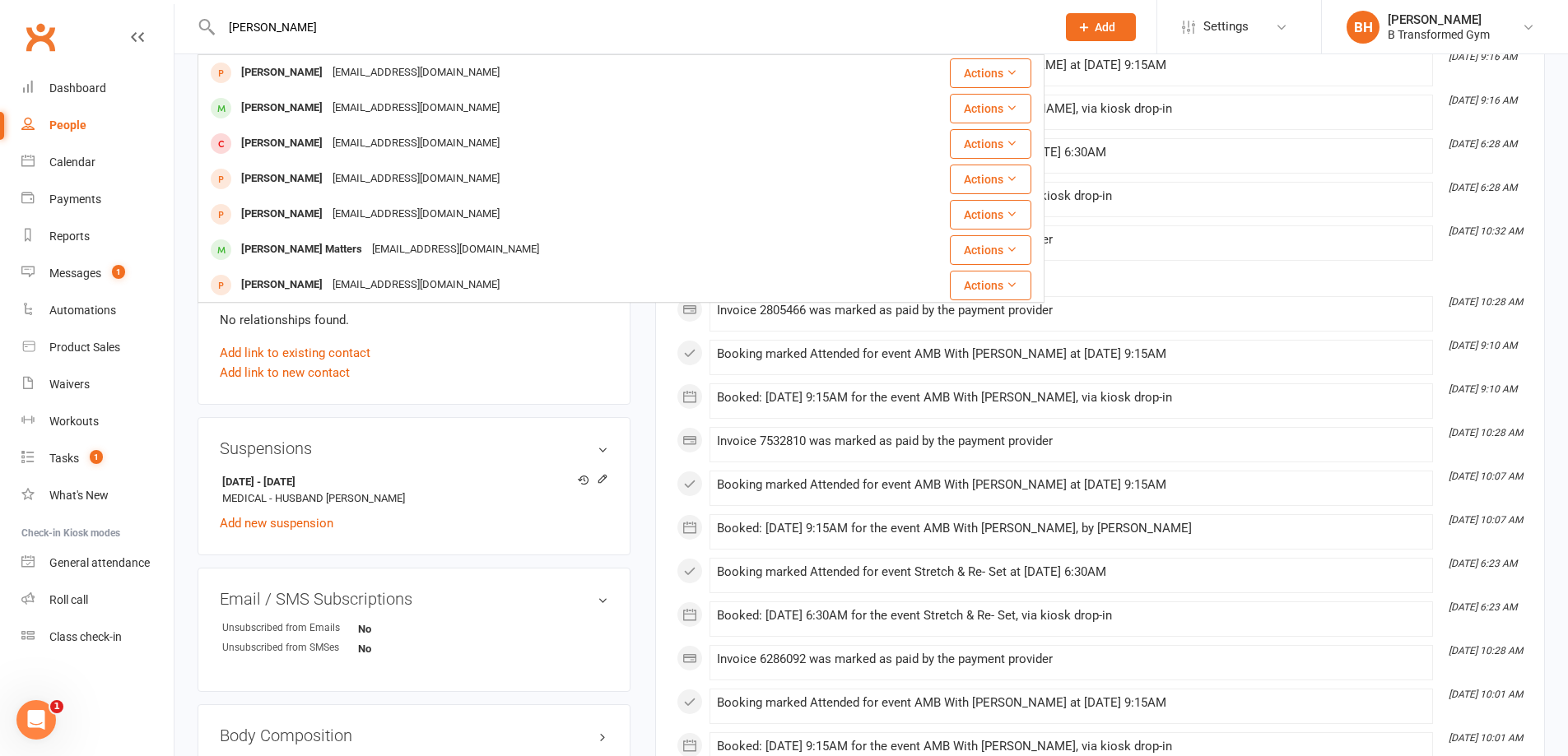
type input "[PERSON_NAME]"
drag, startPoint x: 429, startPoint y: 30, endPoint x: 90, endPoint y: 28, distance: 339.0
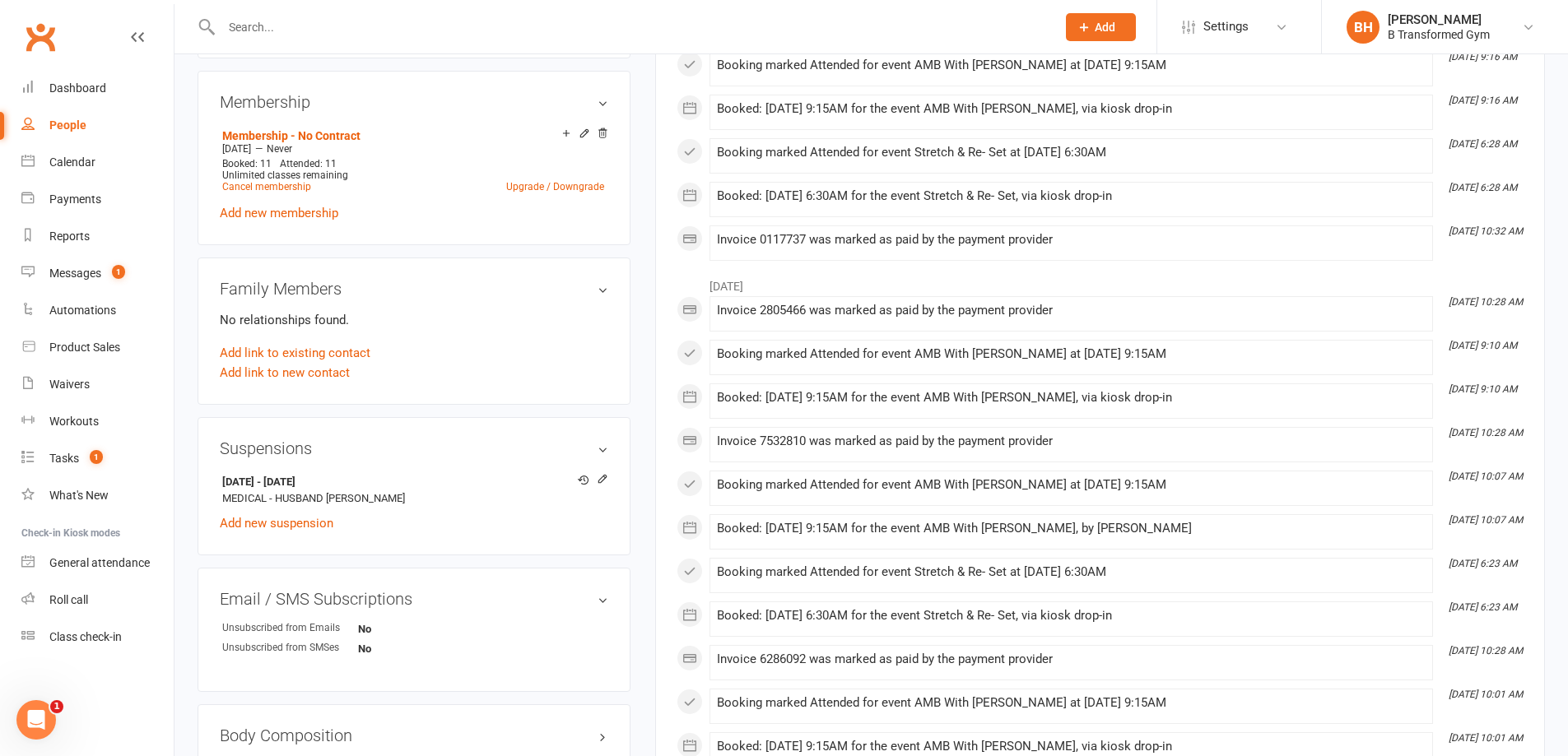
paste input "[PERSON_NAME]"
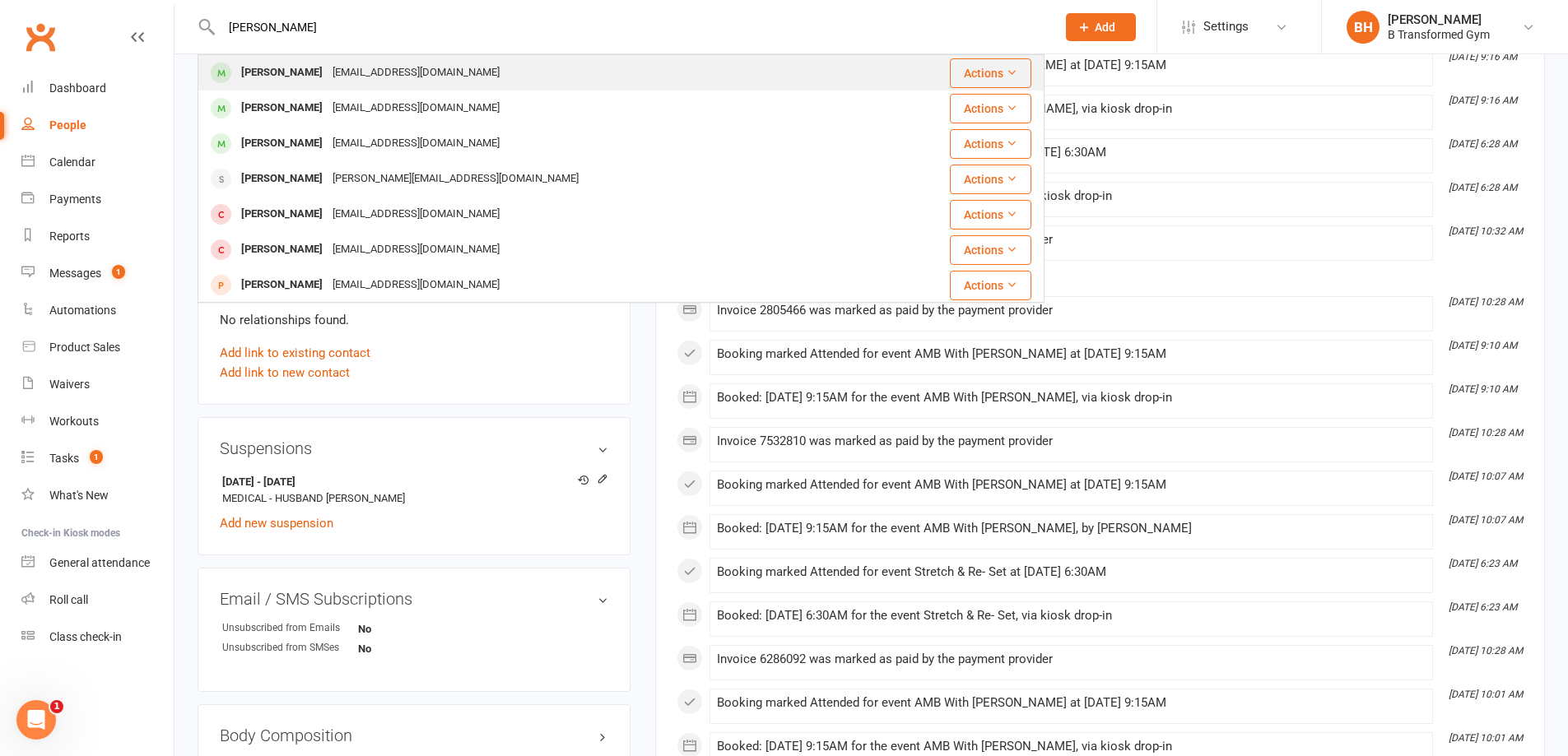
type input "[PERSON_NAME]"
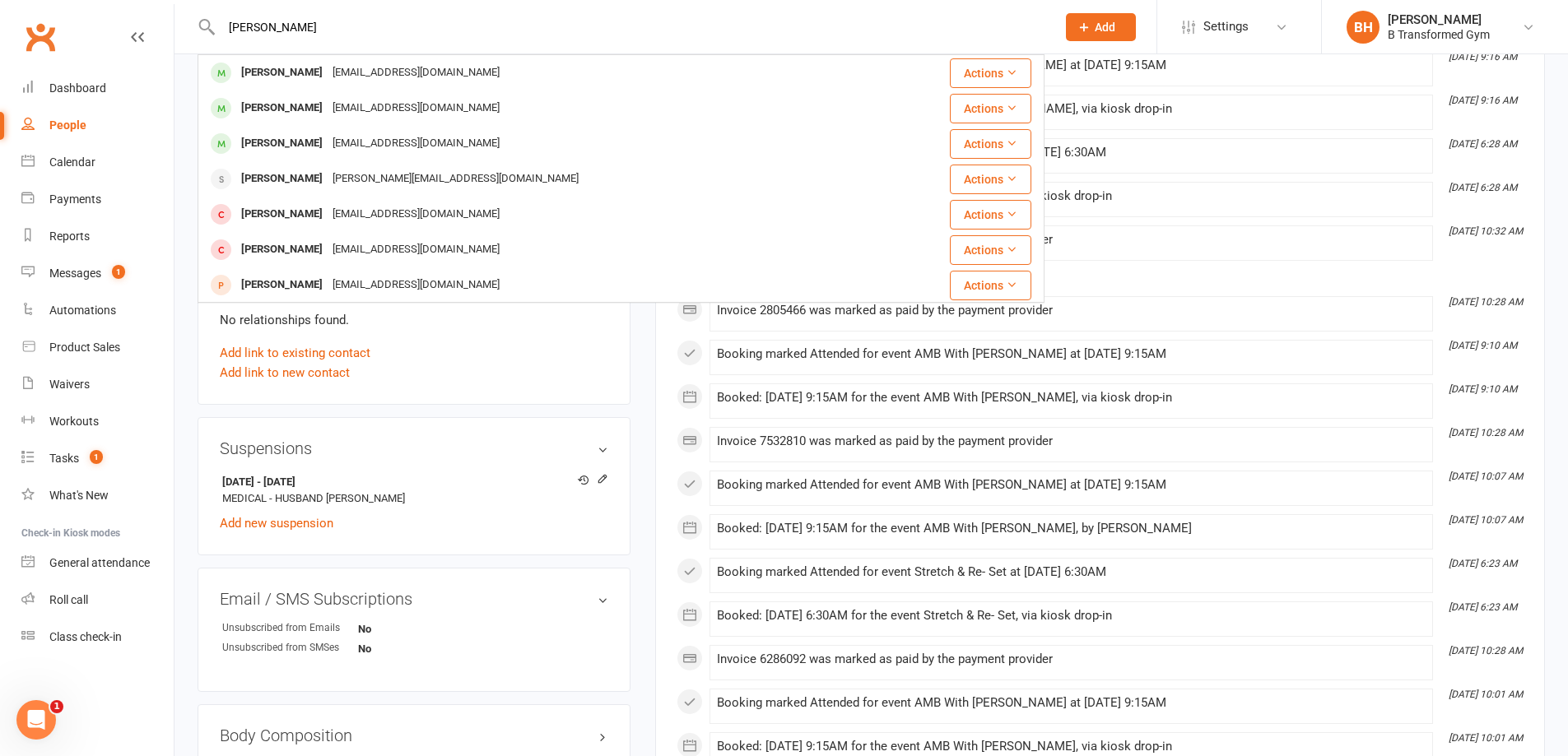
drag, startPoint x: 344, startPoint y: 69, endPoint x: 368, endPoint y: 67, distance: 24.1
click at [345, 69] on div "[EMAIL_ADDRESS][DOMAIN_NAME]" at bounding box center [415, 73] width 177 height 24
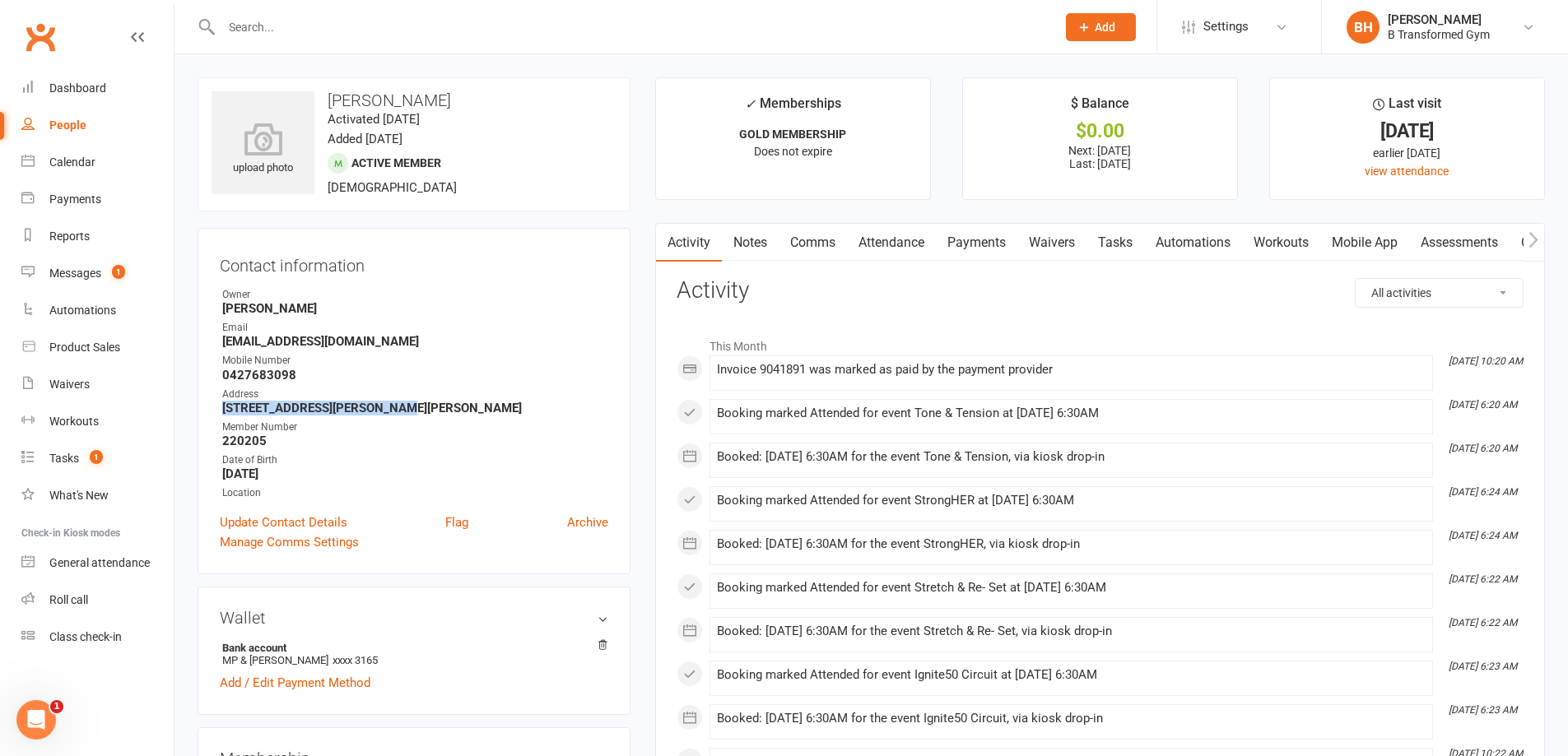
drag, startPoint x: 380, startPoint y: 410, endPoint x: 217, endPoint y: 408, distance: 163.0
click at [217, 408] on div "Contact information Owner [PERSON_NAME] Email [EMAIL_ADDRESS][DOMAIN_NAME] Mobi…" at bounding box center [414, 401] width 433 height 346
click at [675, 26] on input "text" at bounding box center [630, 28] width 828 height 23
paste input "[PERSON_NAME]"
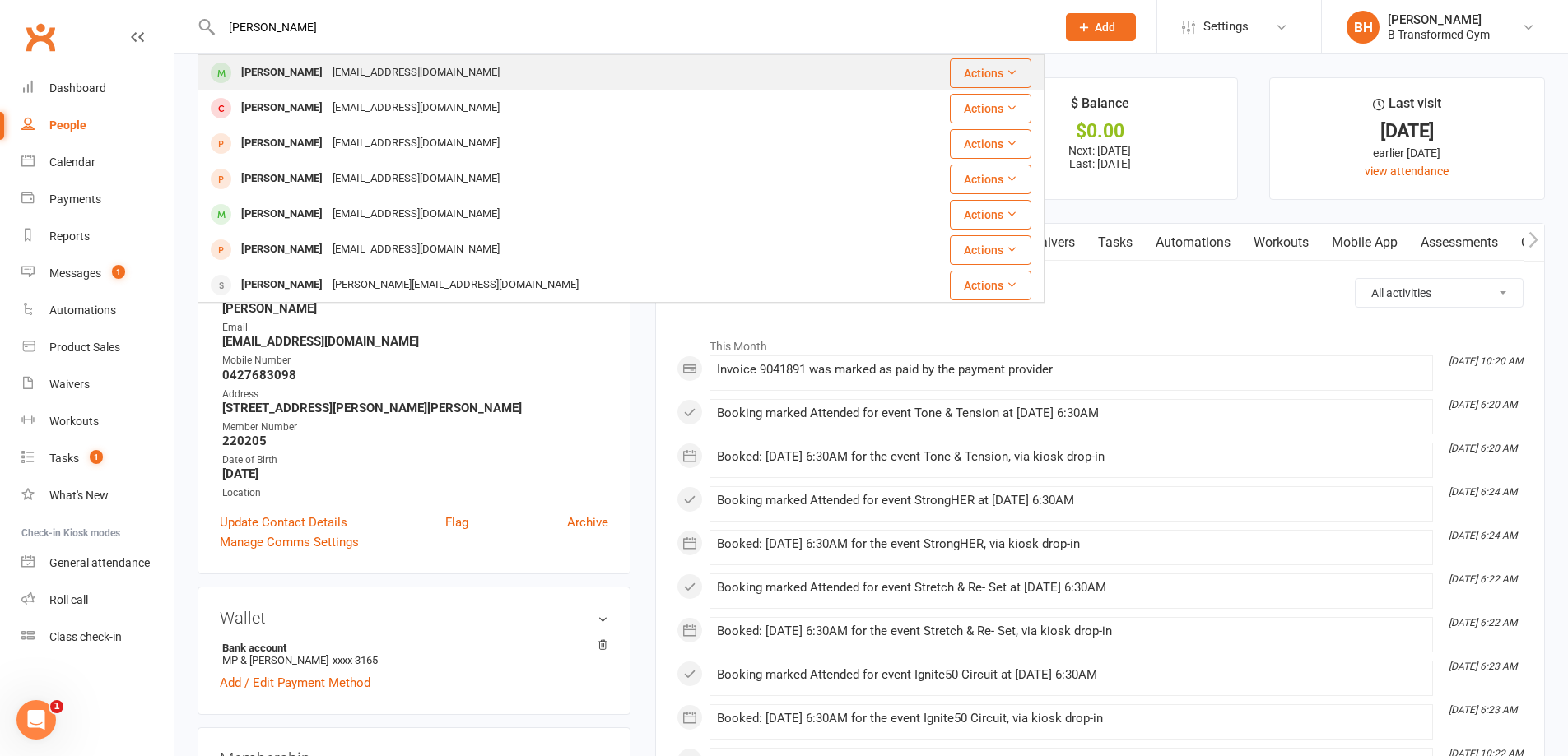
type input "[PERSON_NAME]"
click at [571, 68] on div "[PERSON_NAME] [EMAIL_ADDRESS][DOMAIN_NAME]" at bounding box center [538, 73] width 679 height 34
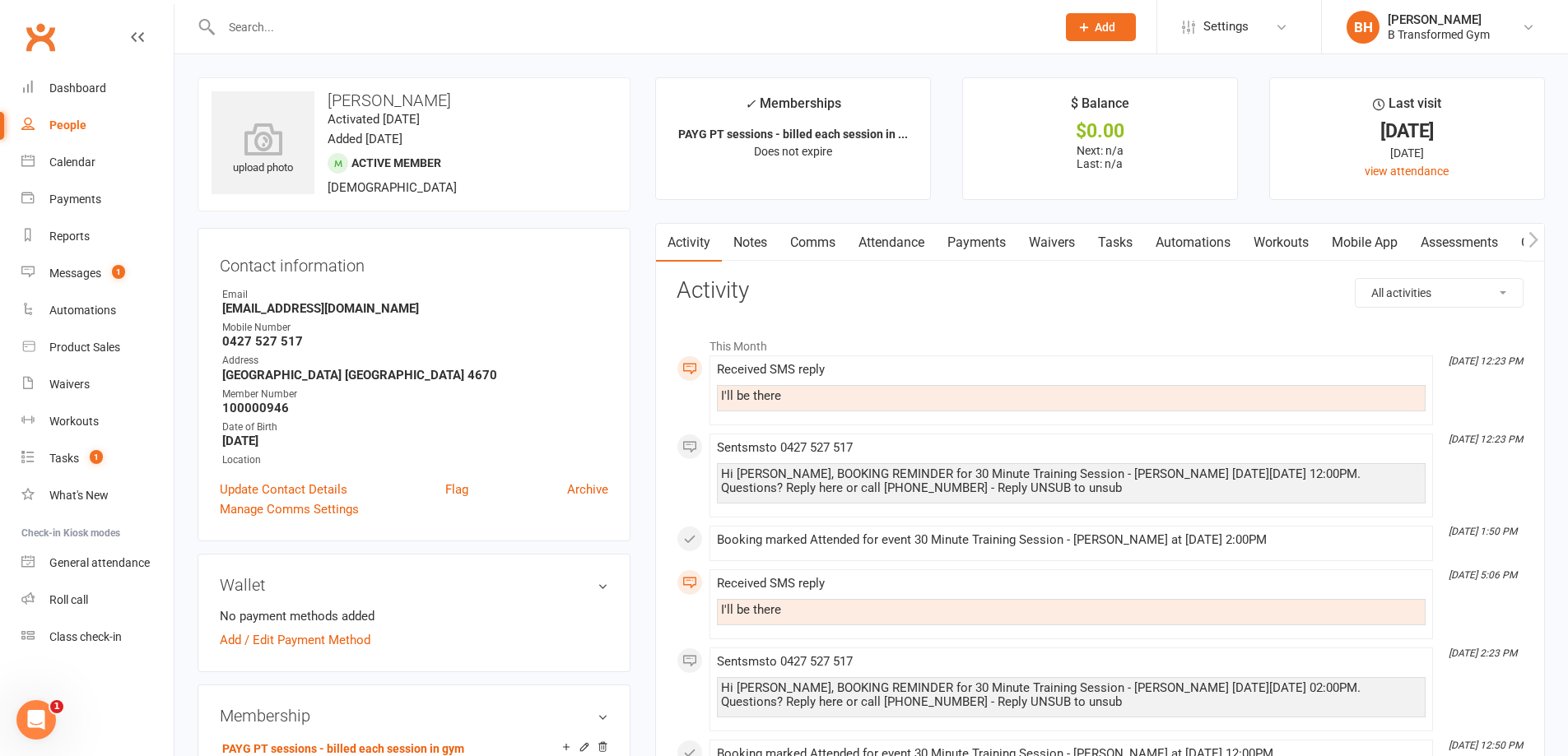
click at [467, 23] on input "text" at bounding box center [630, 28] width 828 height 23
paste input "[PERSON_NAME]"
type input "[PERSON_NAME]"
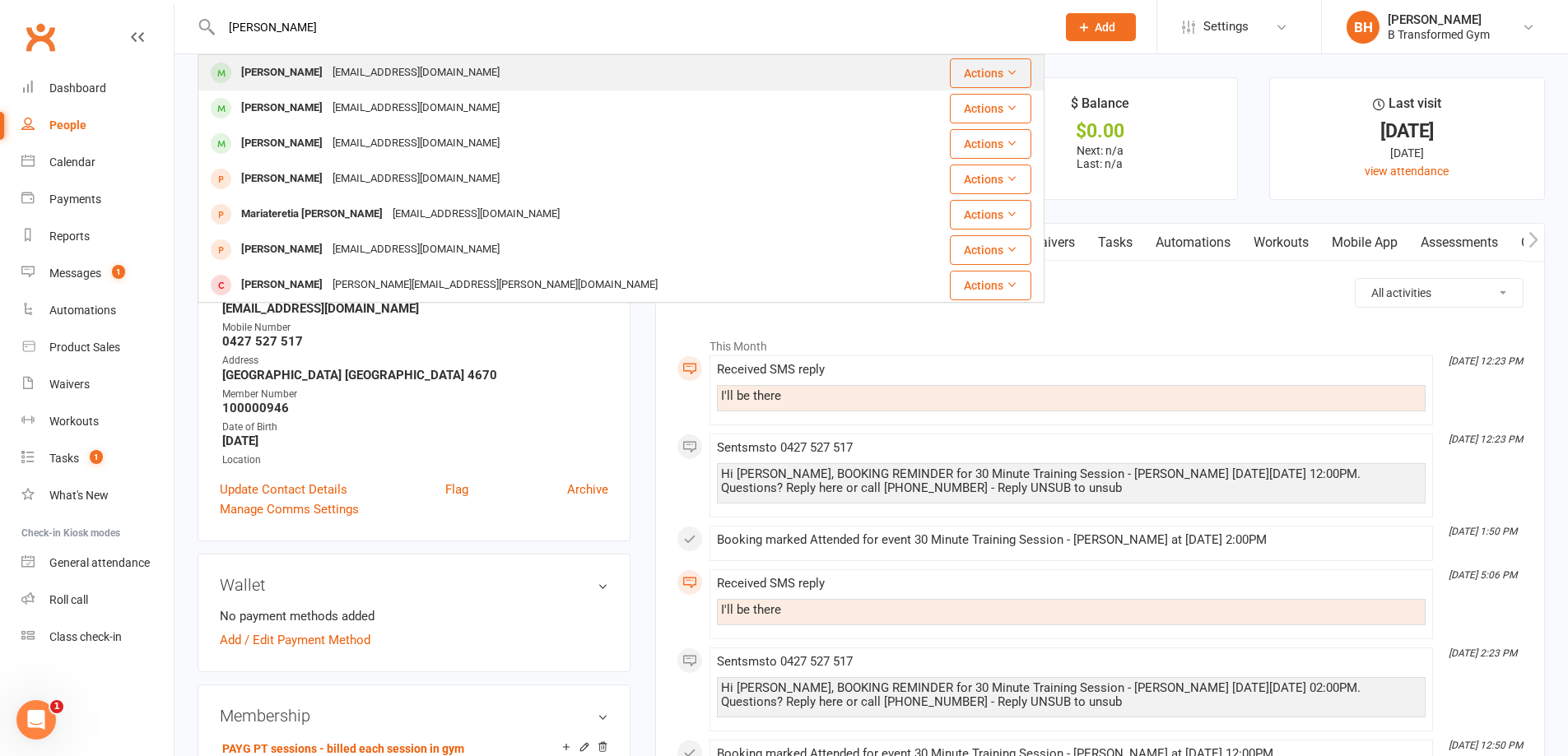
click at [448, 67] on div "[PERSON_NAME] [EMAIL_ADDRESS][DOMAIN_NAME]" at bounding box center [549, 73] width 702 height 34
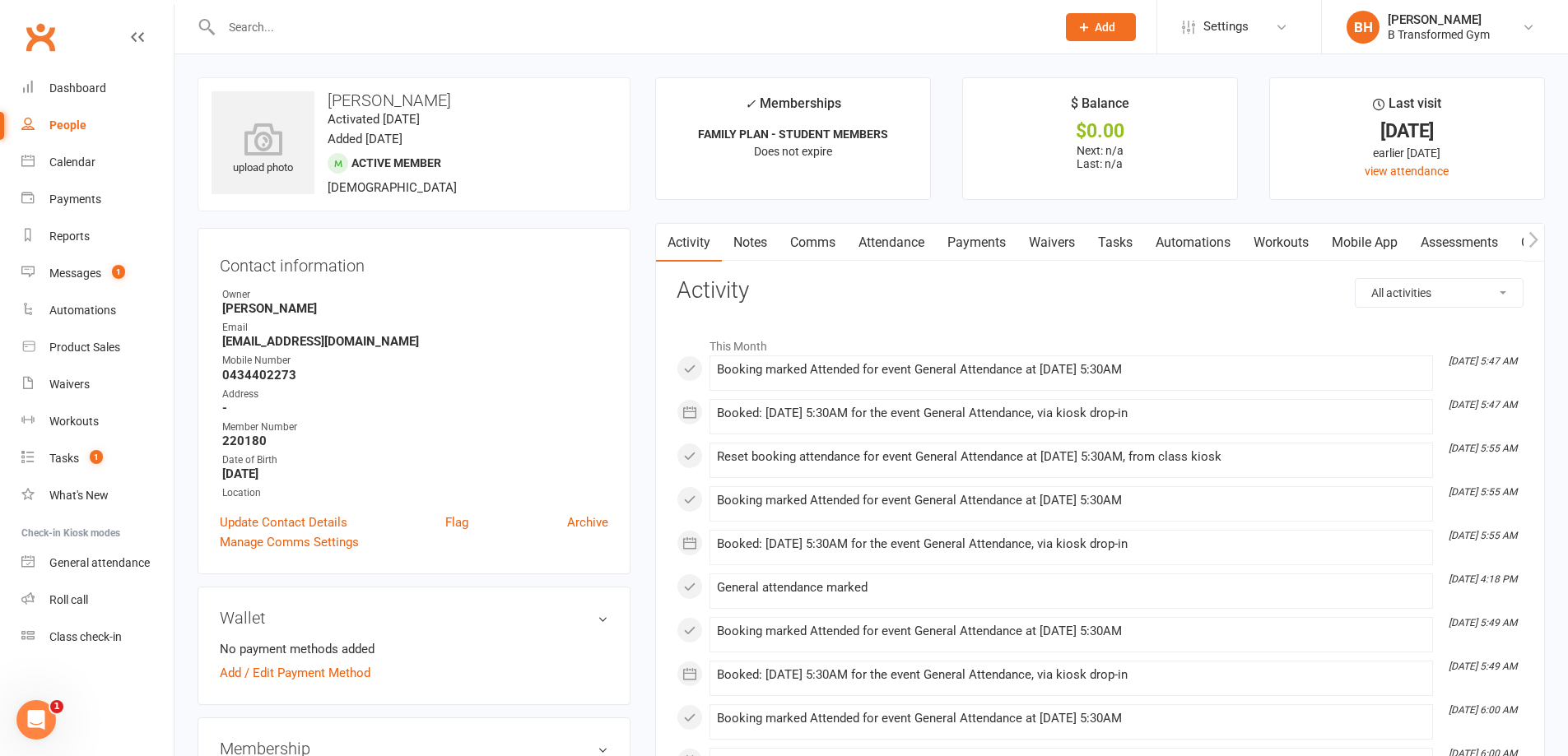
click at [320, 28] on input "text" at bounding box center [630, 28] width 828 height 23
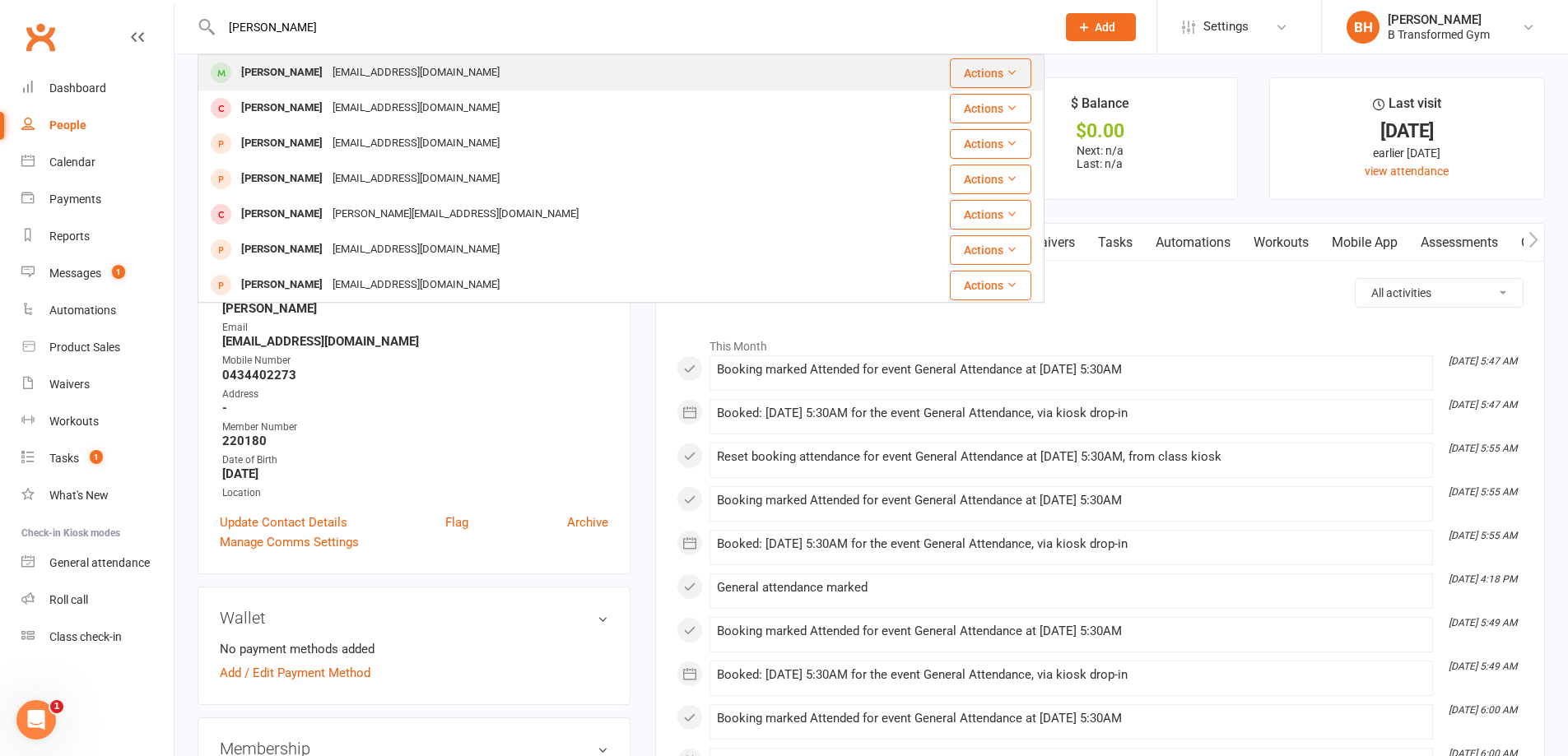
type input "[PERSON_NAME]"
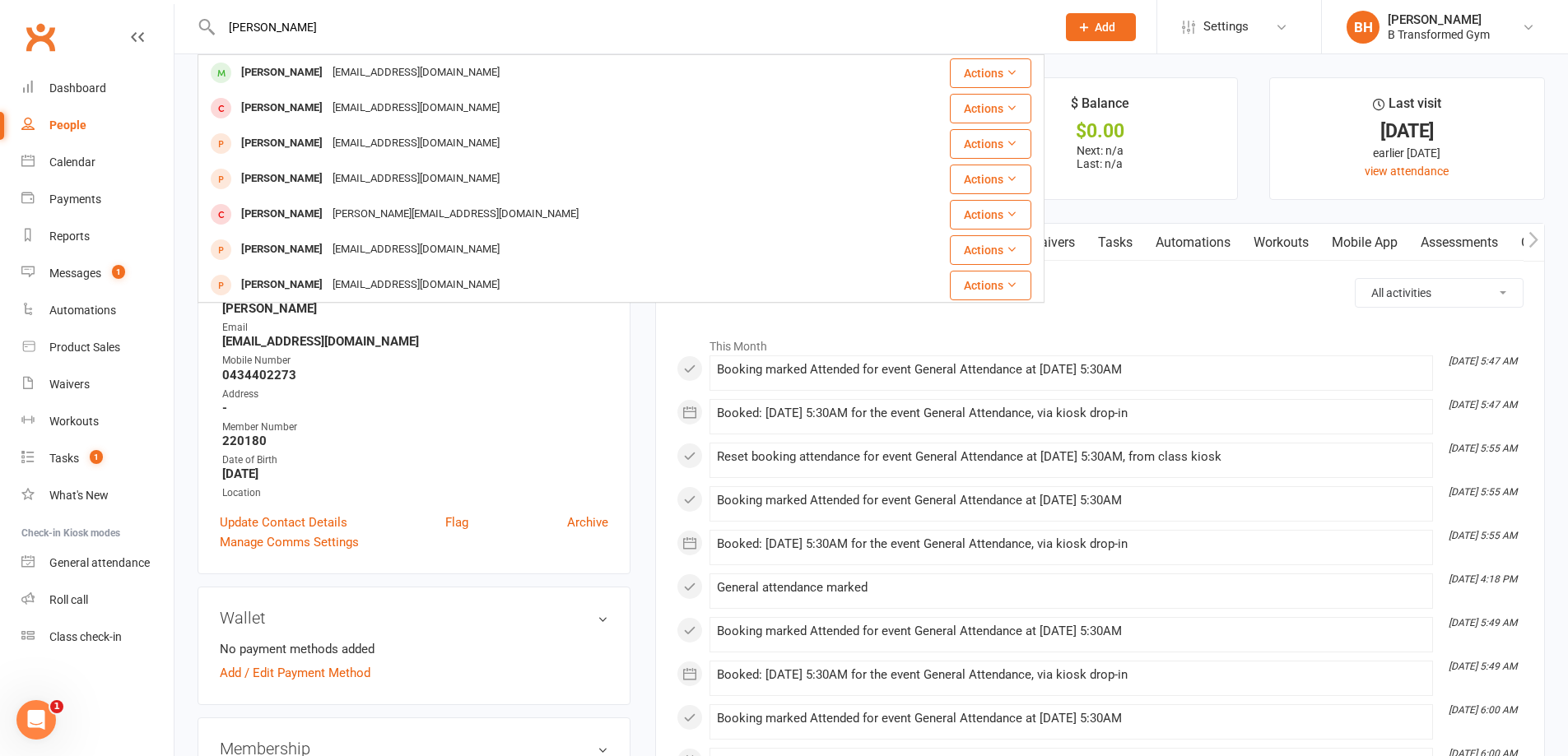
drag, startPoint x: 365, startPoint y: 72, endPoint x: 374, endPoint y: 67, distance: 10.3
click at [367, 70] on div "[EMAIL_ADDRESS][DOMAIN_NAME]" at bounding box center [415, 73] width 177 height 24
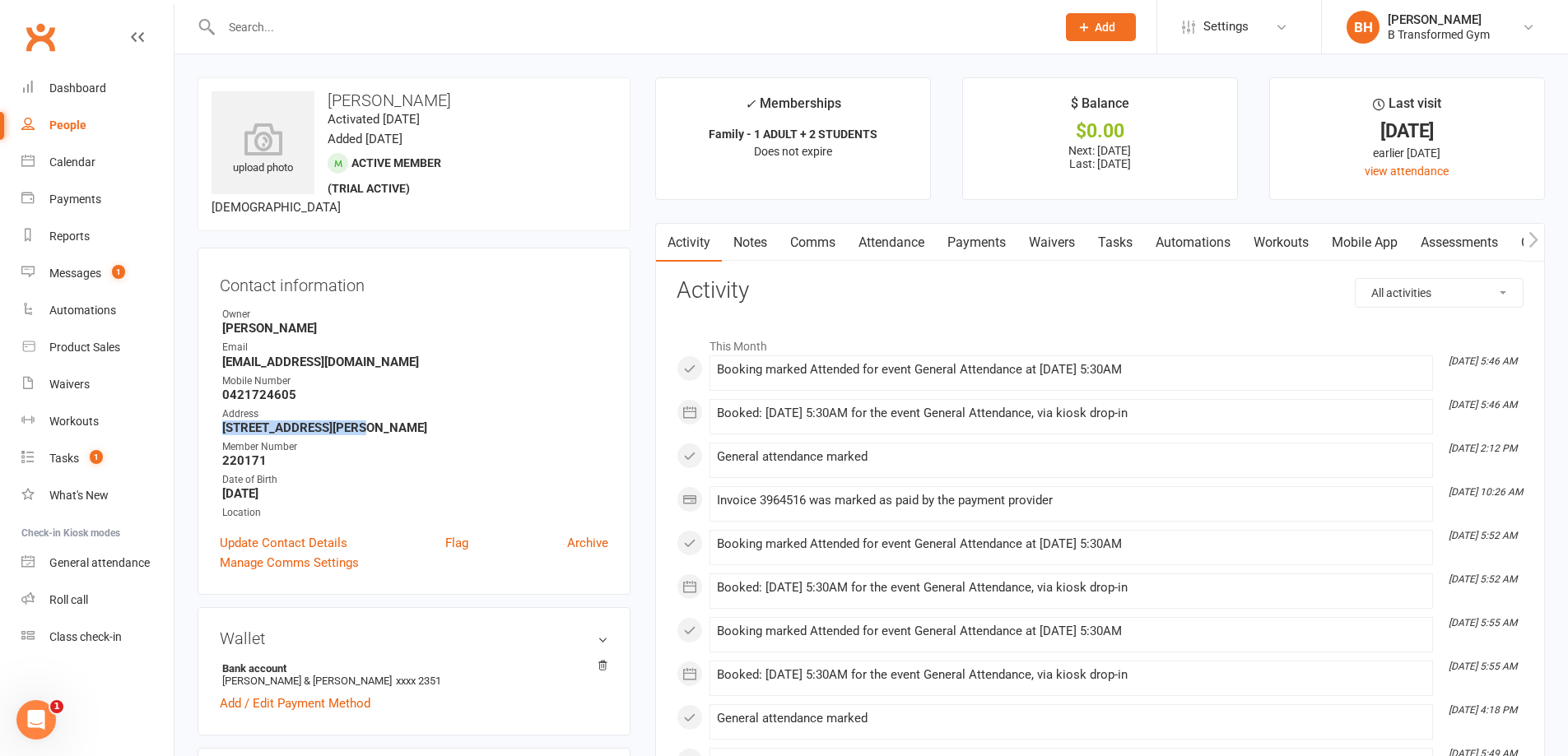
drag, startPoint x: 343, startPoint y: 432, endPoint x: 220, endPoint y: 434, distance: 123.0
click at [220, 434] on li "Address [STREET_ADDRESS][PERSON_NAME]" at bounding box center [414, 421] width 389 height 28
copy strong "[STREET_ADDRESS][PERSON_NAME]"
click at [499, 33] on input "text" at bounding box center [630, 28] width 828 height 23
paste input "[PERSON_NAME]"
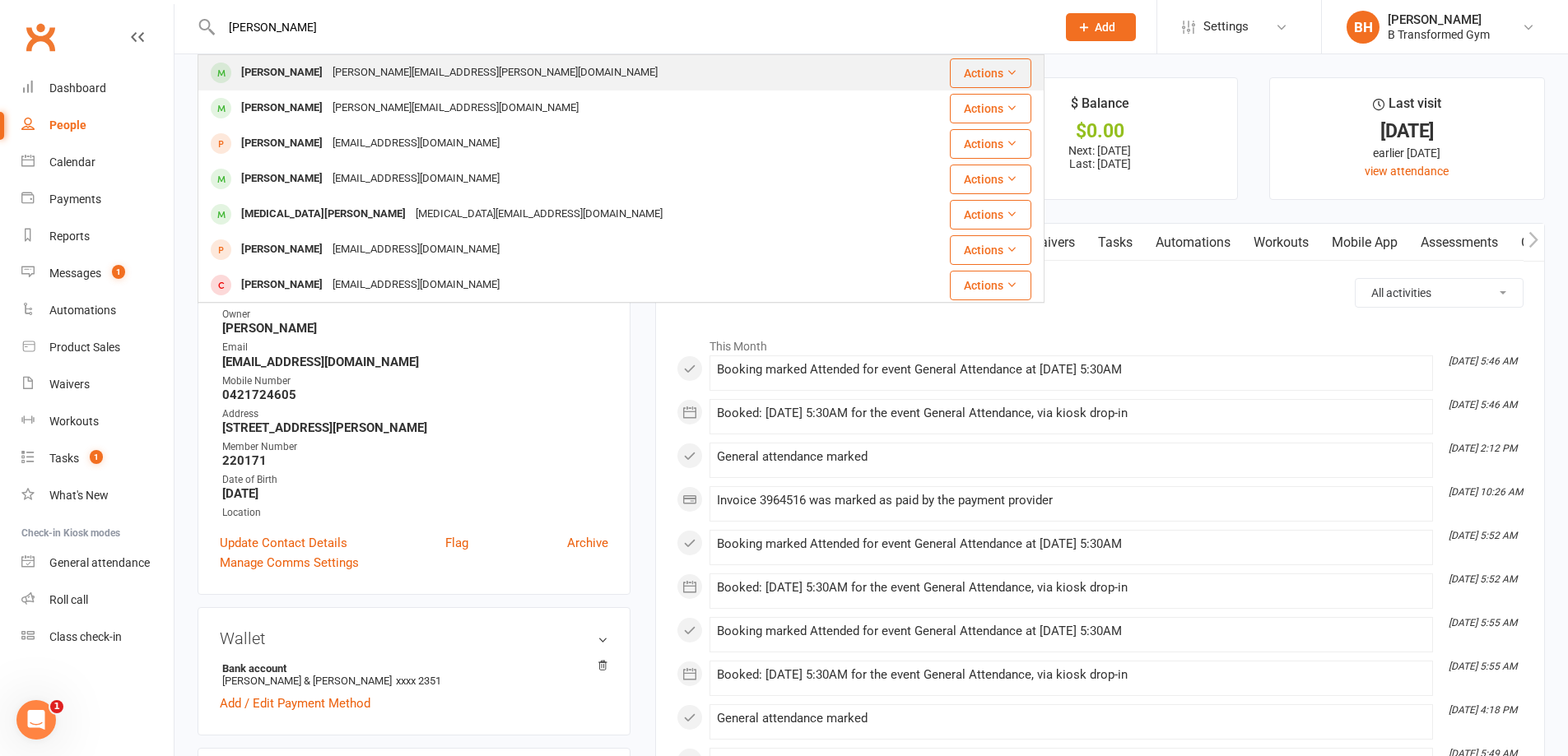
type input "[PERSON_NAME]"
click at [502, 69] on div "[PERSON_NAME] Yates [EMAIL_ADDRESS][PERSON_NAME][DOMAIN_NAME]" at bounding box center [550, 73] width 704 height 34
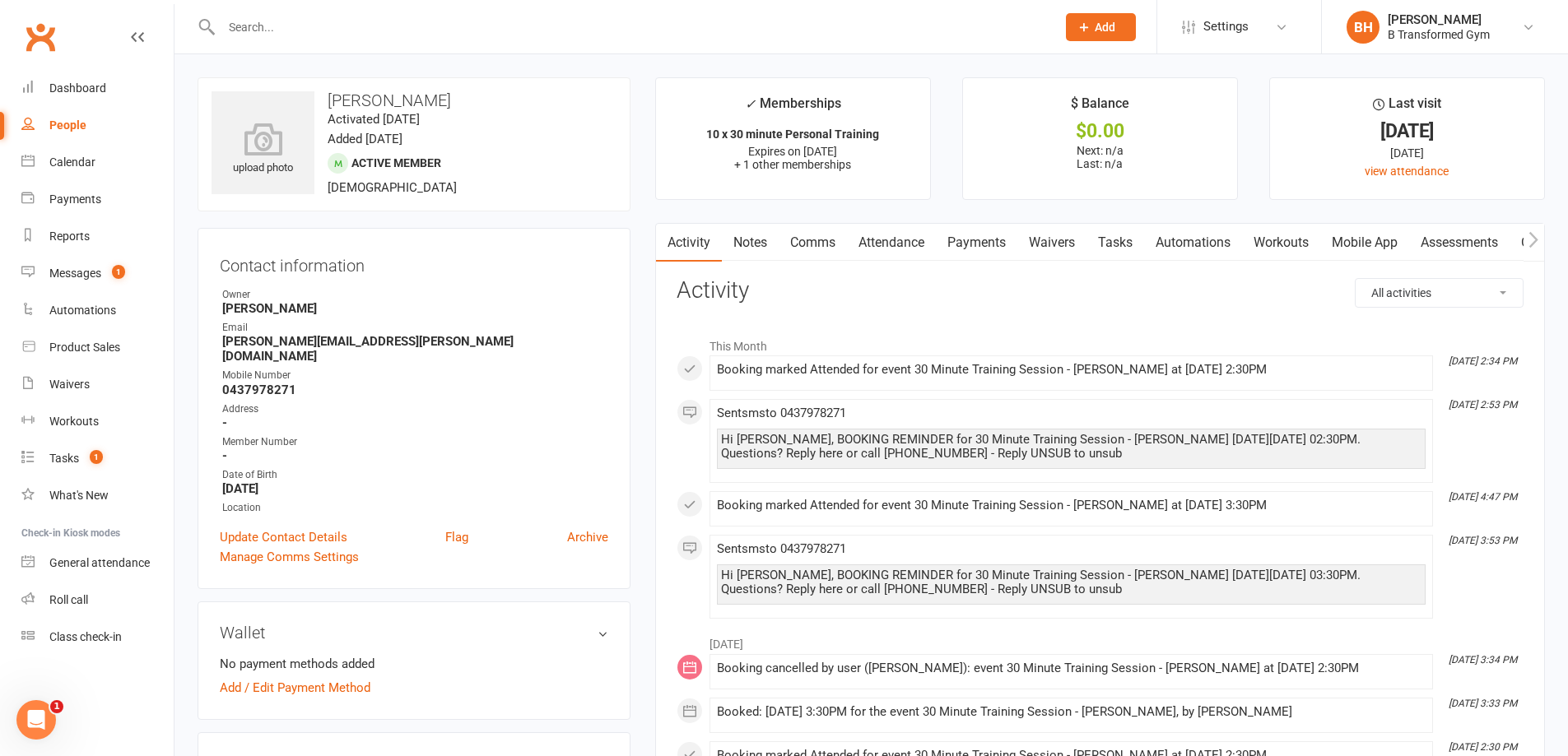
click at [596, 19] on input "text" at bounding box center [630, 28] width 828 height 23
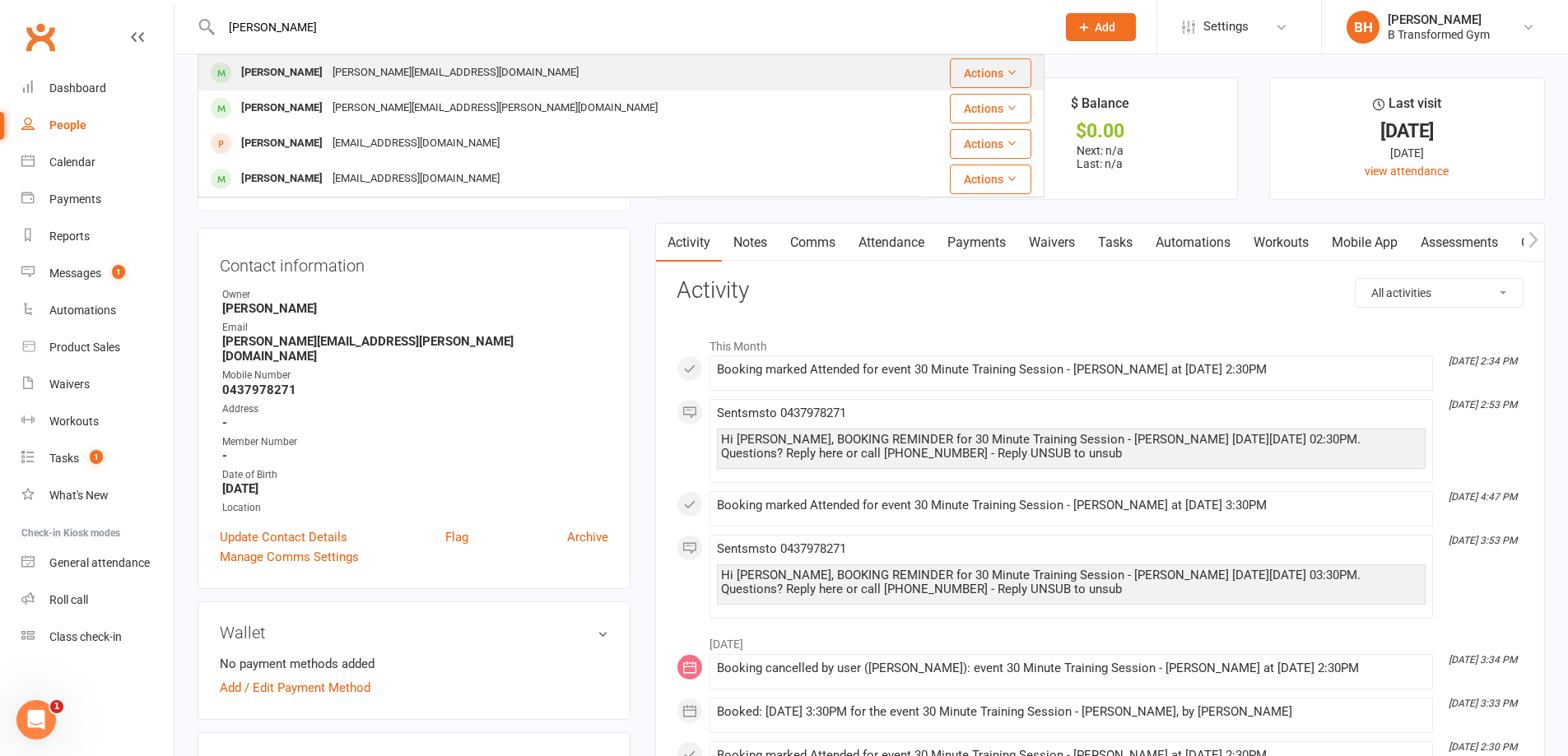
type input "[PERSON_NAME]"
click at [556, 65] on div "[PERSON_NAME] [EMAIL_ADDRESS][DOMAIN_NAME]" at bounding box center [549, 73] width 702 height 34
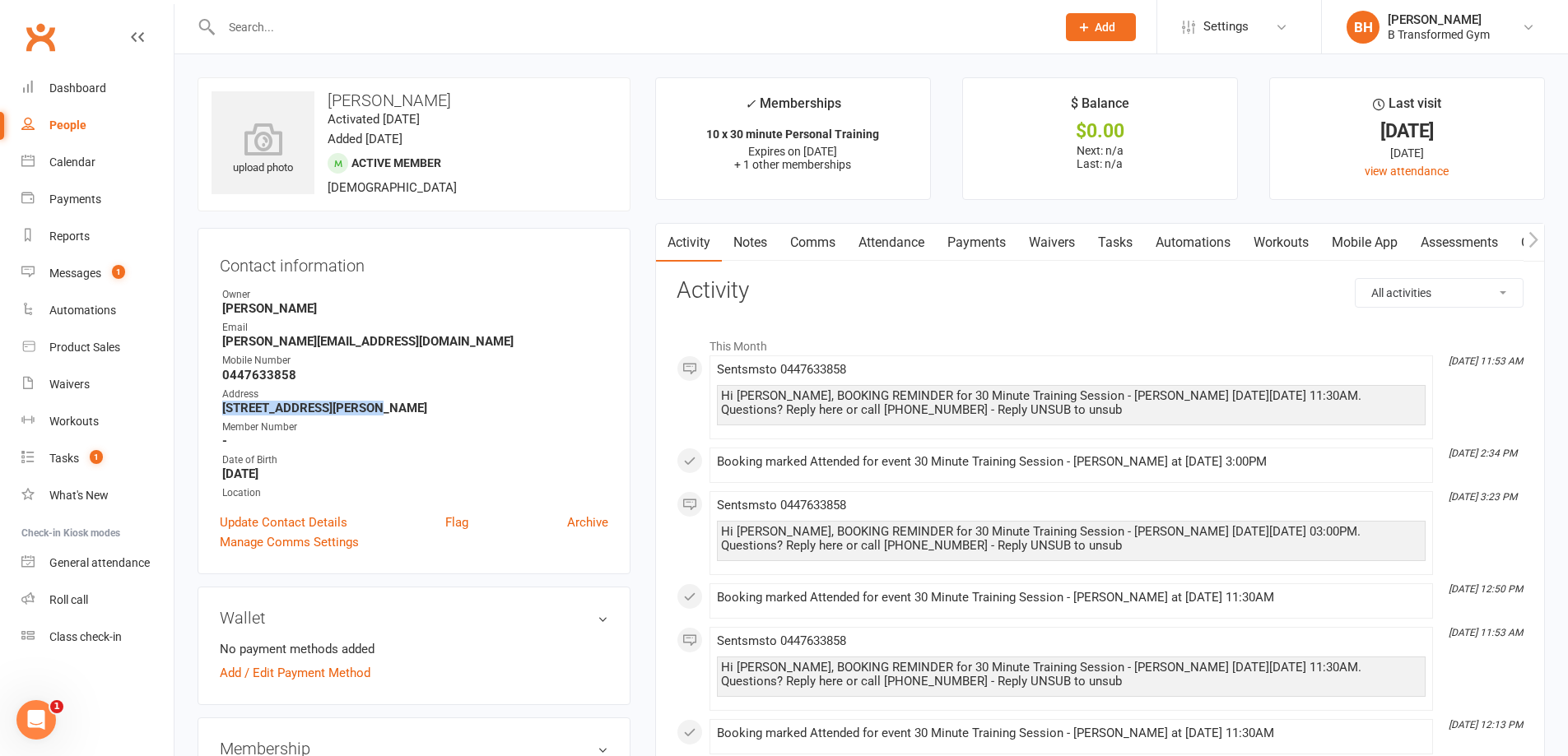
drag, startPoint x: 354, startPoint y: 410, endPoint x: 199, endPoint y: 411, distance: 155.0
click at [199, 411] on div "Contact information Owner [PERSON_NAME] Email [PERSON_NAME][EMAIL_ADDRESS][DOMA…" at bounding box center [414, 401] width 433 height 346
copy strong "[STREET_ADDRESS][PERSON_NAME]"
click at [643, 30] on input "text" at bounding box center [630, 28] width 828 height 23
paste input "[PERSON_NAME]"
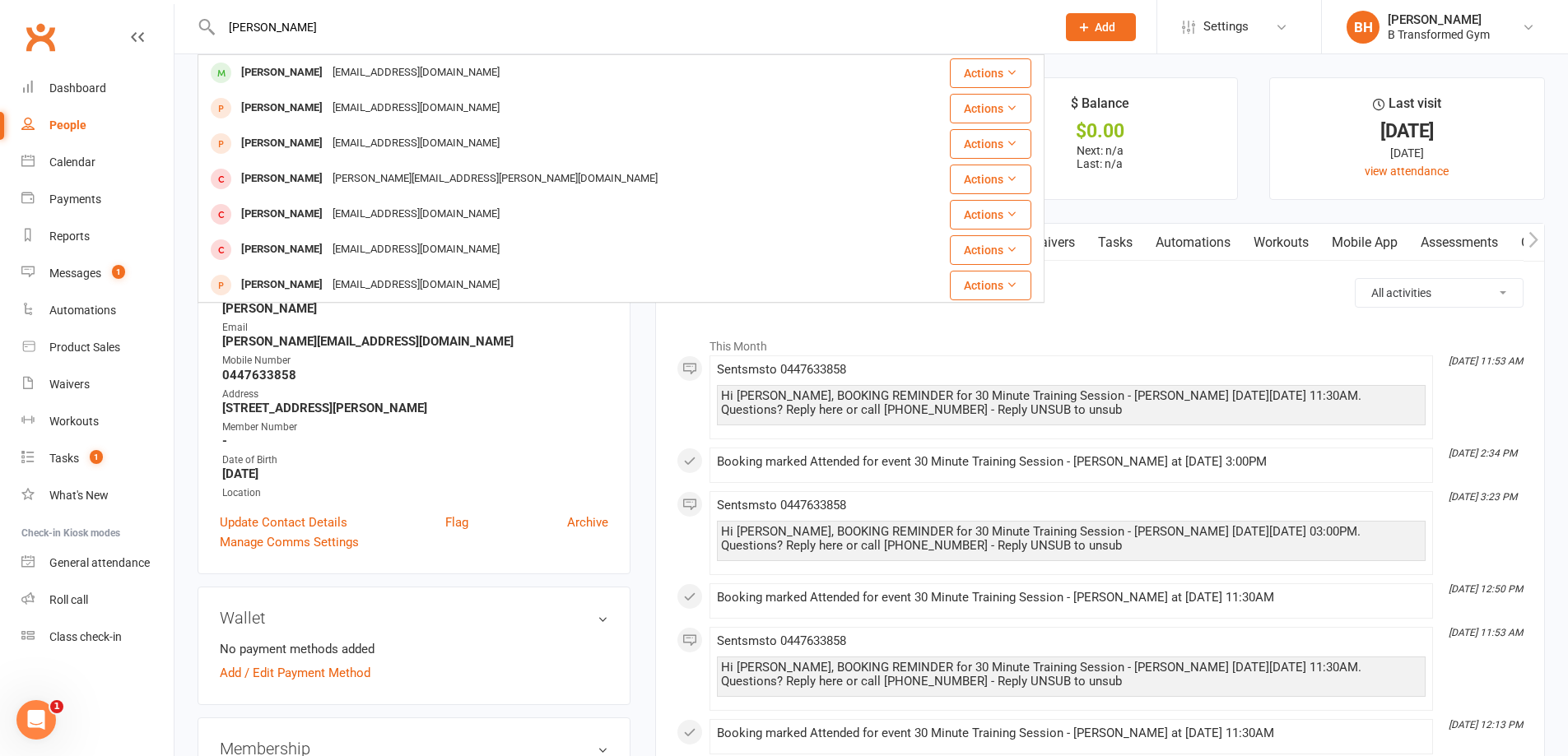
type input "[PERSON_NAME]"
click at [619, 61] on div "[PERSON_NAME] [EMAIL_ADDRESS][DOMAIN_NAME]" at bounding box center [549, 73] width 702 height 34
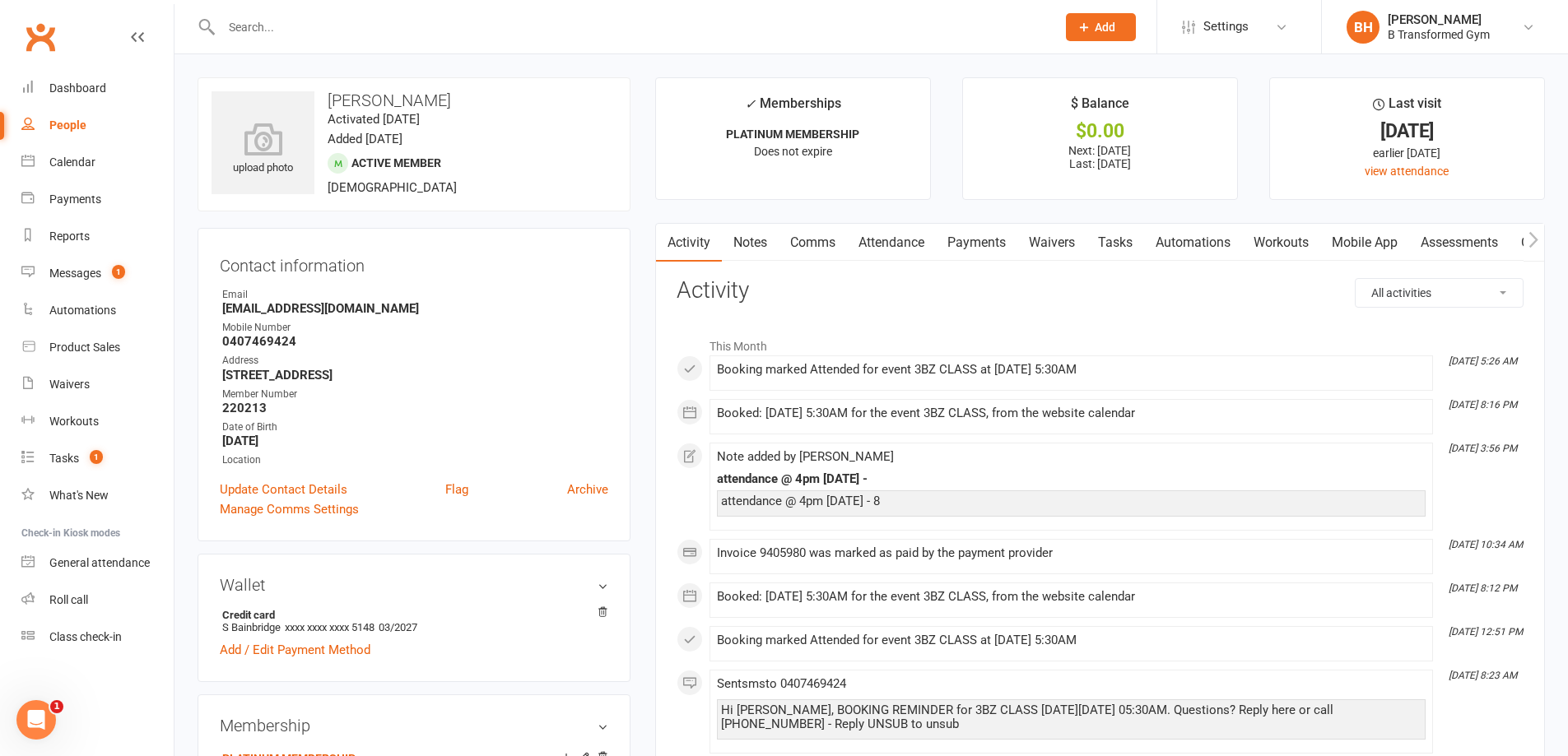
drag, startPoint x: 380, startPoint y: 374, endPoint x: 247, endPoint y: 377, distance: 133.0
click at [247, 377] on strong "[STREET_ADDRESS]" at bounding box center [414, 375] width 386 height 15
drag, startPoint x: 343, startPoint y: 374, endPoint x: 361, endPoint y: 371, distance: 18.2
click at [343, 374] on strong "[STREET_ADDRESS]" at bounding box center [414, 375] width 386 height 15
click at [376, 378] on strong "[STREET_ADDRESS]" at bounding box center [414, 375] width 386 height 15
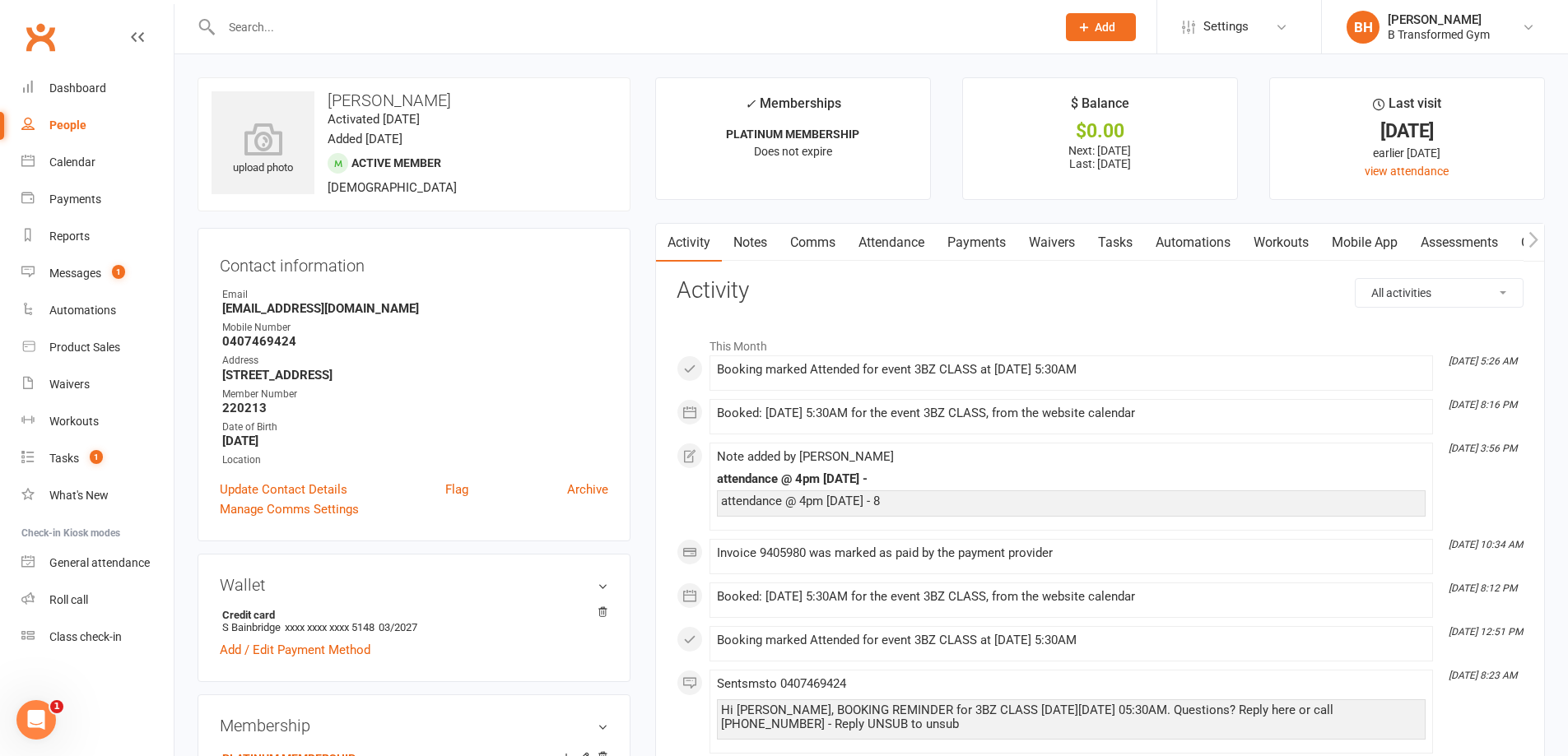
drag, startPoint x: 379, startPoint y: 378, endPoint x: 216, endPoint y: 369, distance: 163.2
click at [216, 369] on div "Contact information Owner Email [EMAIL_ADDRESS][DOMAIN_NAME] Mobile Number [PHO…" at bounding box center [414, 384] width 433 height 313
copy strong "[STREET_ADDRESS]"
click at [410, 26] on input "text" at bounding box center [630, 28] width 828 height 23
paste input "[PERSON_NAME]"
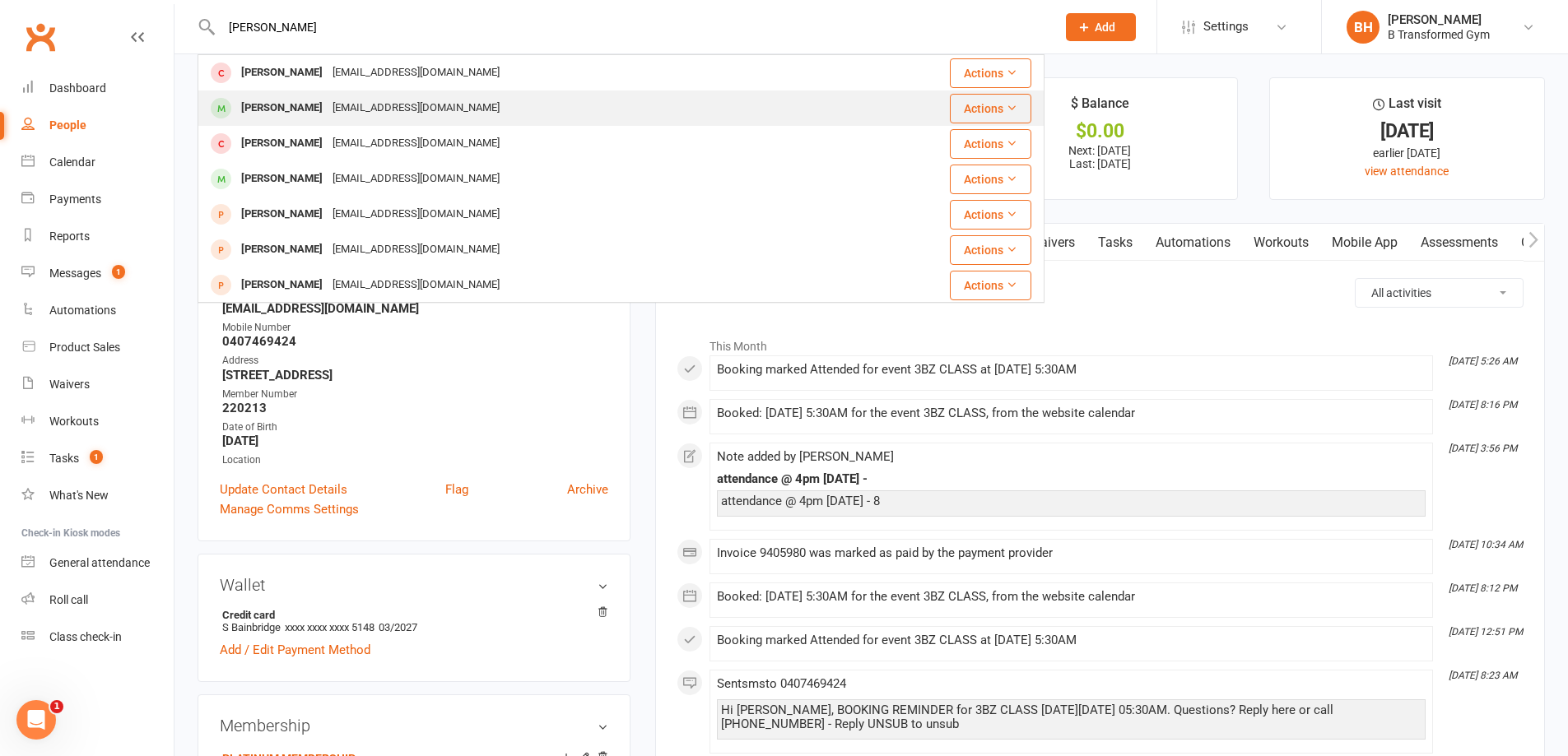
type input "[PERSON_NAME]"
click at [406, 111] on div "[EMAIL_ADDRESS][DOMAIN_NAME]" at bounding box center [415, 108] width 177 height 24
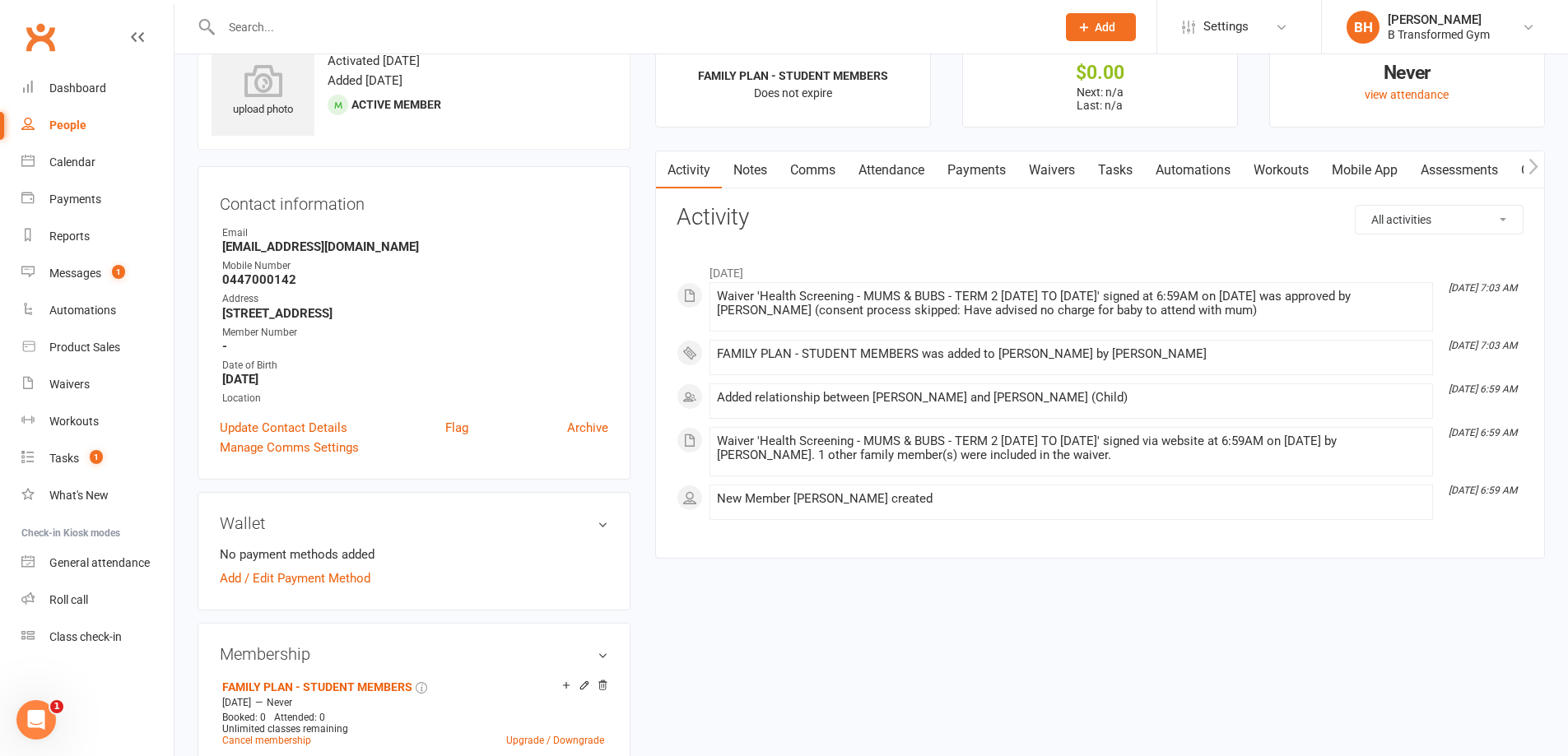
scroll to position [83, 0]
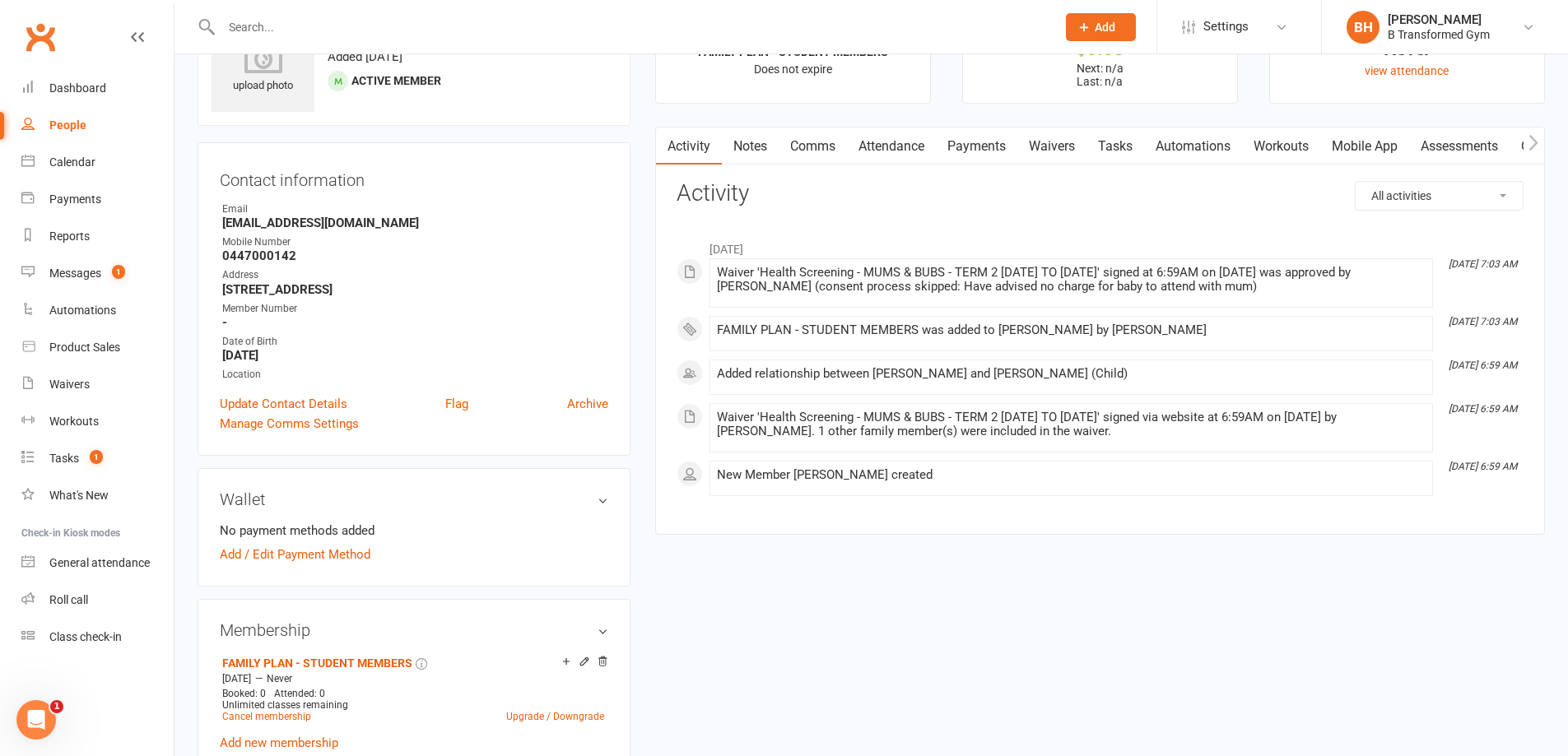
click at [315, 20] on input "text" at bounding box center [630, 28] width 828 height 23
paste input "[PERSON_NAME]"
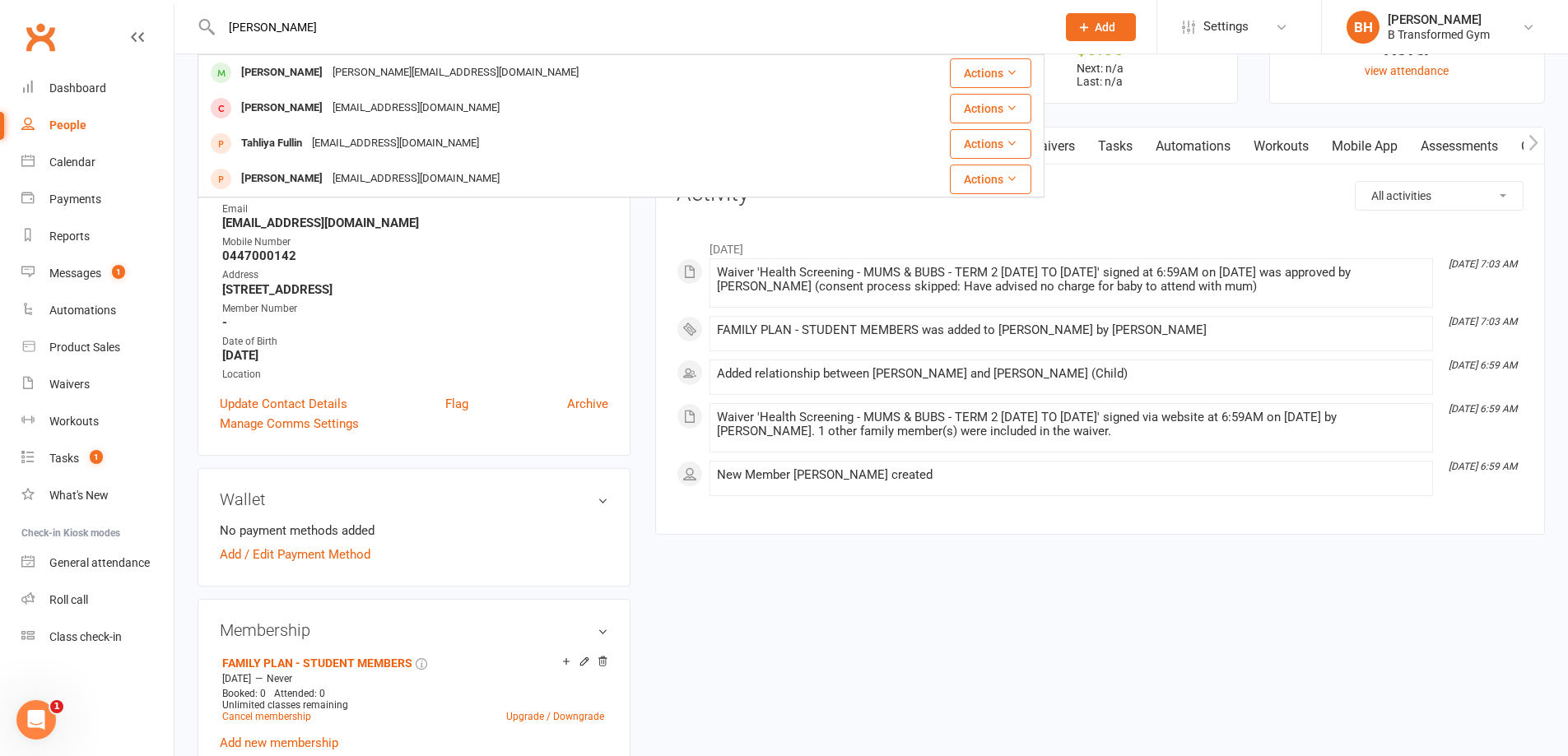
type input "[PERSON_NAME]"
click at [353, 62] on div "[PERSON_NAME][EMAIL_ADDRESS][DOMAIN_NAME]" at bounding box center [455, 73] width 256 height 24
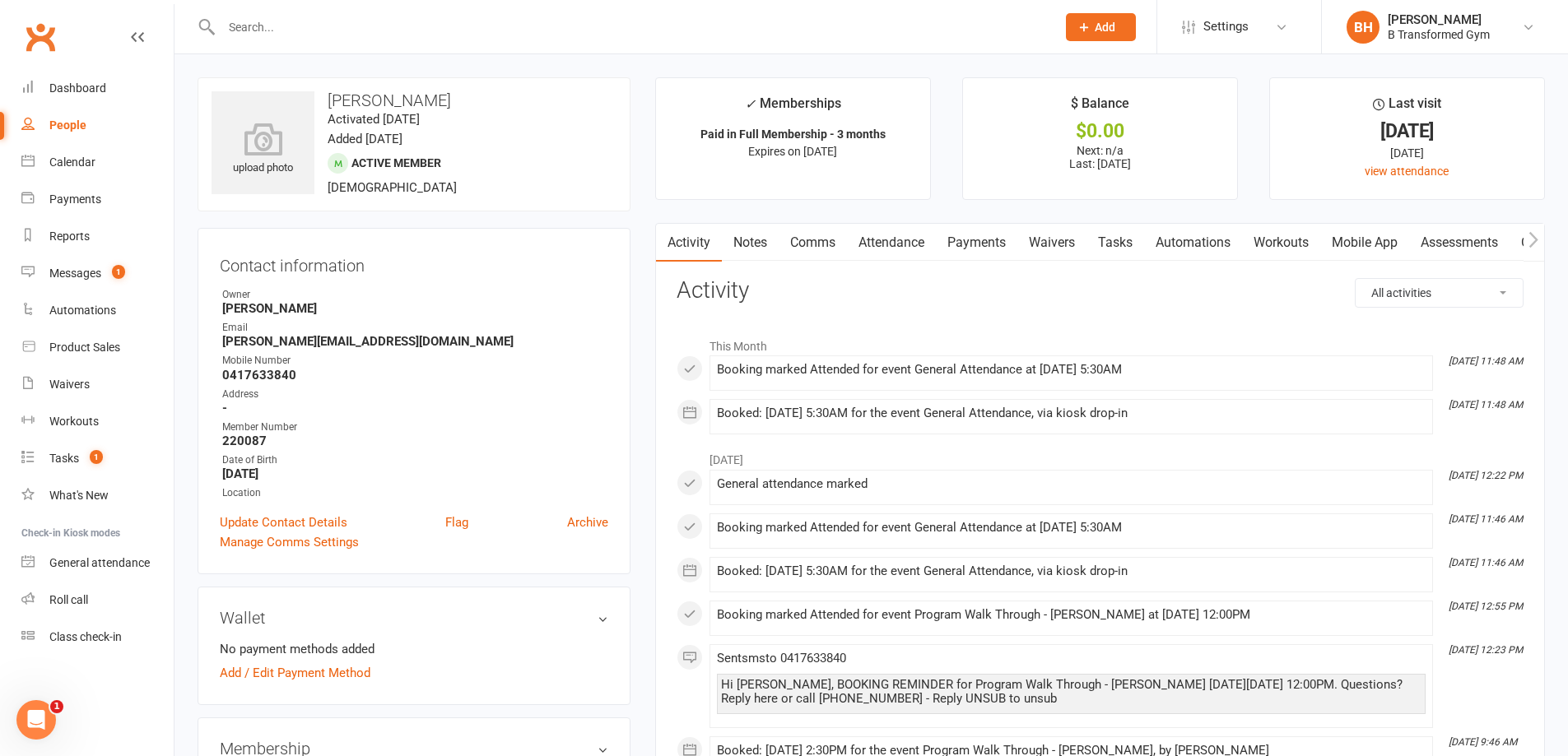
click at [267, 28] on input "text" at bounding box center [630, 28] width 828 height 23
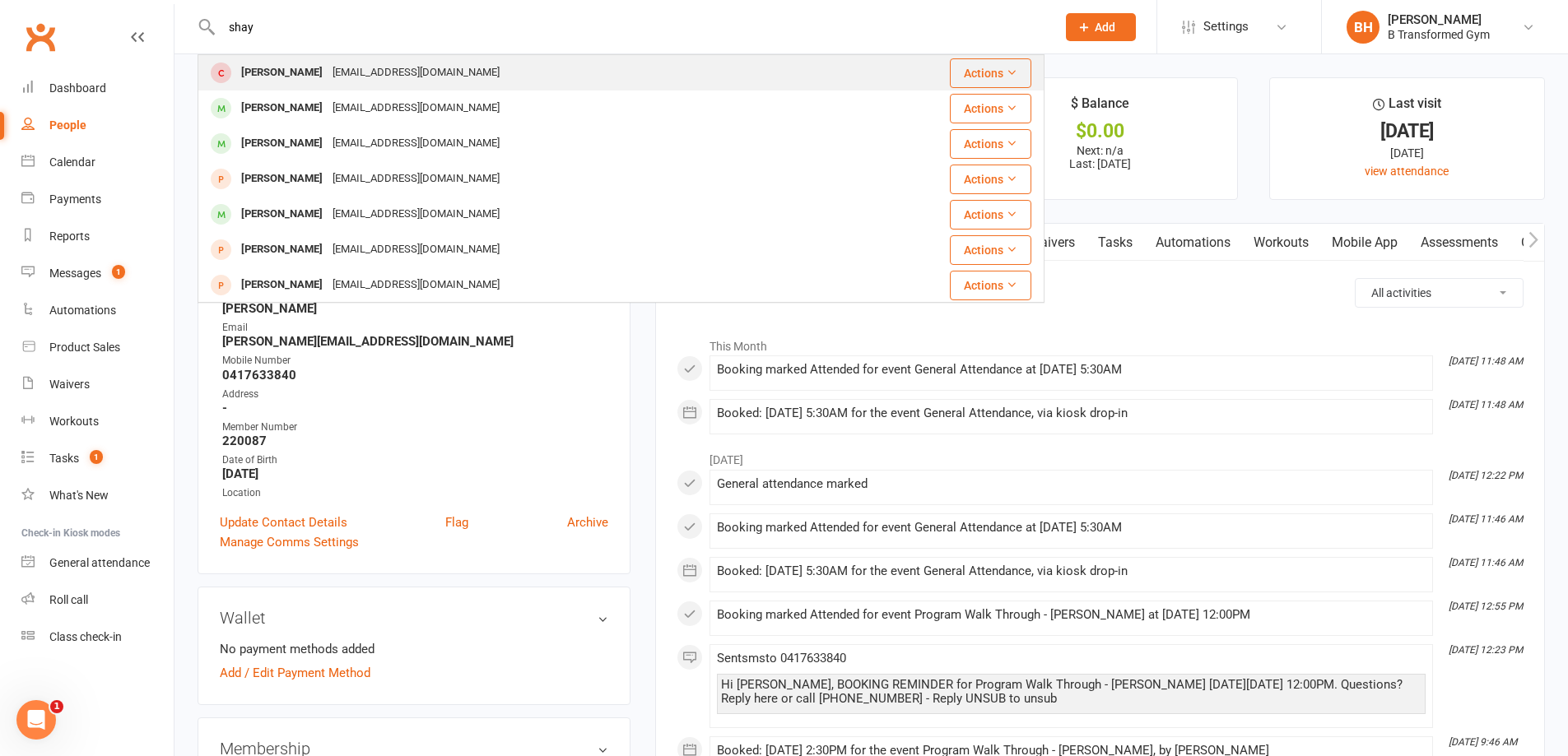
type input "shay"
click at [365, 72] on div "[EMAIL_ADDRESS][DOMAIN_NAME]" at bounding box center [415, 73] width 177 height 24
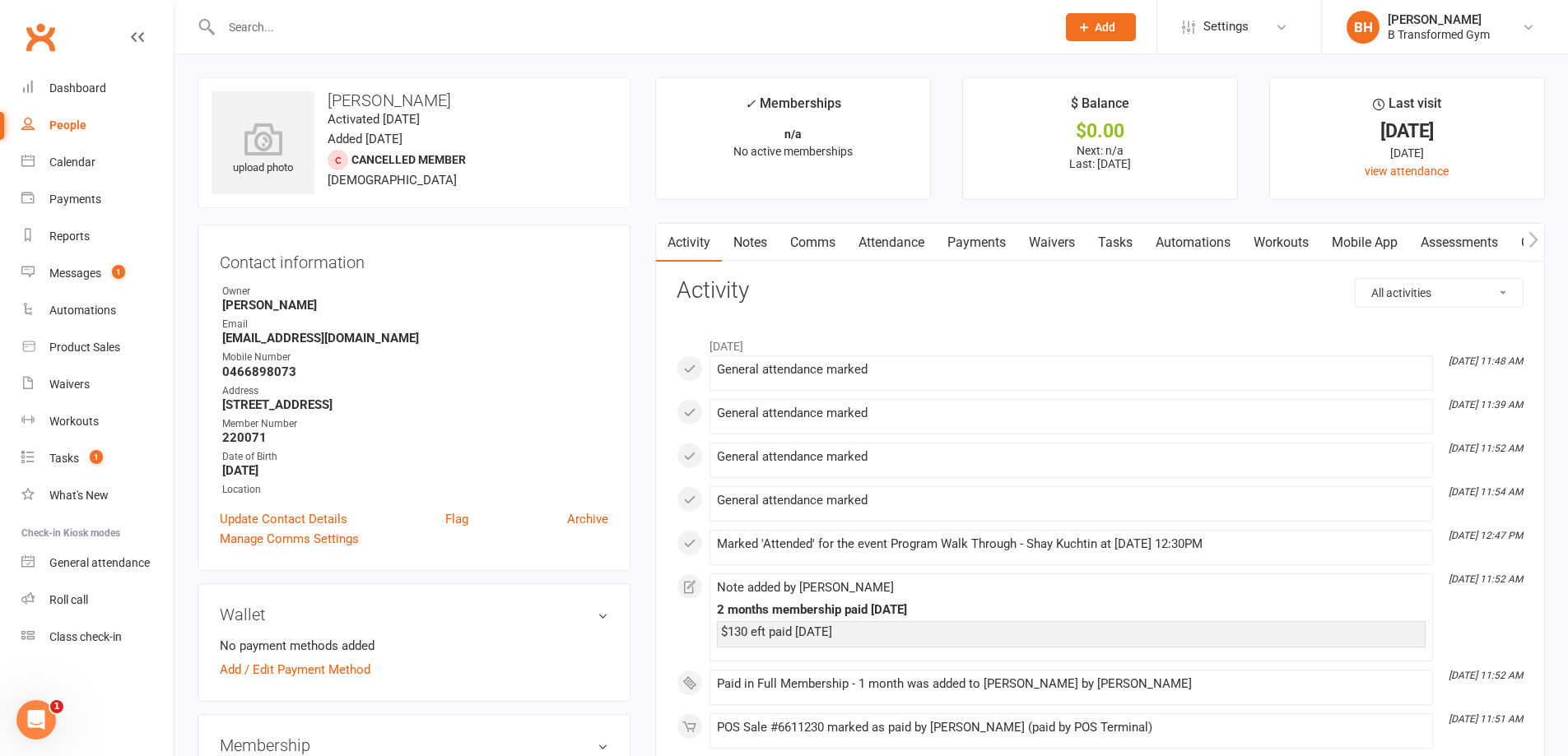
drag, startPoint x: 347, startPoint y: 404, endPoint x: 216, endPoint y: 406, distance: 131.0
click at [216, 406] on div "Contact information Owner [PERSON_NAME] Email [EMAIL_ADDRESS][DOMAIN_NAME] Mobi…" at bounding box center [414, 398] width 433 height 346
click at [232, 28] on input "text" at bounding box center [630, 28] width 828 height 23
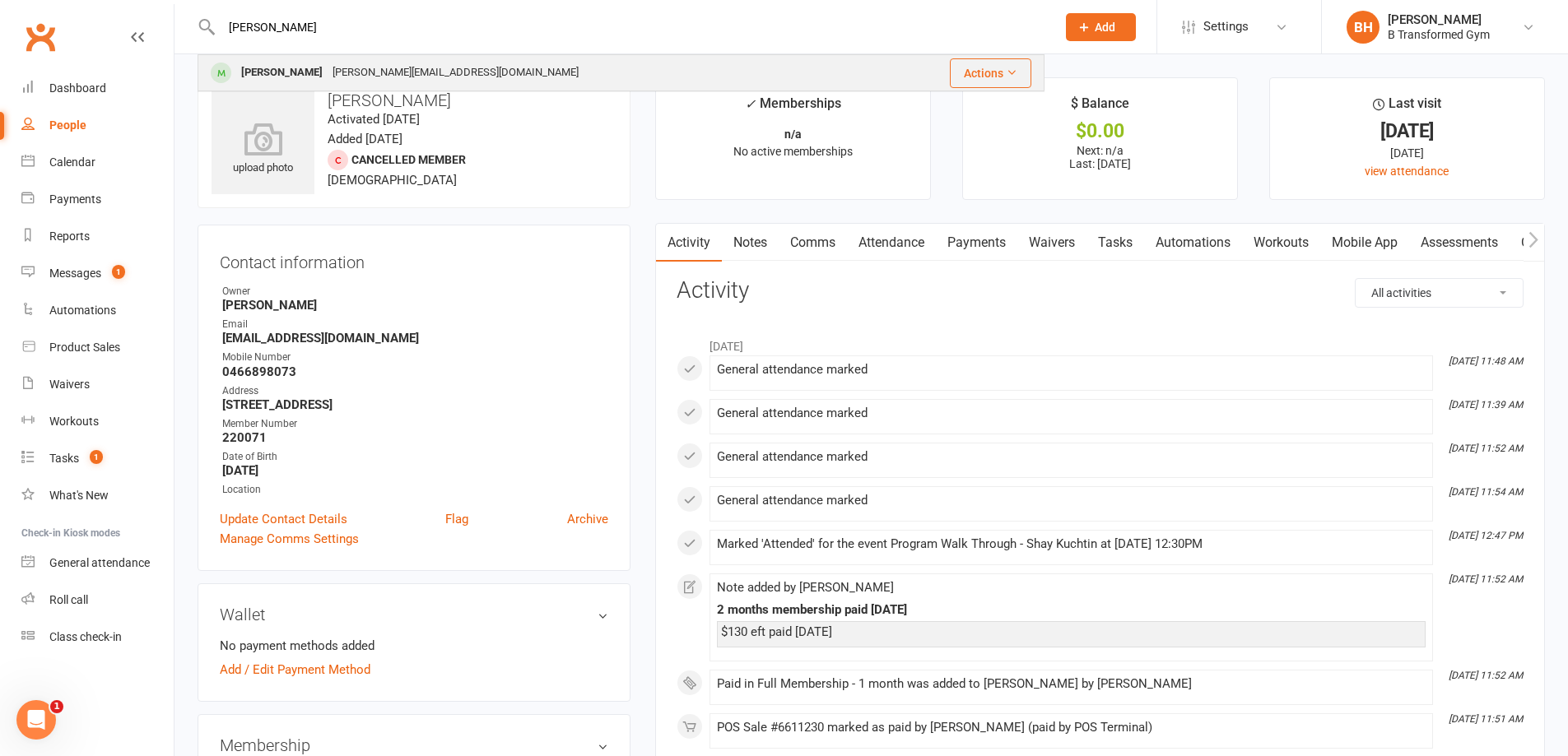
type input "[PERSON_NAME]"
click at [348, 63] on div "[PERSON_NAME][EMAIL_ADDRESS][DOMAIN_NAME]" at bounding box center [455, 73] width 256 height 24
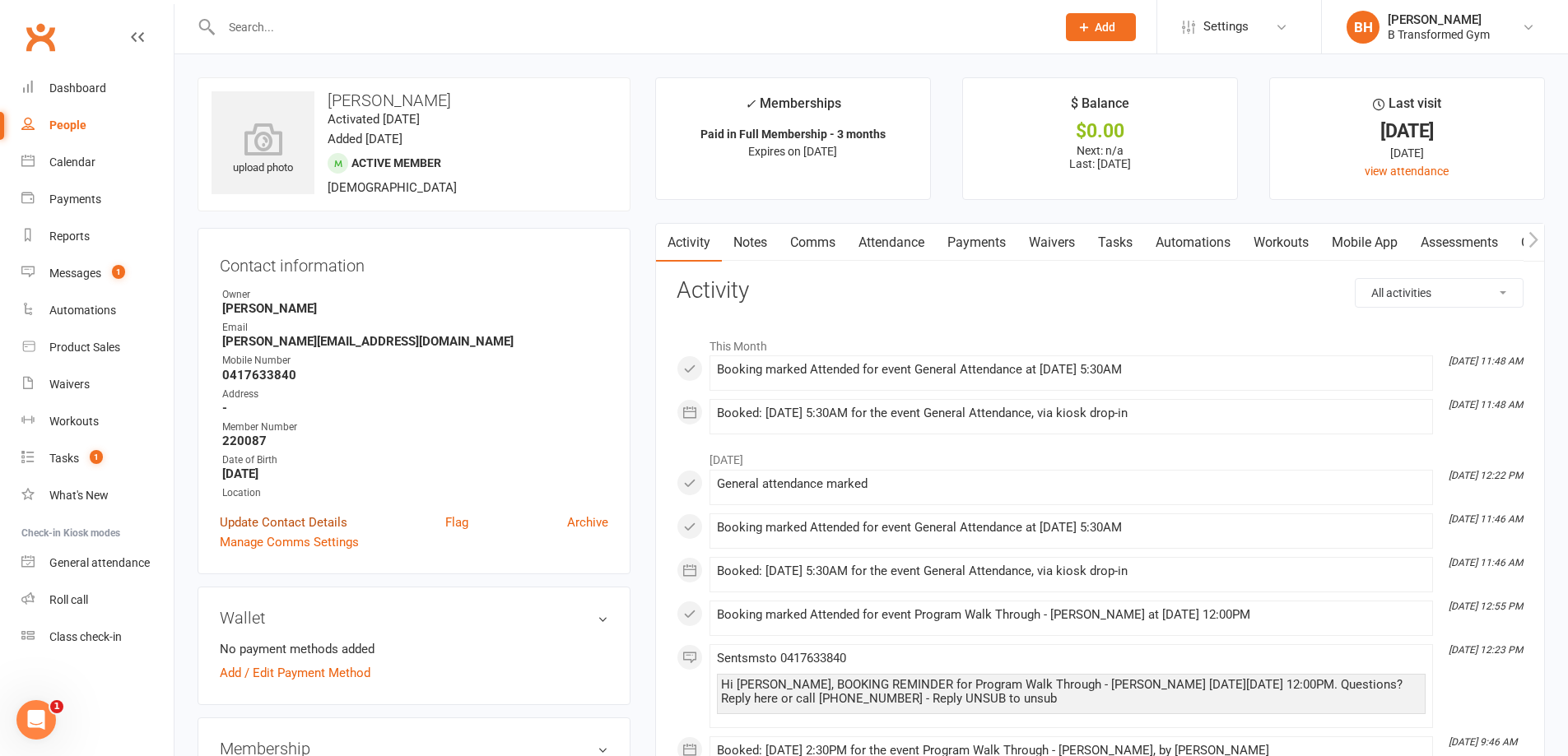
click at [310, 519] on link "Update Contact Details" at bounding box center [284, 523] width 128 height 20
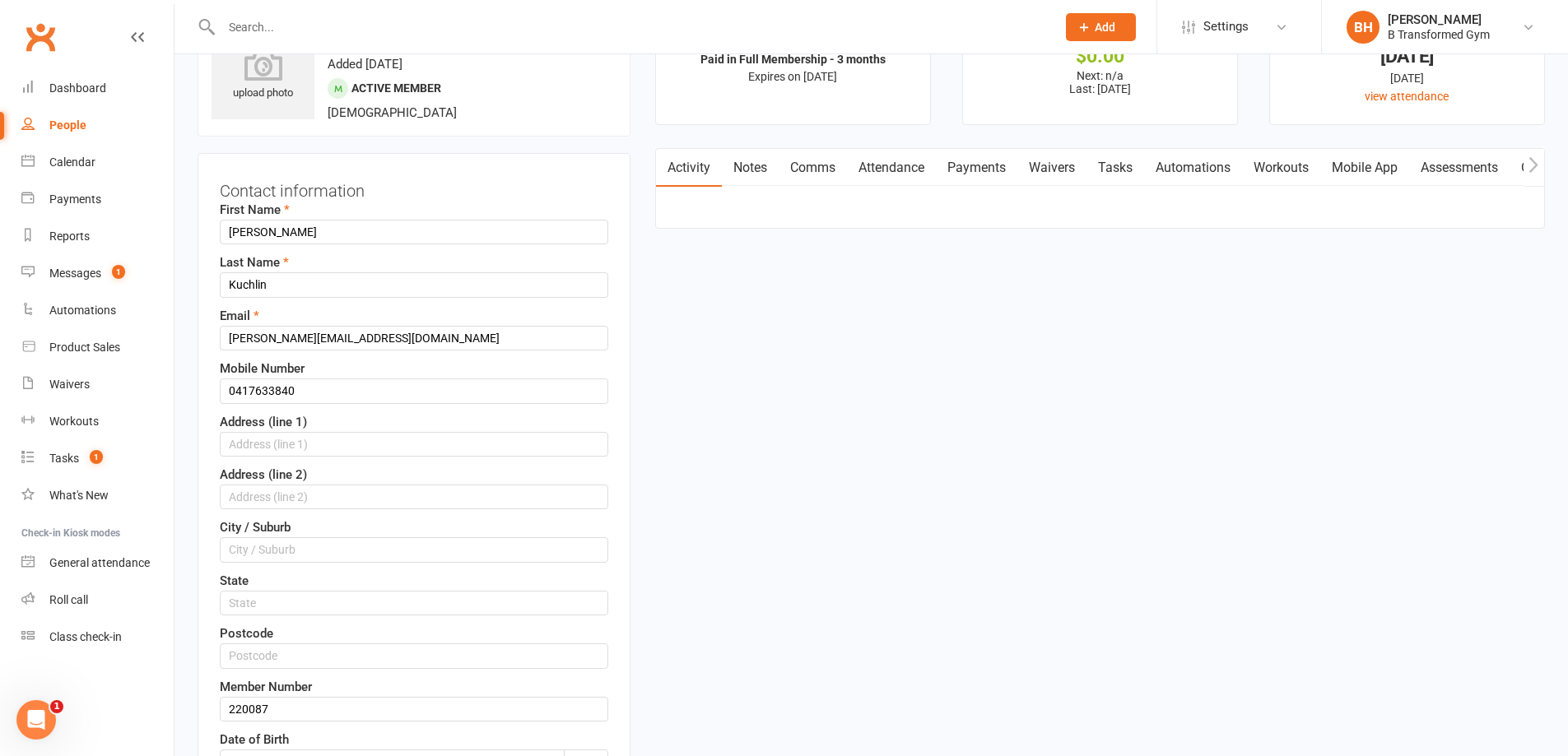
scroll to position [77, 0]
click at [288, 447] on input "text" at bounding box center [414, 442] width 389 height 25
paste input "10 Chantilly St Bargara"
drag, startPoint x: 346, startPoint y: 445, endPoint x: 306, endPoint y: 443, distance: 40.0
click at [306, 443] on input "10 Chantilly St Bargara" at bounding box center [414, 442] width 389 height 25
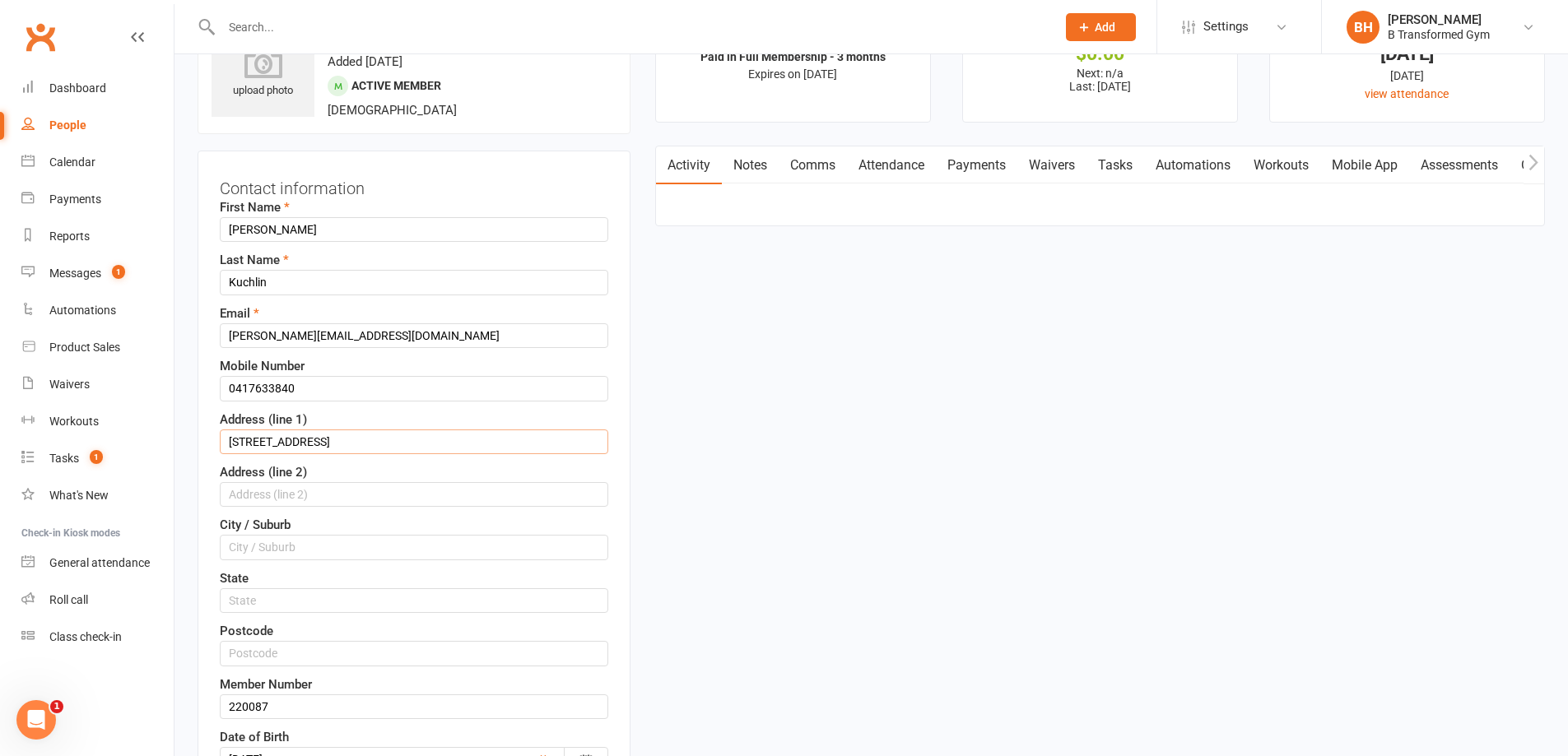
type input "[STREET_ADDRESS]"
click at [292, 556] on input "text" at bounding box center [414, 547] width 389 height 25
paste input "Bargara"
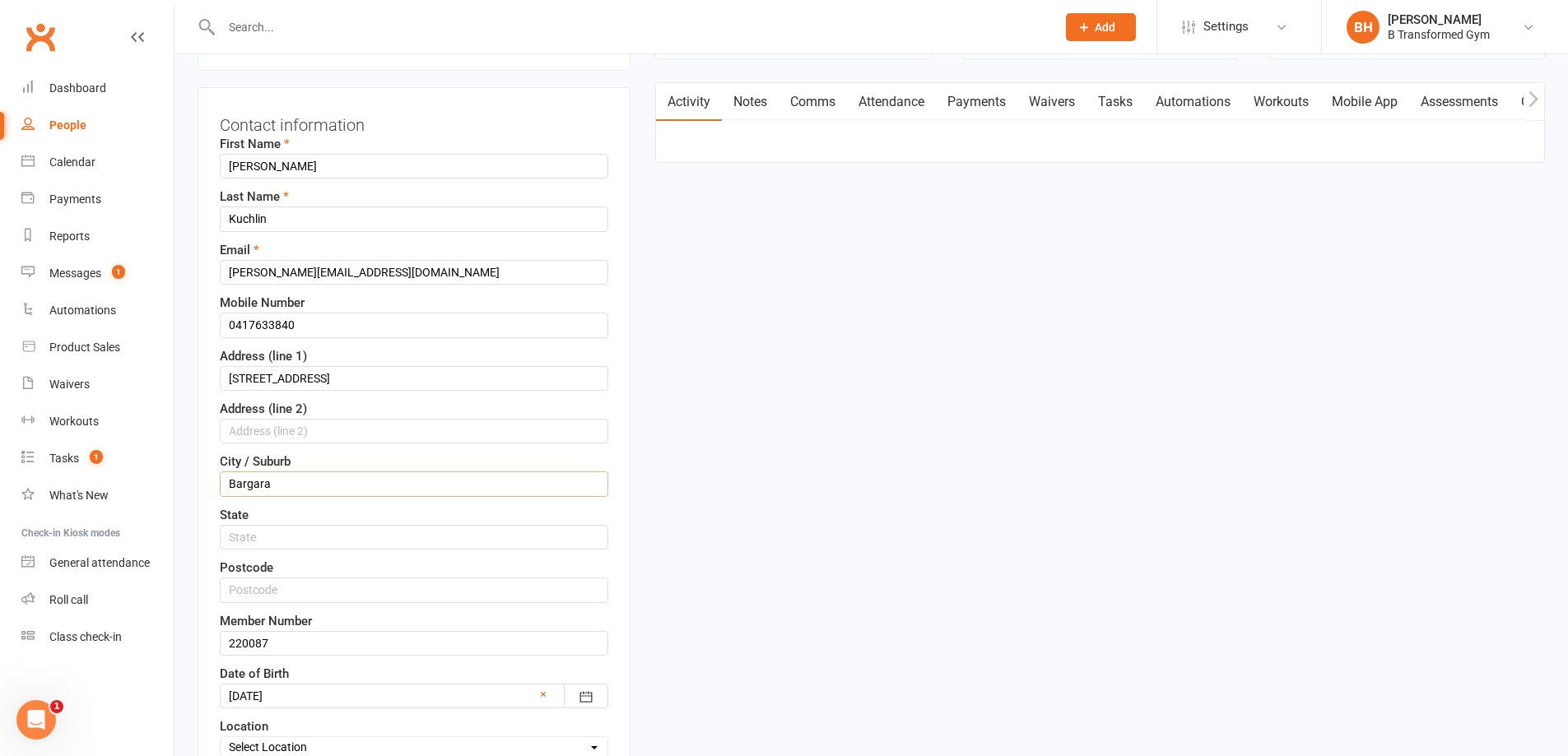
scroll to position [242, 0]
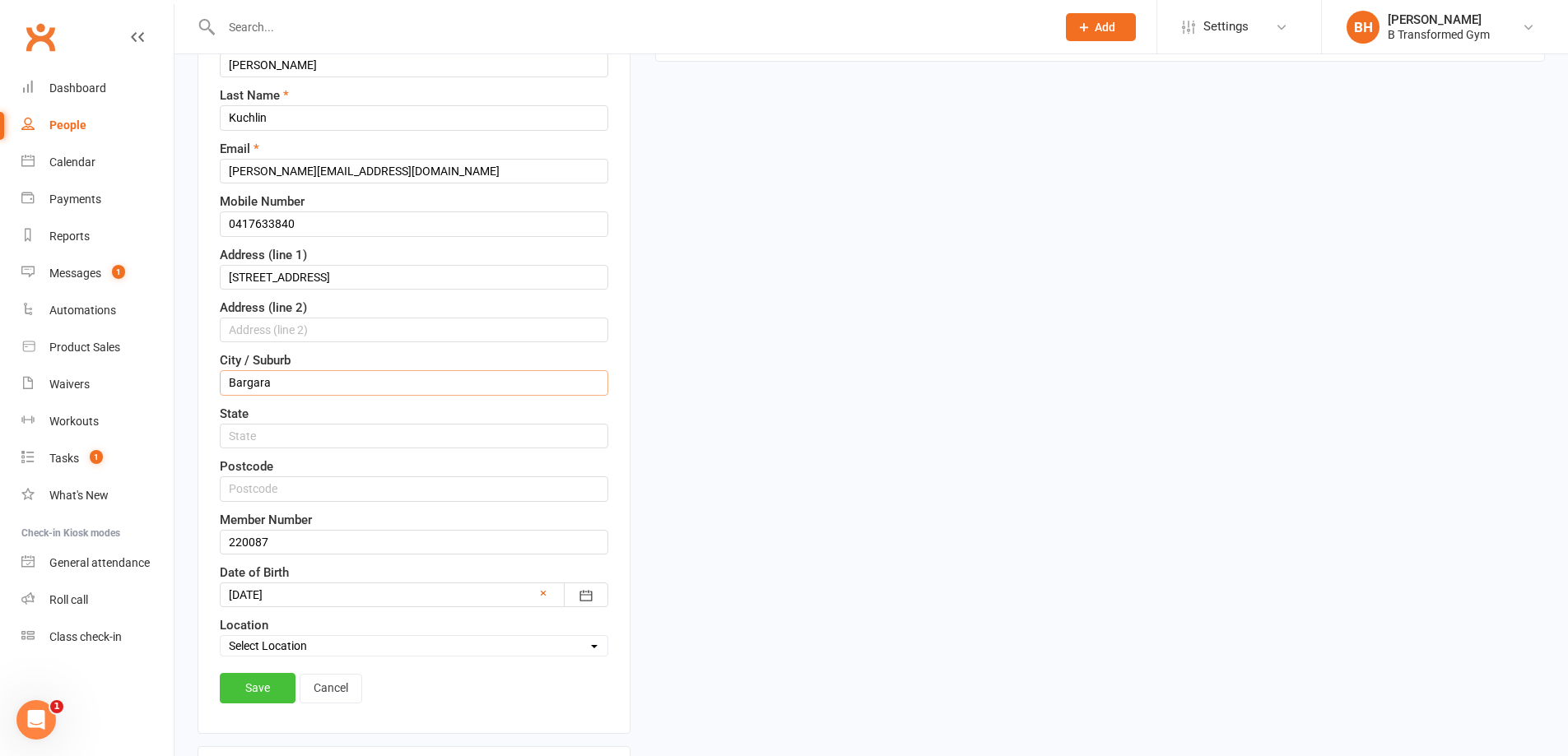
type input "Bargara"
click at [273, 690] on link "Save" at bounding box center [257, 688] width 75 height 29
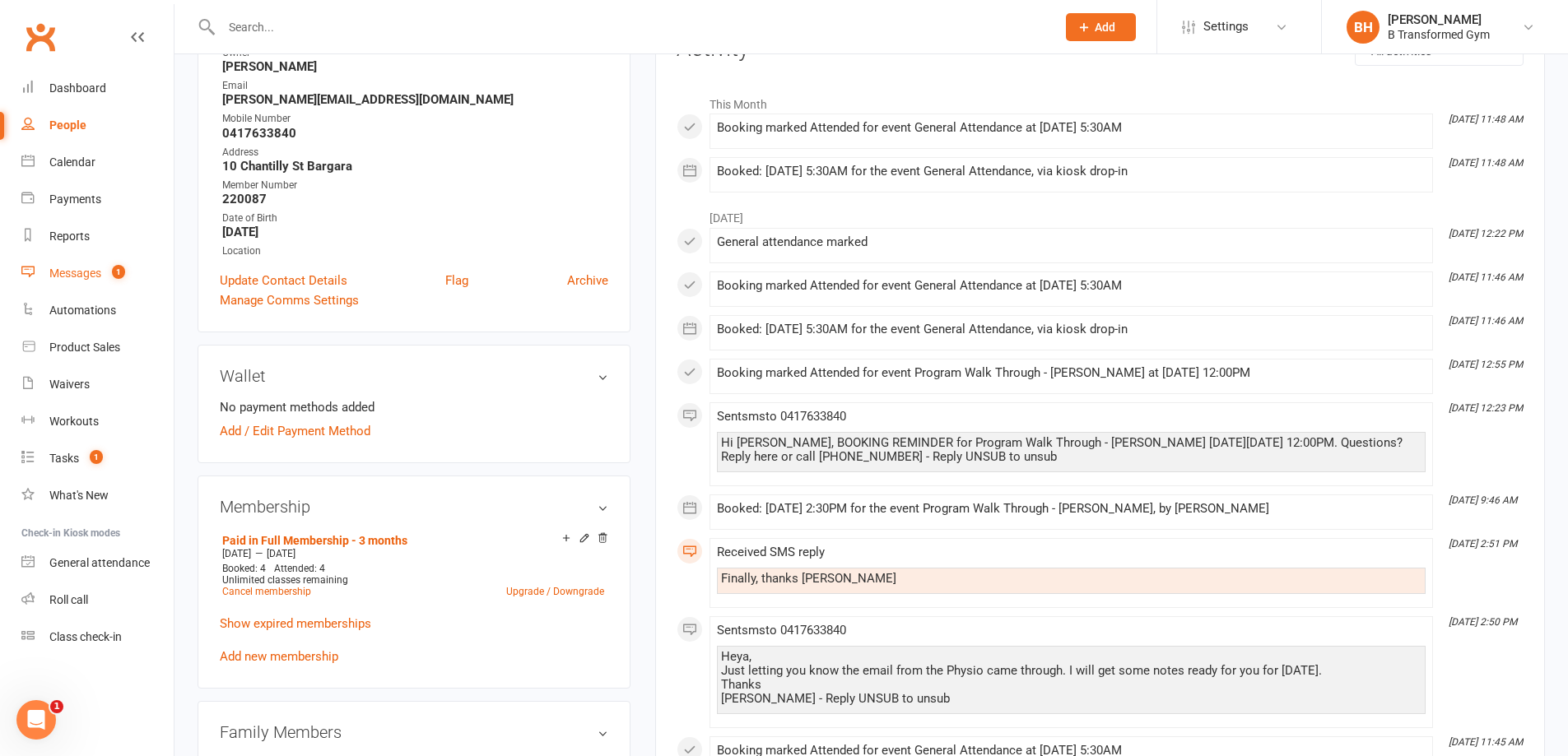
drag, startPoint x: 89, startPoint y: 266, endPoint x: 112, endPoint y: 264, distance: 23.1
click at [89, 266] on link "Messages 1" at bounding box center [98, 274] width 153 height 37
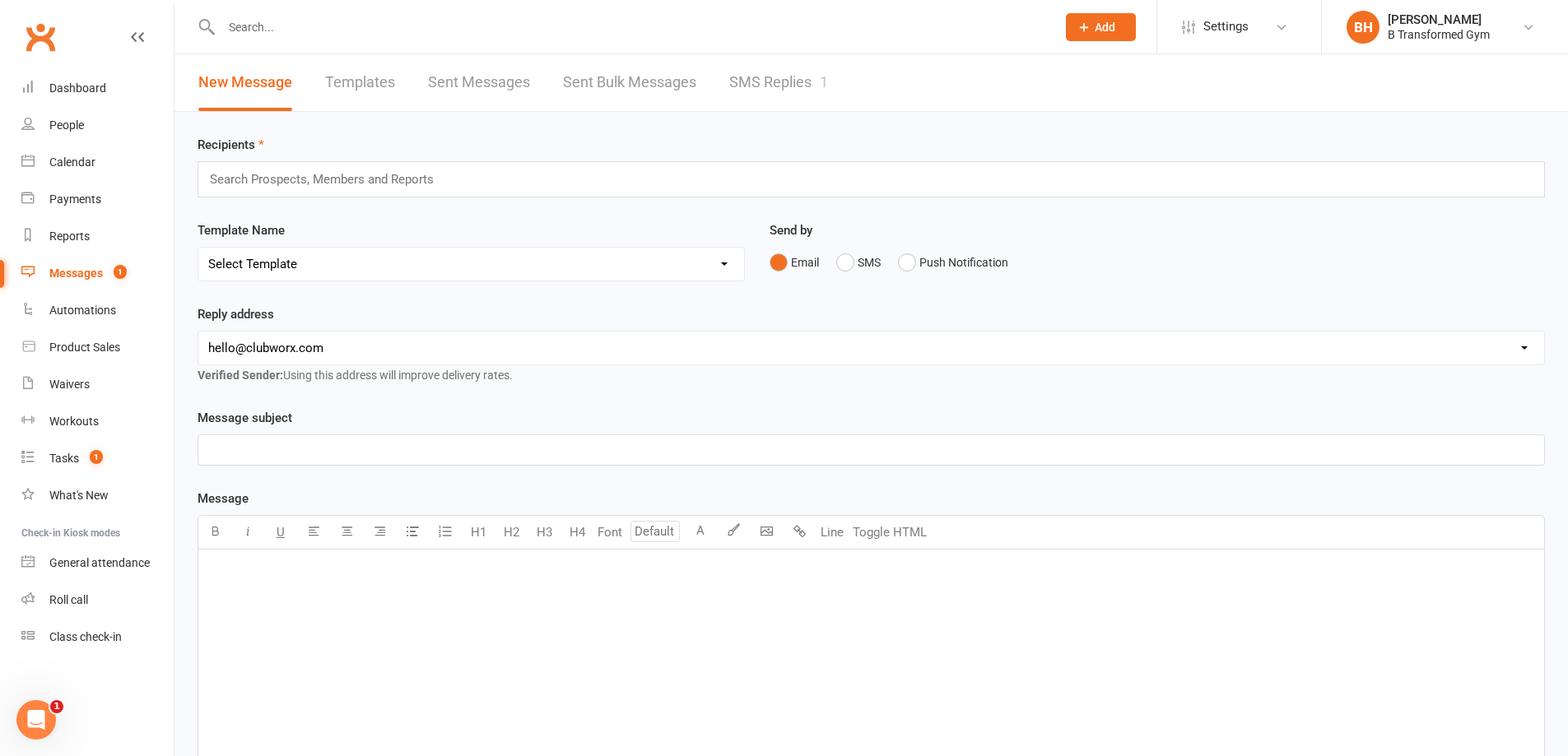
click at [752, 71] on link "SMS Replies 1" at bounding box center [778, 83] width 98 height 57
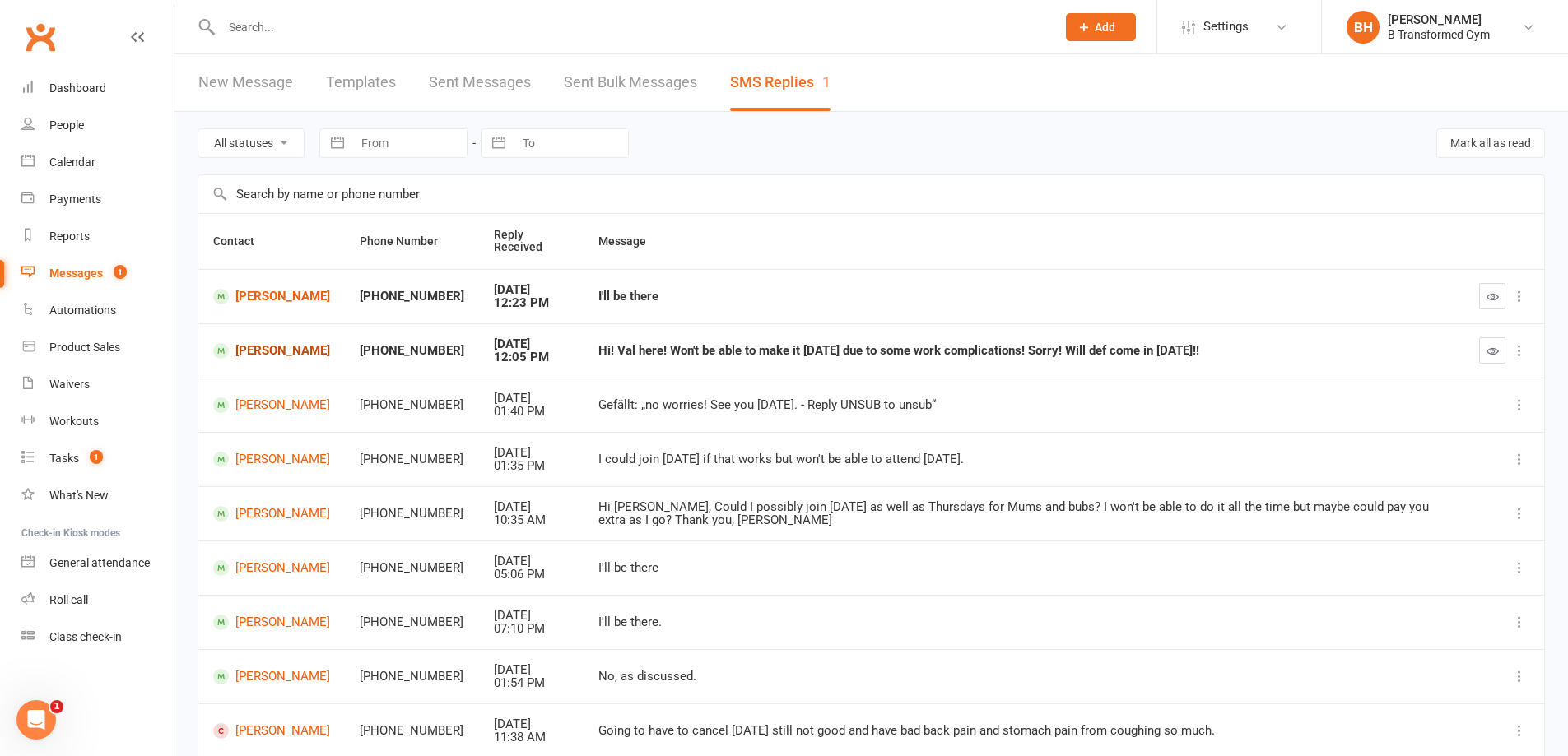
click at [265, 349] on link "[PERSON_NAME]" at bounding box center [272, 351] width 117 height 16
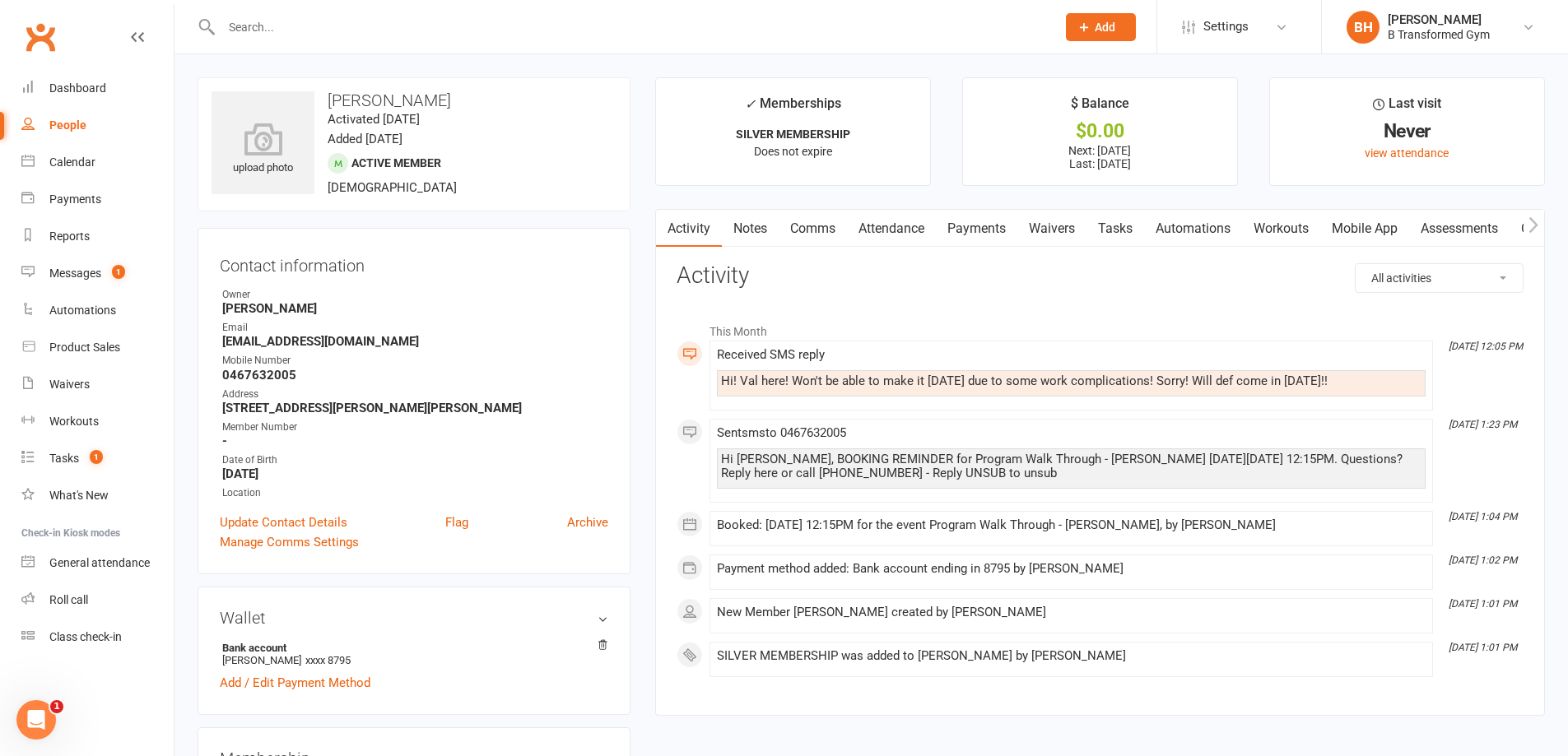
click at [800, 229] on link "Comms" at bounding box center [812, 229] width 68 height 38
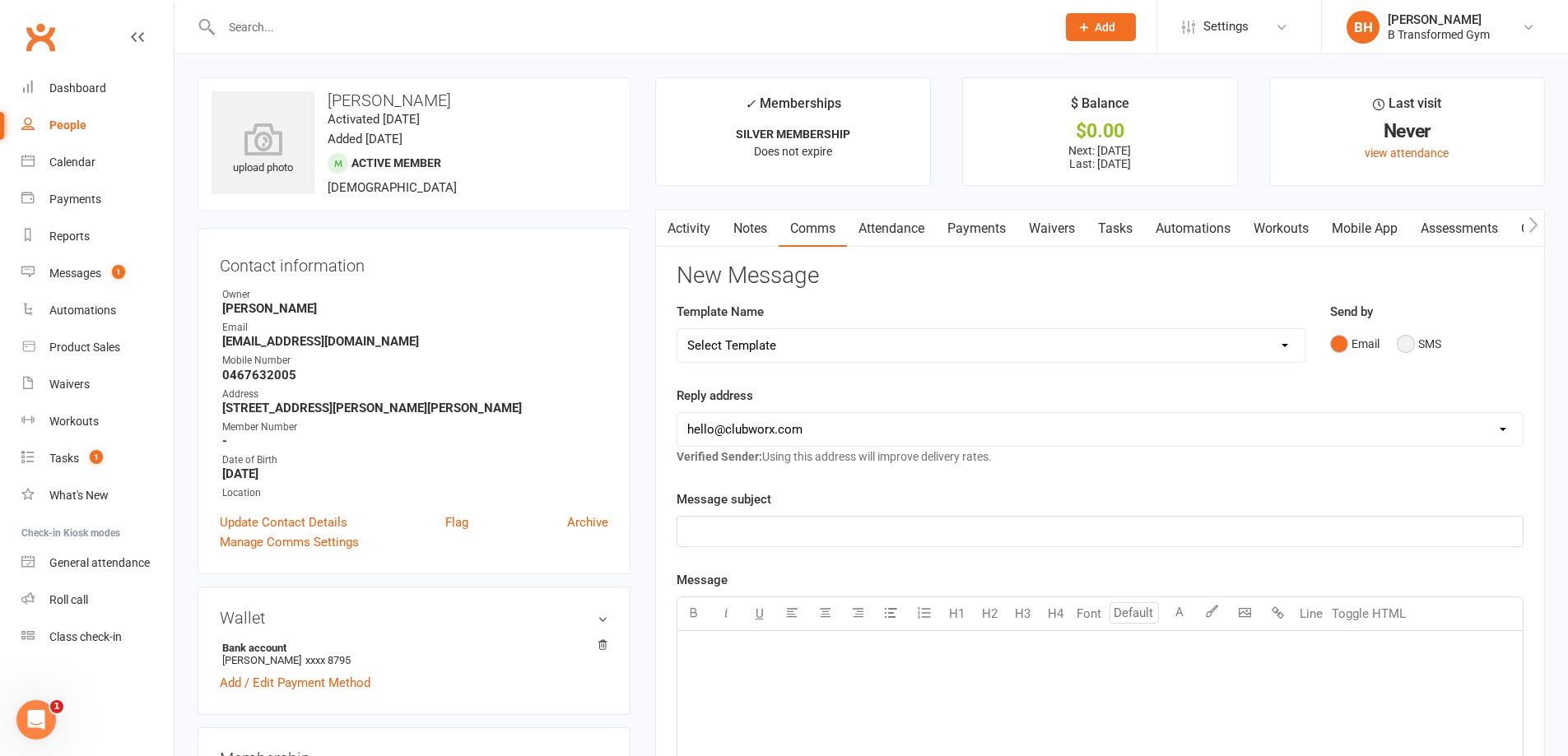
click at [1403, 342] on button "SMS" at bounding box center [1419, 343] width 44 height 31
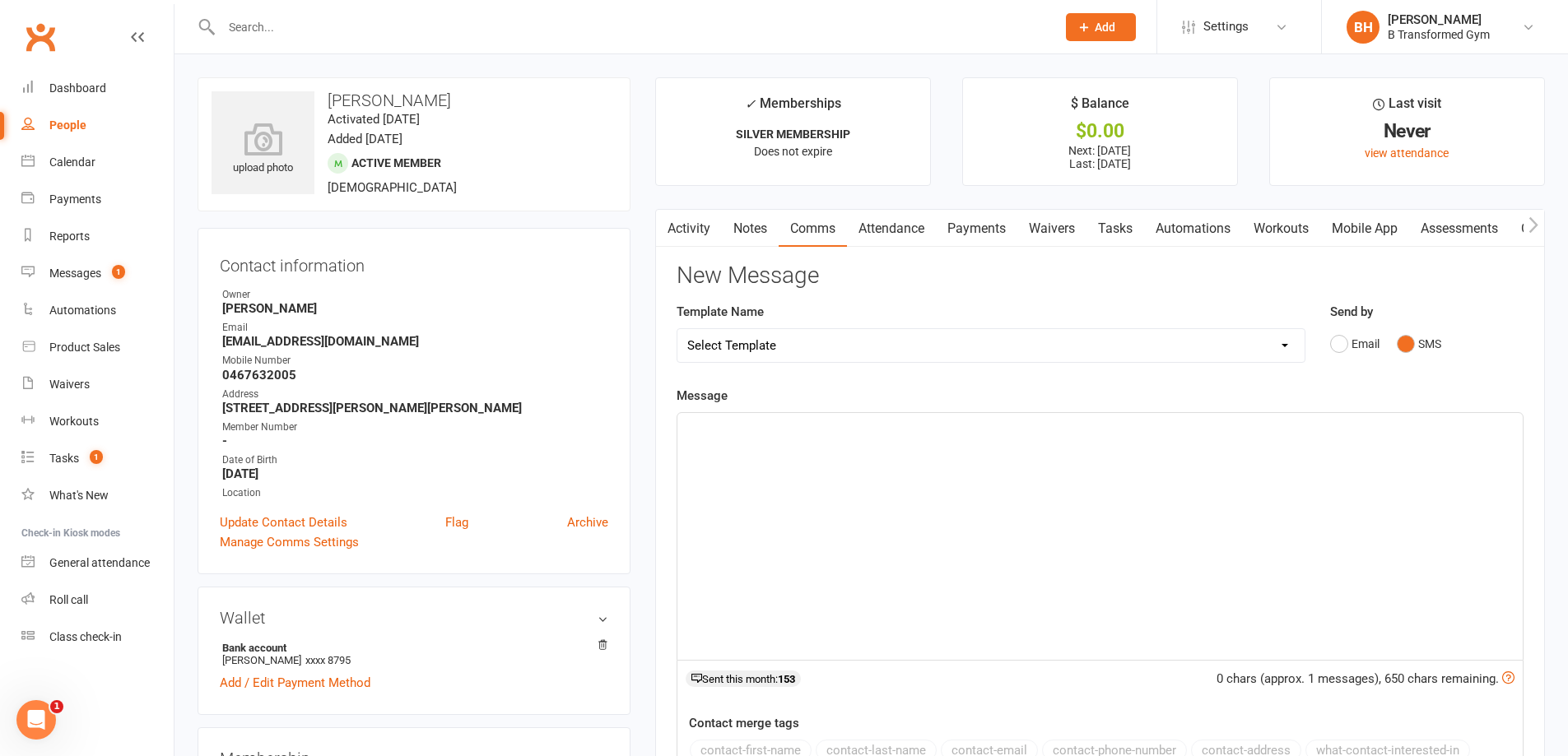
click at [1308, 474] on div "﻿" at bounding box center [1099, 537] width 846 height 247
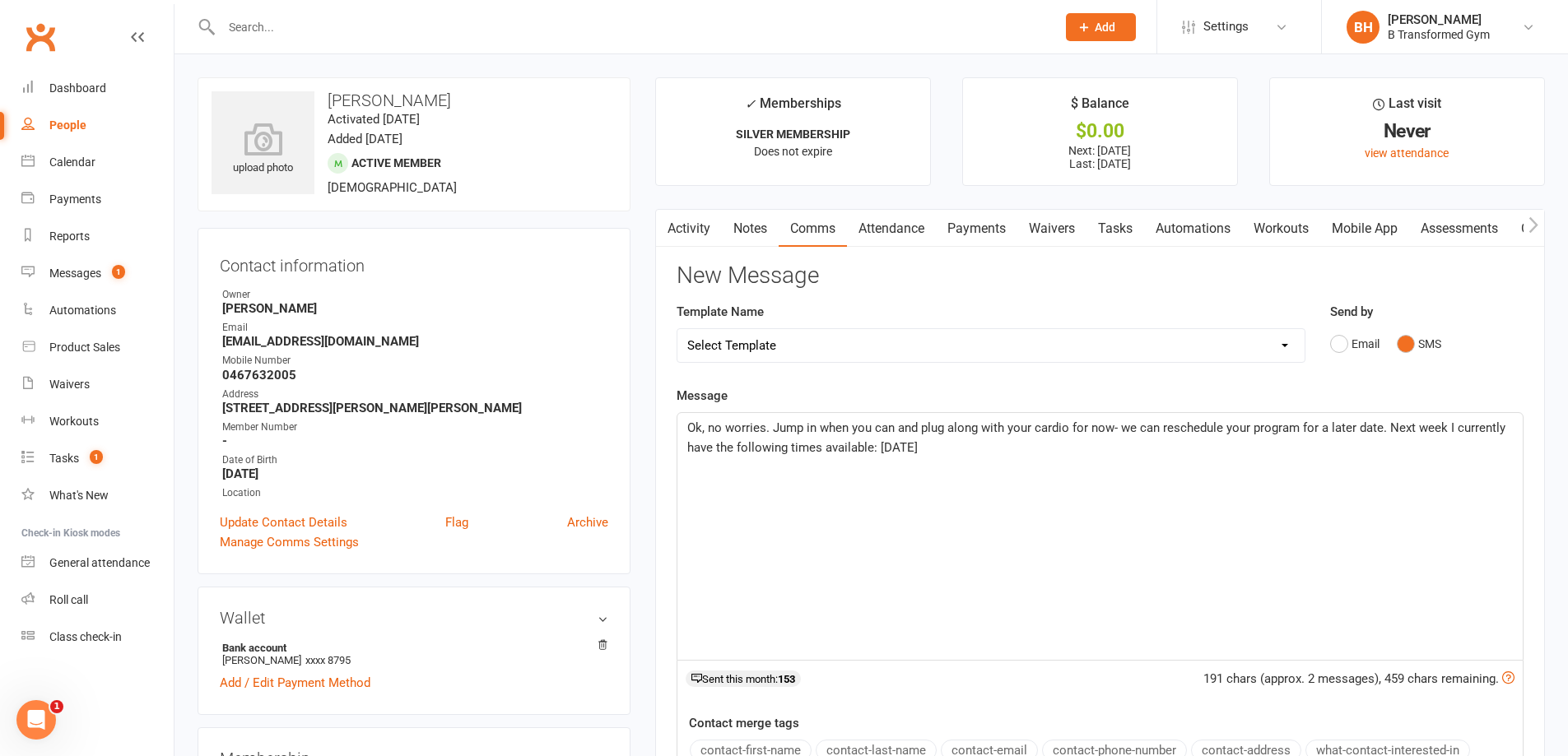
drag, startPoint x: 928, startPoint y: 460, endPoint x: 887, endPoint y: 454, distance: 41.4
click at [886, 454] on div "Ok, no worries. Jump in when you can and plug along with your cardio for now- w…" at bounding box center [1099, 537] width 846 height 247
click at [967, 452] on p "Ok, no worries. Jump in when you can and plug along with your cardio for now- w…" at bounding box center [1099, 437] width 825 height 40
drag, startPoint x: 1110, startPoint y: 445, endPoint x: 1069, endPoint y: 443, distance: 41.0
click at [1068, 444] on p "Ok, no worries. Jump in when you can and plug along with your cardio for now- w…" at bounding box center [1099, 437] width 825 height 40
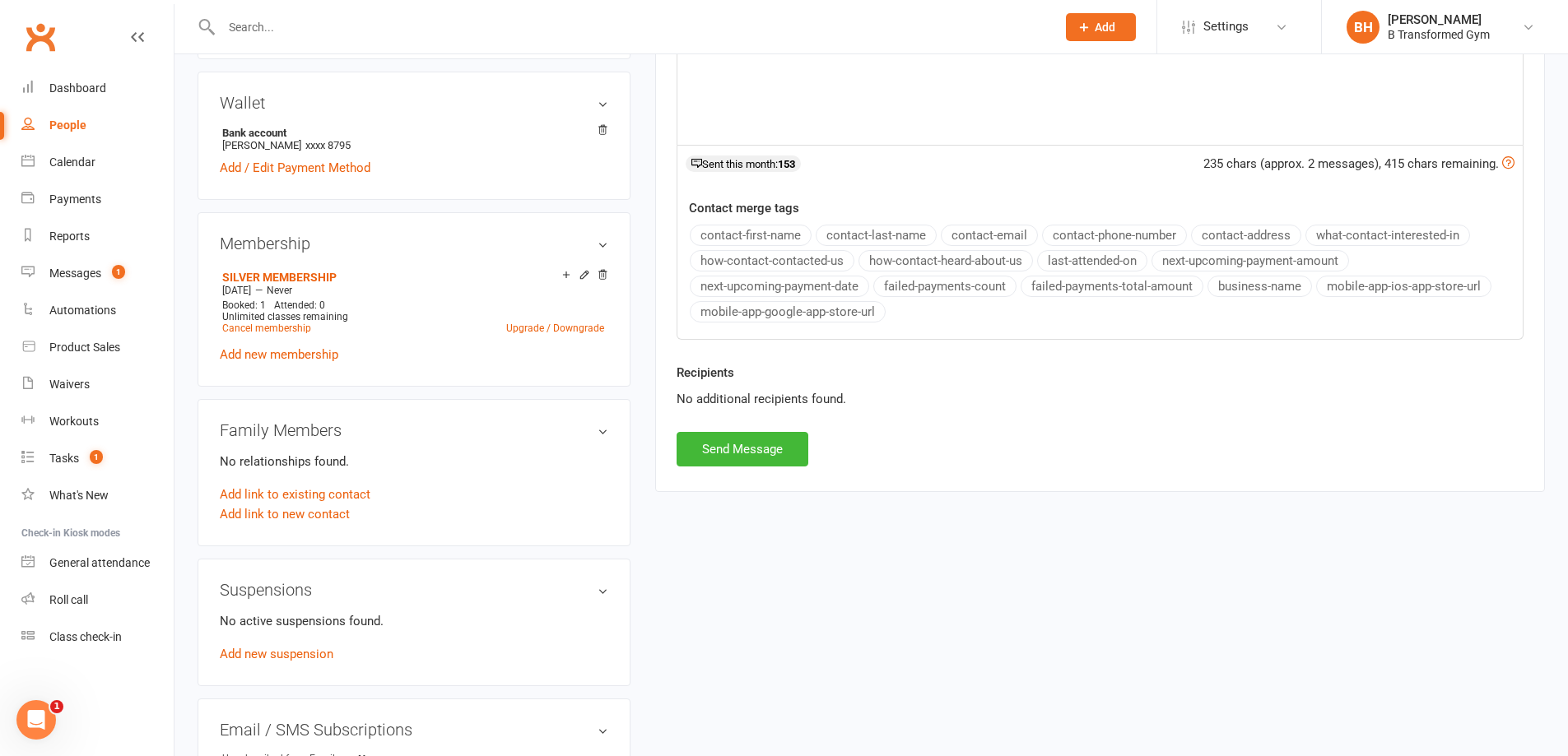
scroll to position [576, 0]
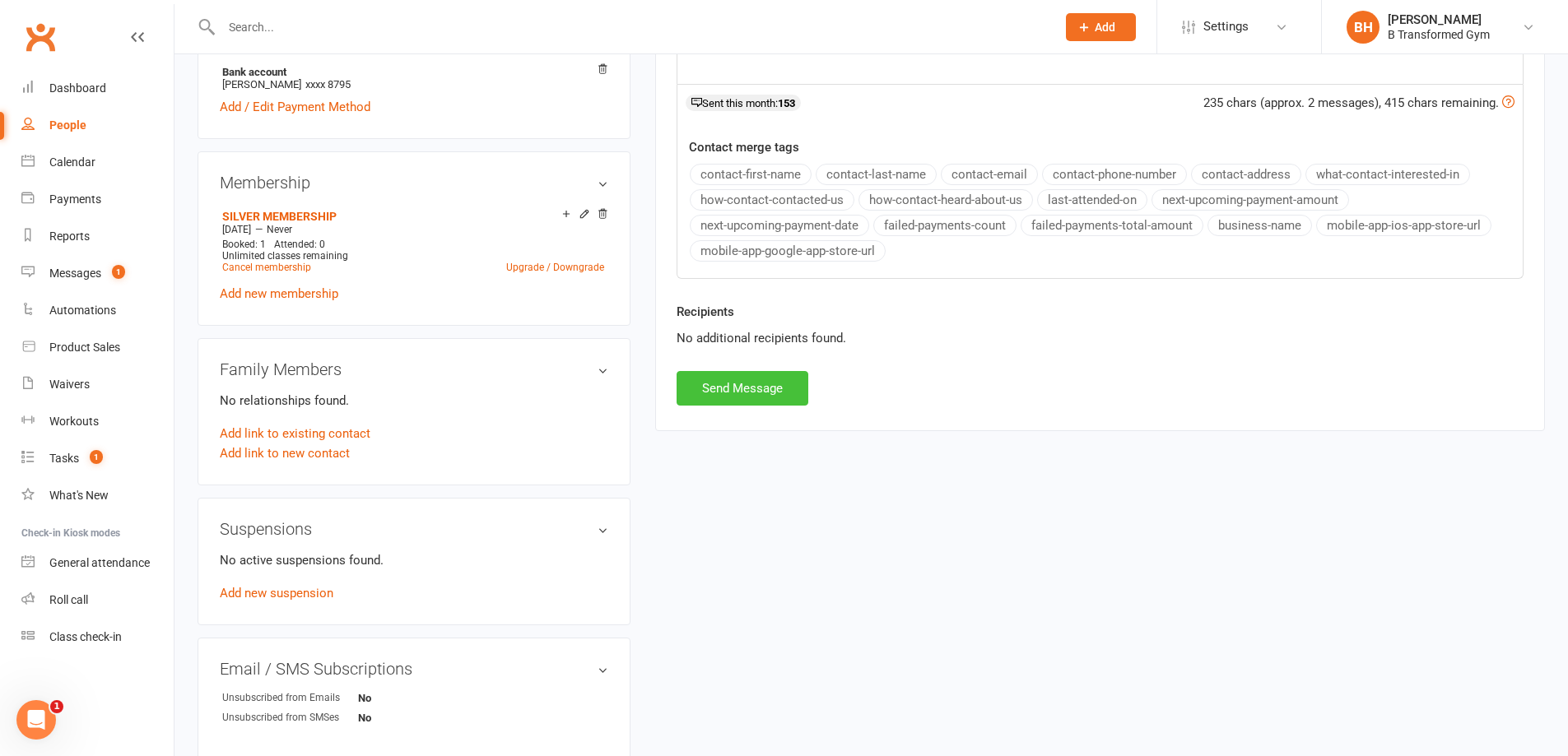
click at [766, 385] on button "Send Message" at bounding box center [742, 388] width 131 height 35
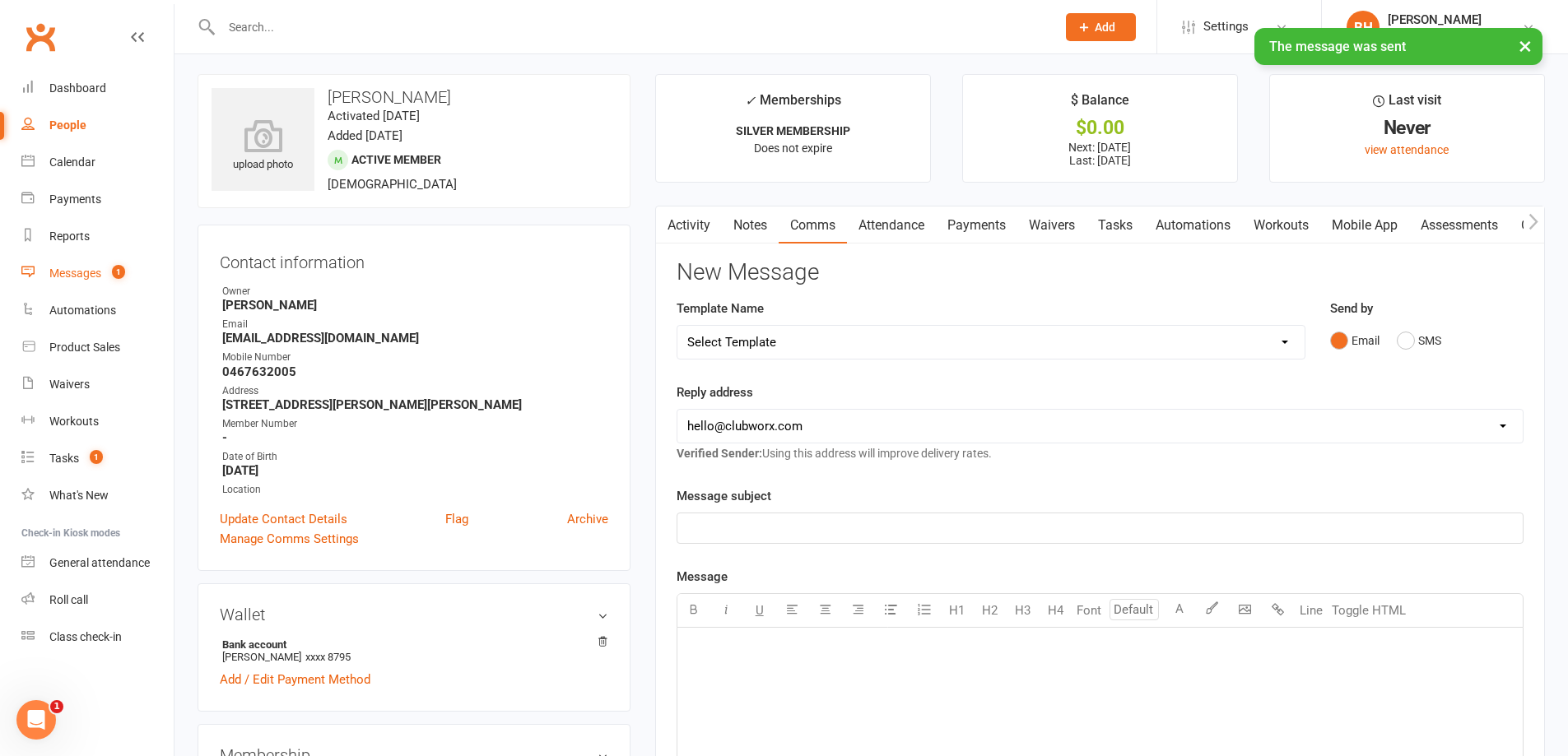
scroll to position [0, 0]
click at [60, 267] on div "Messages" at bounding box center [75, 273] width 51 height 13
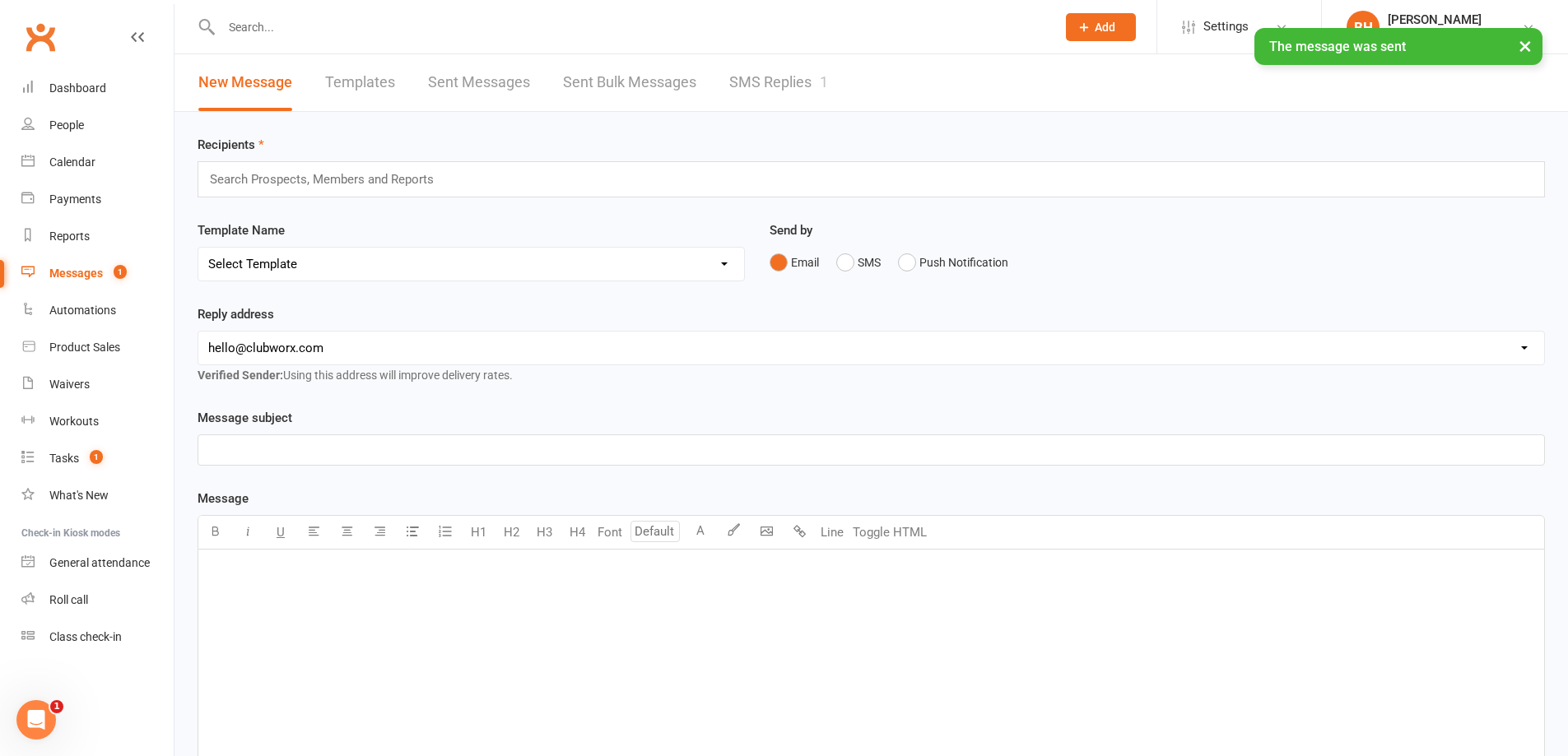
click at [800, 82] on link "SMS Replies 1" at bounding box center [778, 83] width 98 height 57
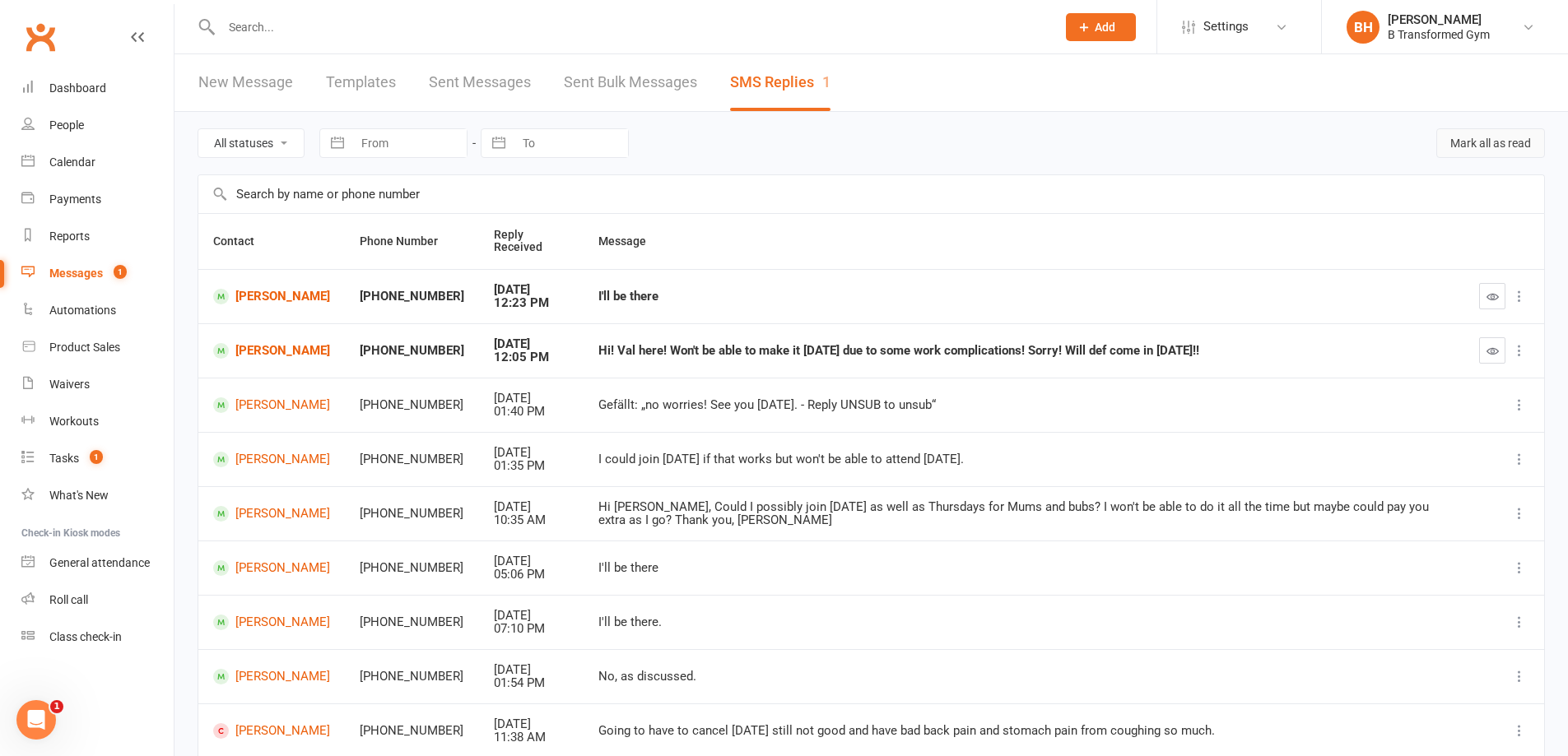
click at [1470, 130] on button "Mark all as read" at bounding box center [1490, 143] width 108 height 29
